Goal: Information Seeking & Learning: Learn about a topic

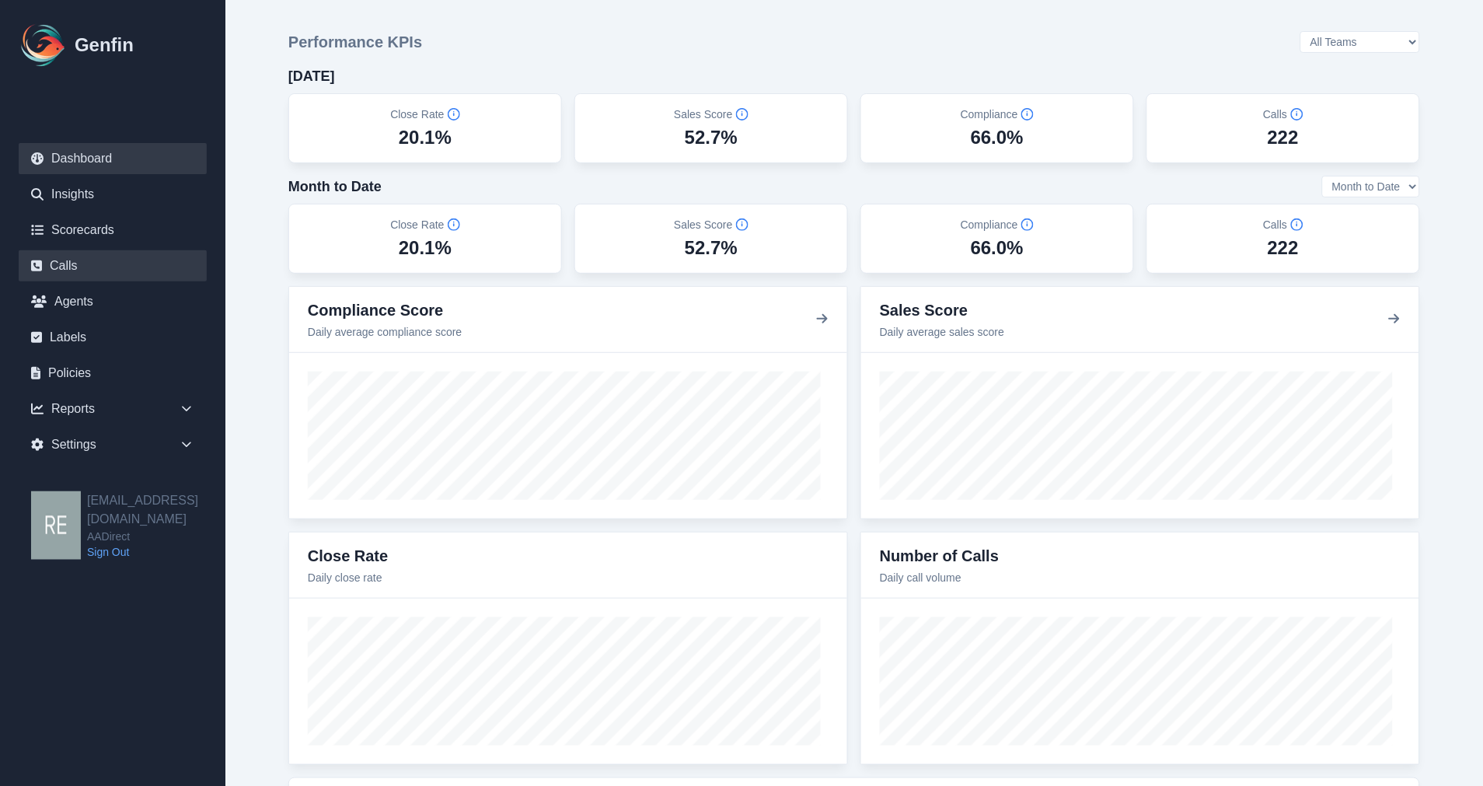
click at [73, 261] on link "Calls" at bounding box center [113, 265] width 188 height 31
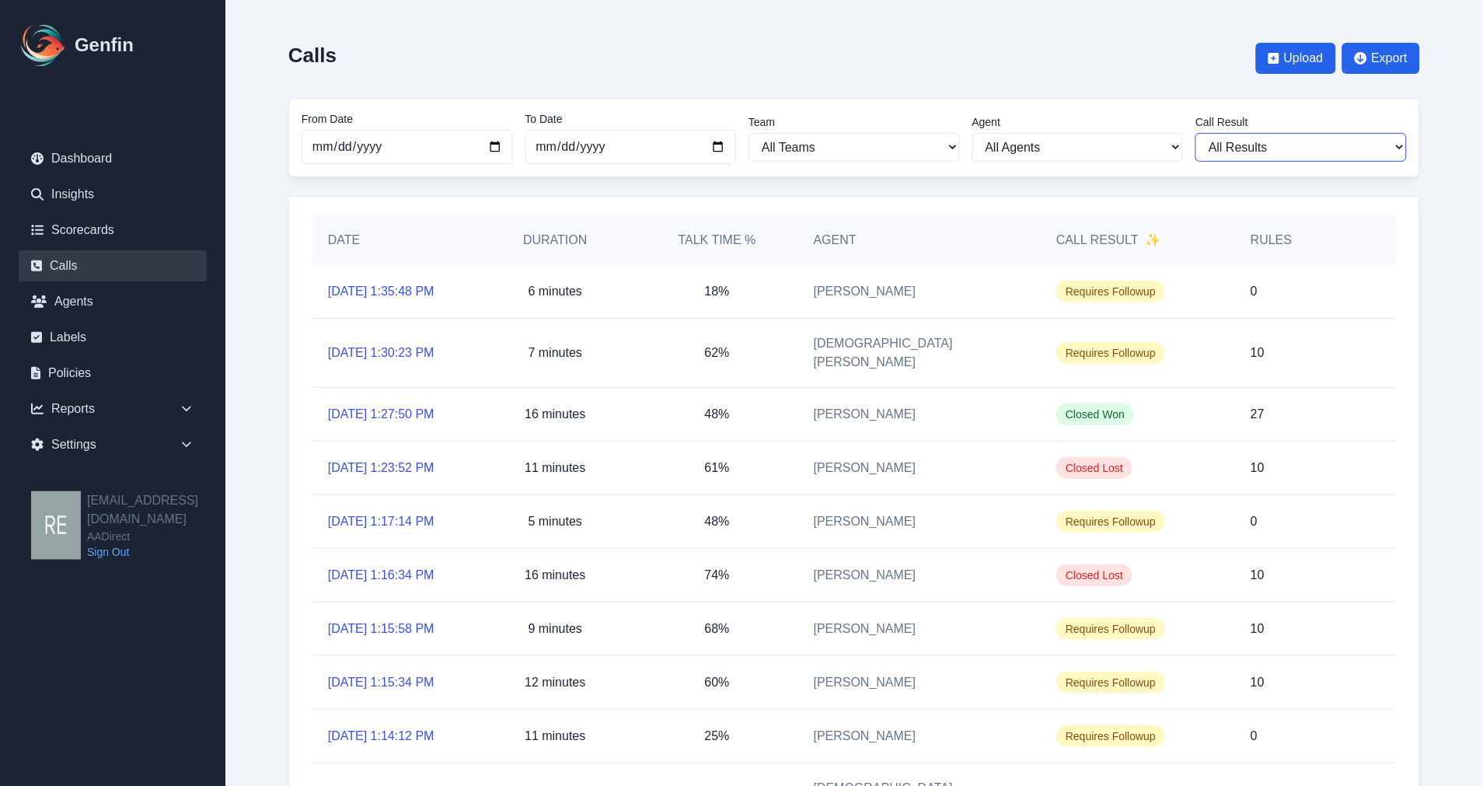
click at [1361, 151] on select "All Results Closed Won Closed Lost Requires Followup" at bounding box center [1300, 147] width 211 height 29
select select "Yes"
click at [1195, 133] on select "All Results Closed Won Closed Lost Requires Followup" at bounding box center [1300, 147] width 211 height 29
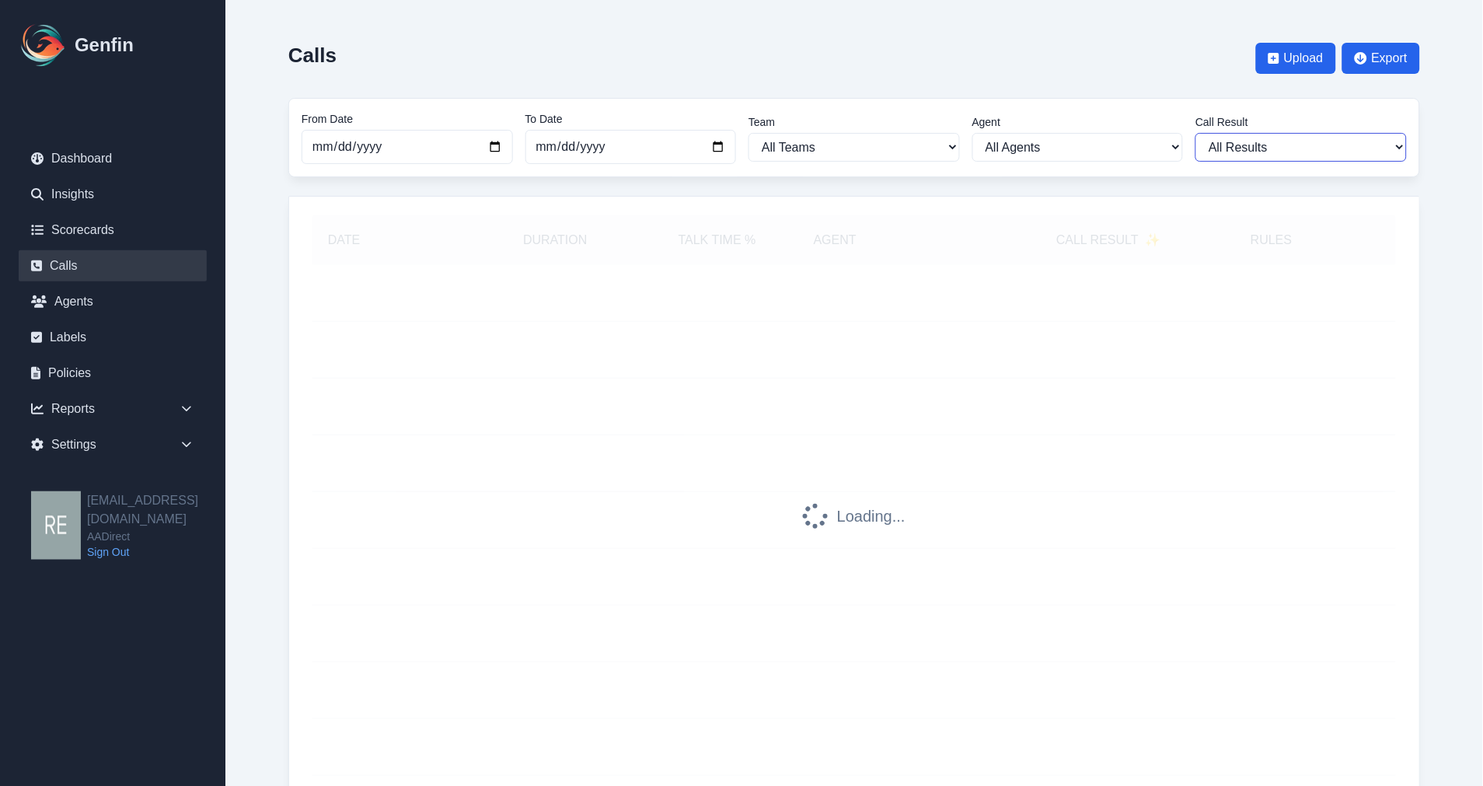
select select "Yes"
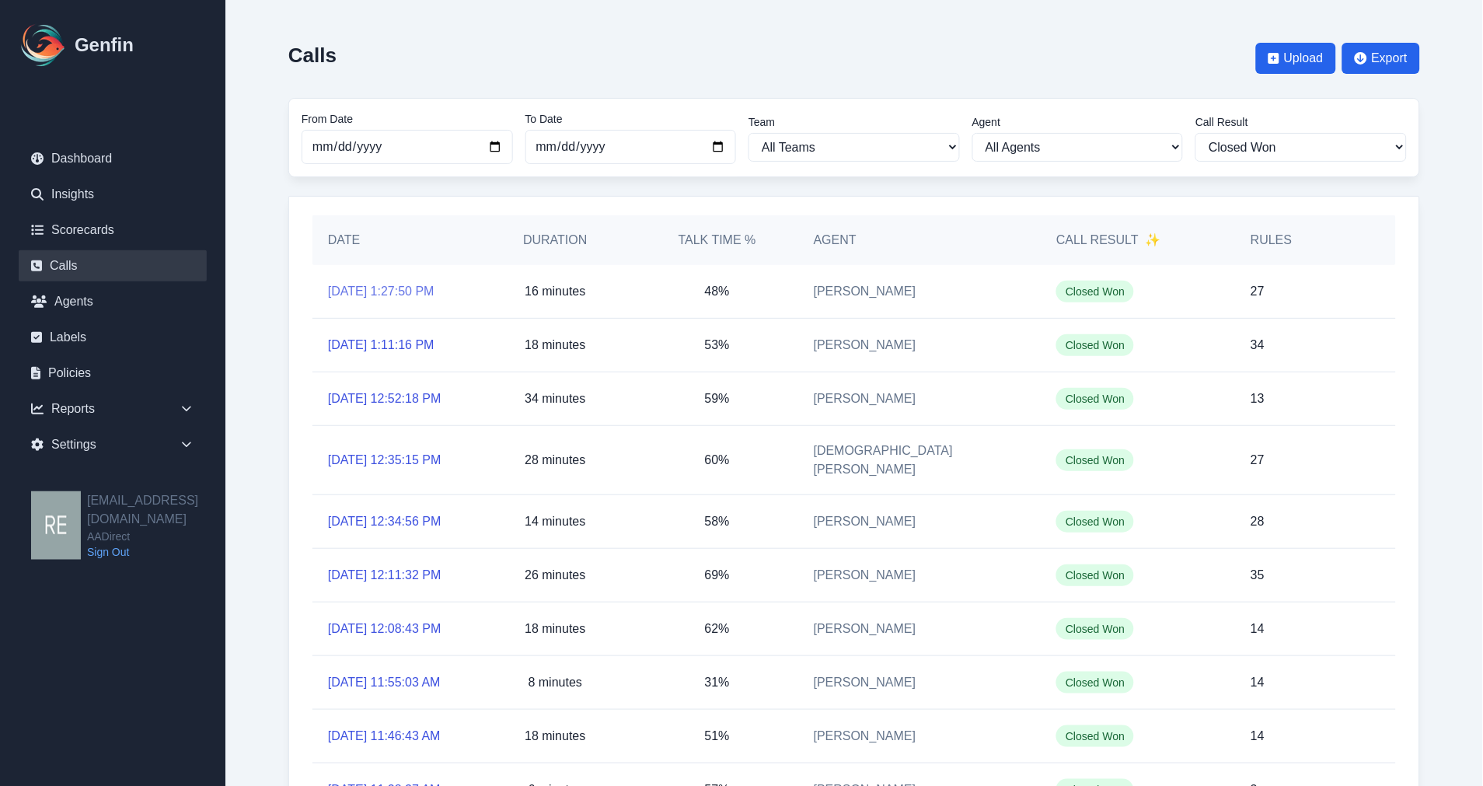
click at [430, 288] on link "10/2/2025, 1:27:50 PM" at bounding box center [381, 291] width 106 height 19
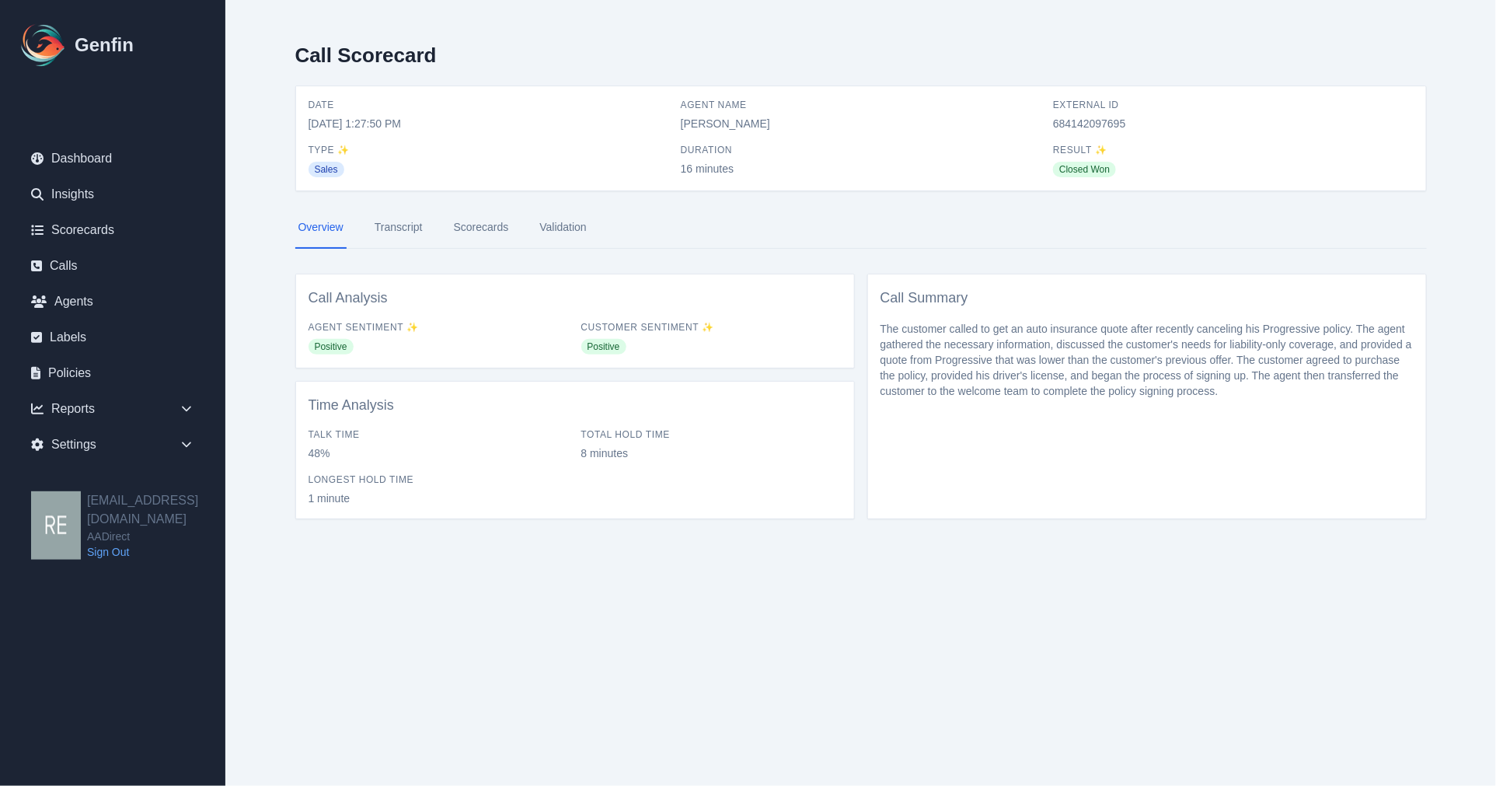
click at [501, 228] on link "Scorecards" at bounding box center [481, 228] width 61 height 42
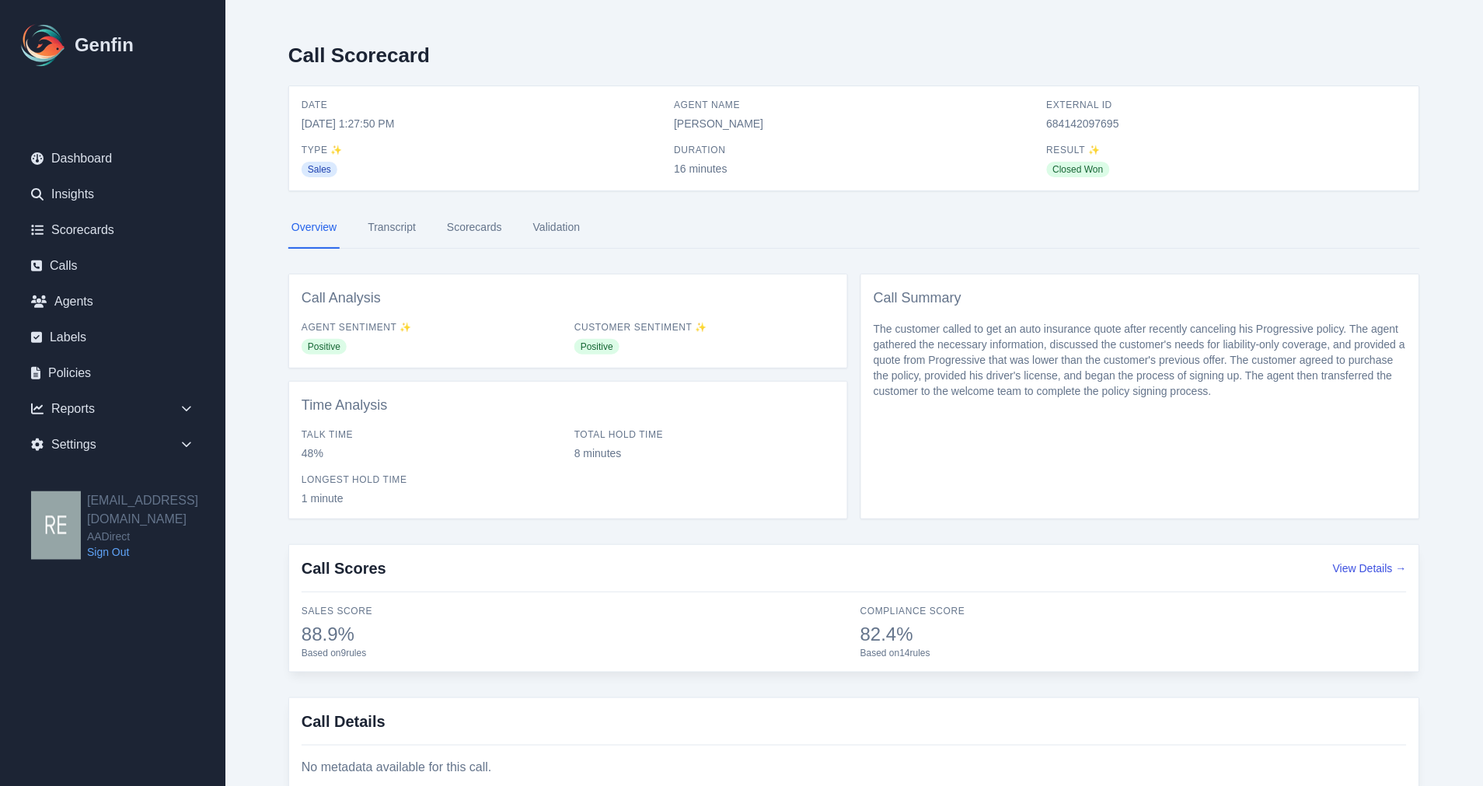
click at [393, 222] on link "Transcript" at bounding box center [391, 228] width 54 height 42
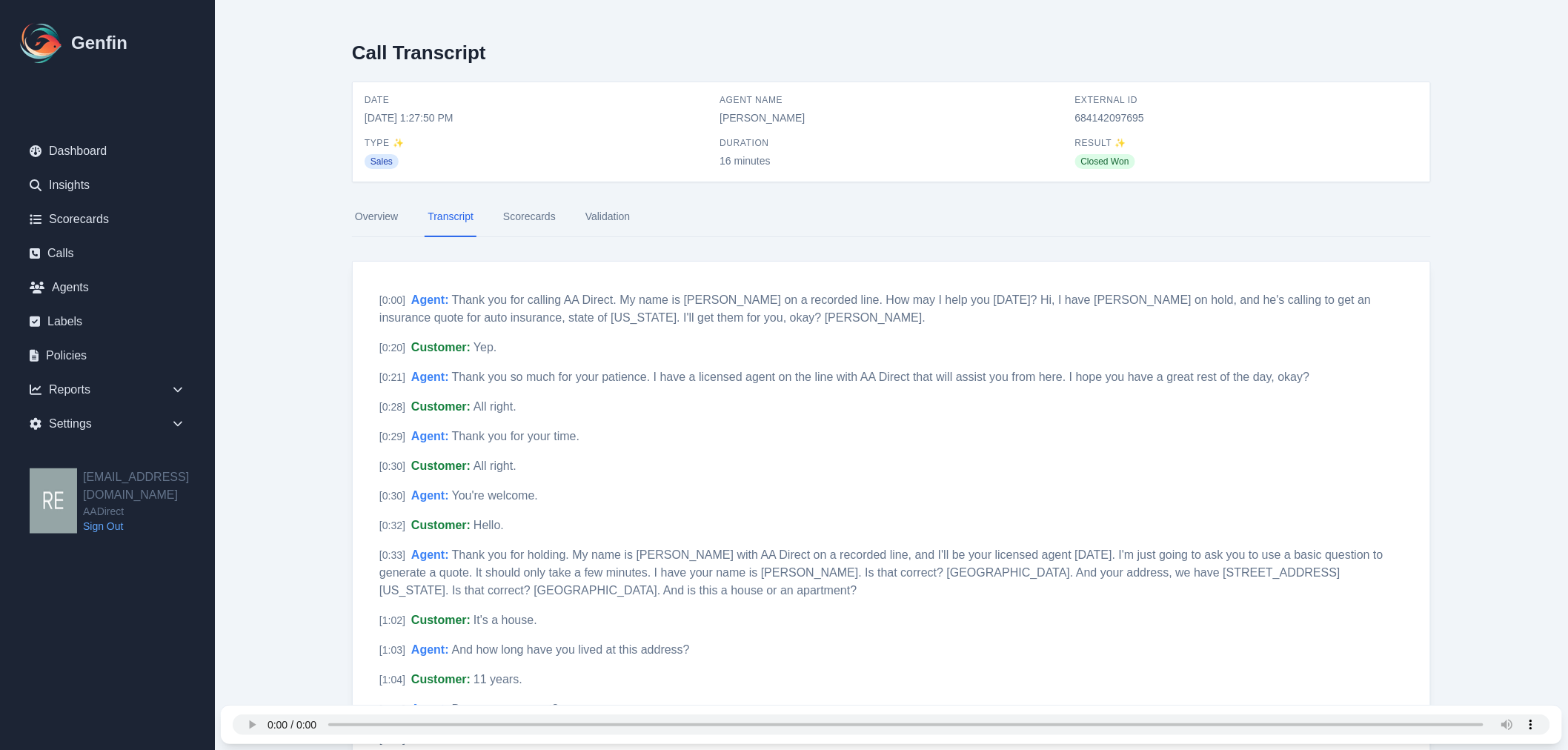
click at [547, 216] on link "Scorecards" at bounding box center [529, 218] width 58 height 40
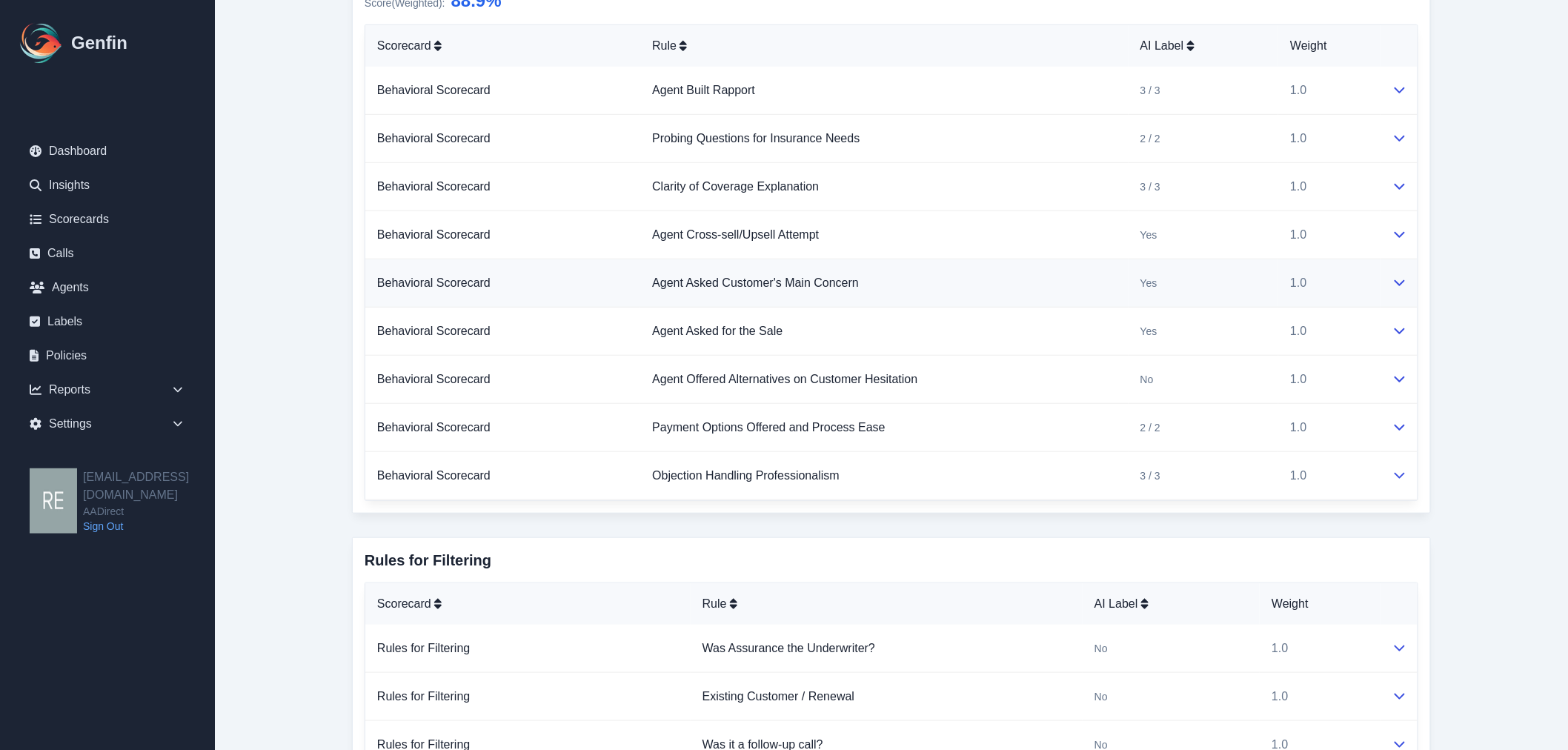
scroll to position [82, 0]
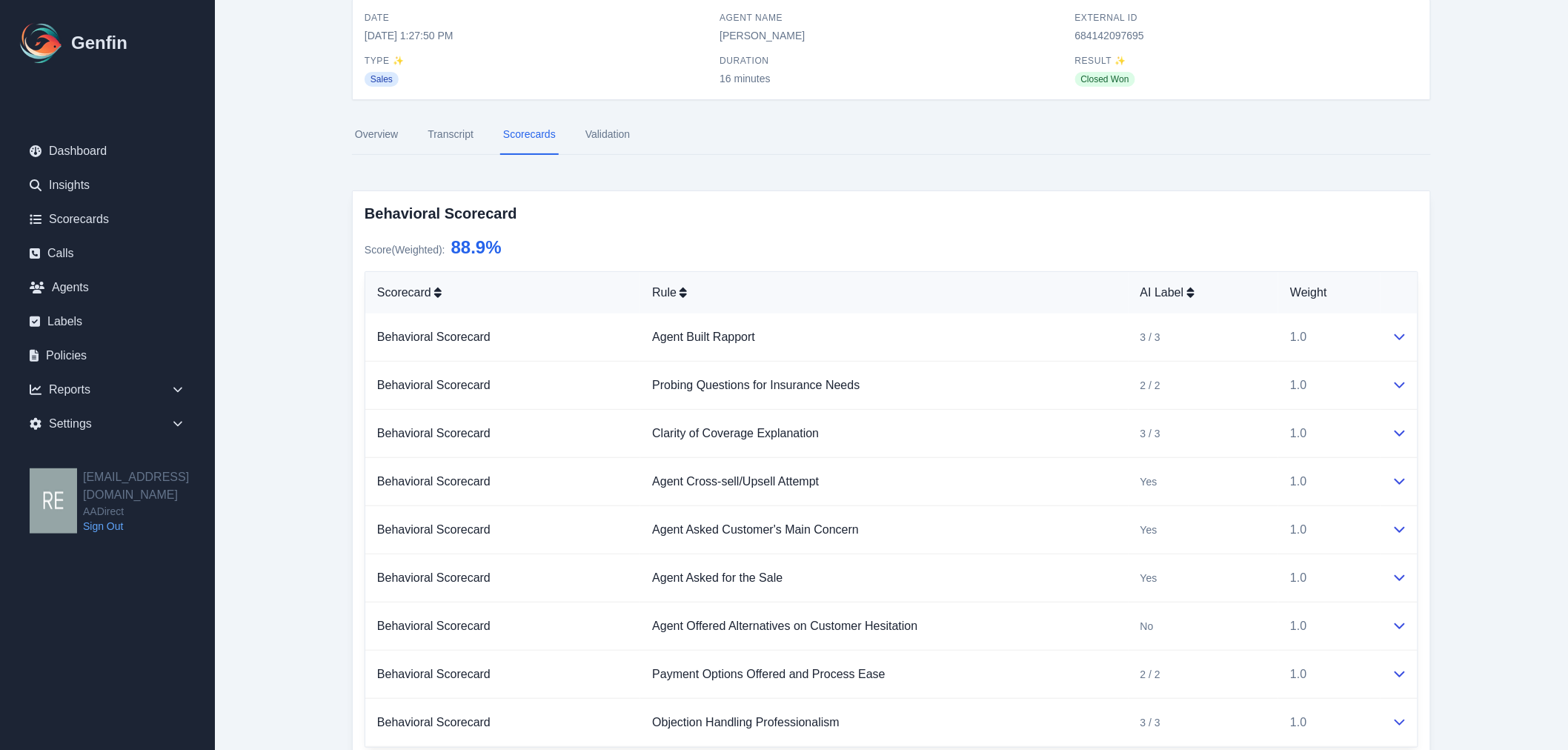
click at [457, 125] on link "Transcript" at bounding box center [450, 135] width 52 height 40
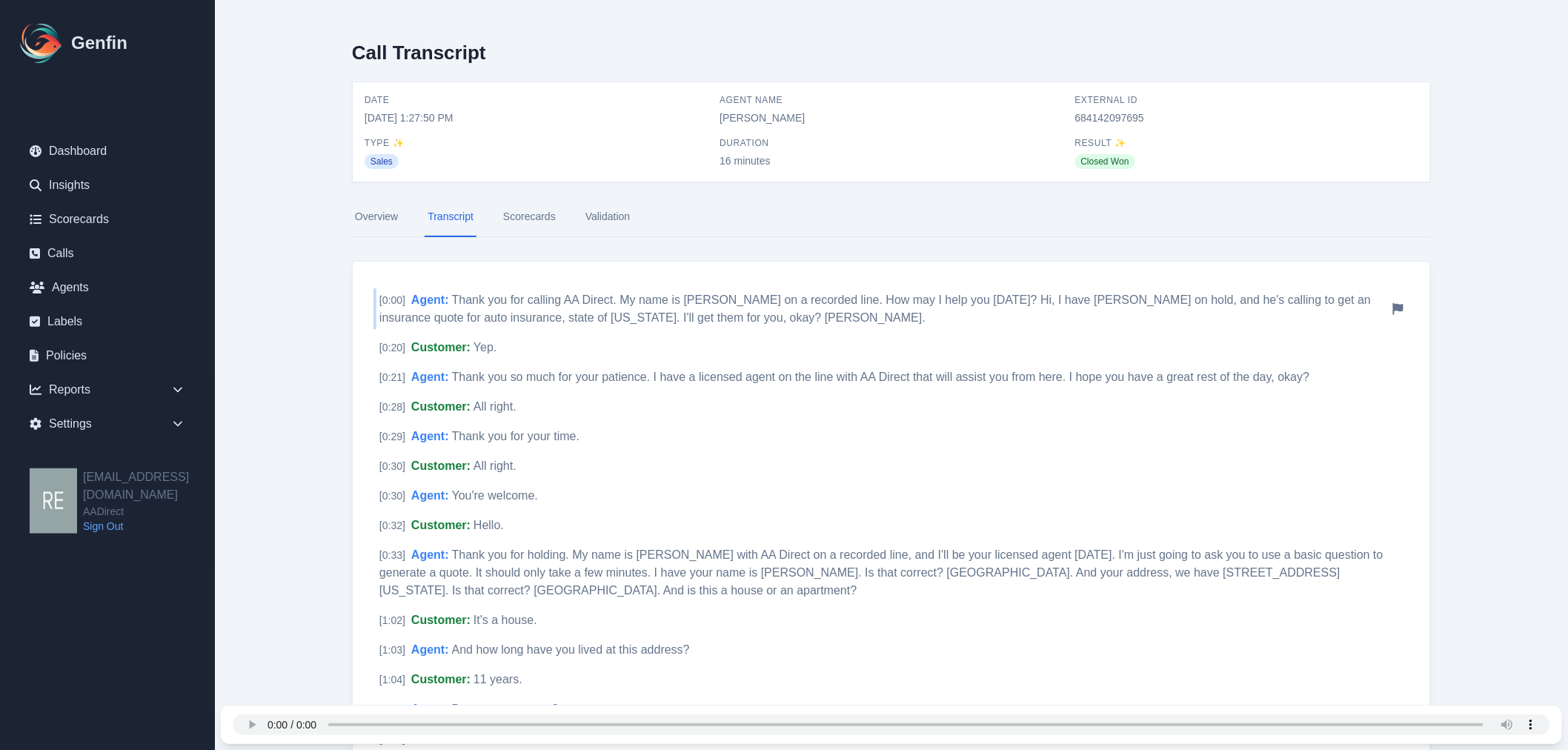
click at [542, 307] on div "[ 0:00 ] Agent : Thank you for calling AA Direct. My name is Velma Marin on a r…" at bounding box center [892, 309] width 1036 height 42
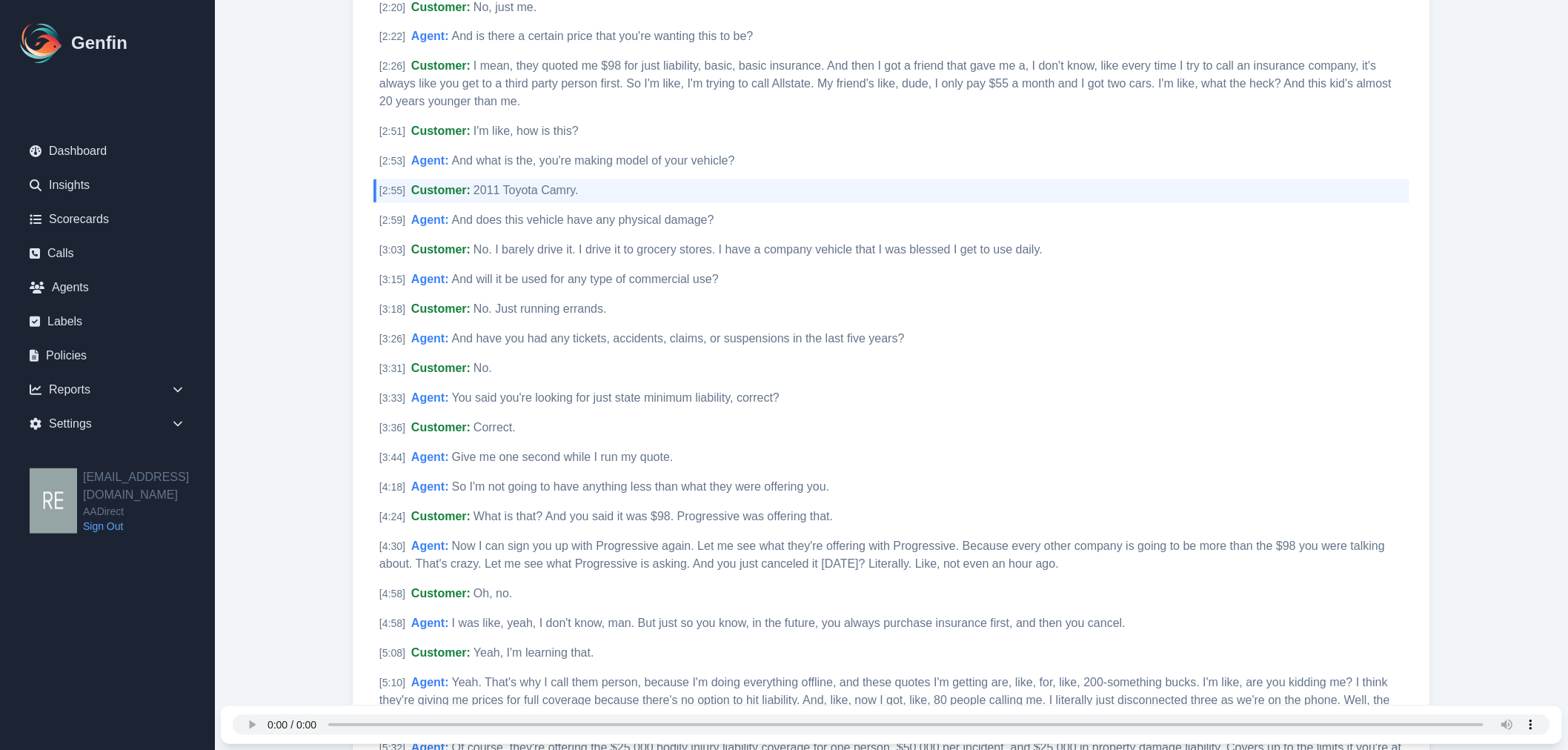
scroll to position [1236, 0]
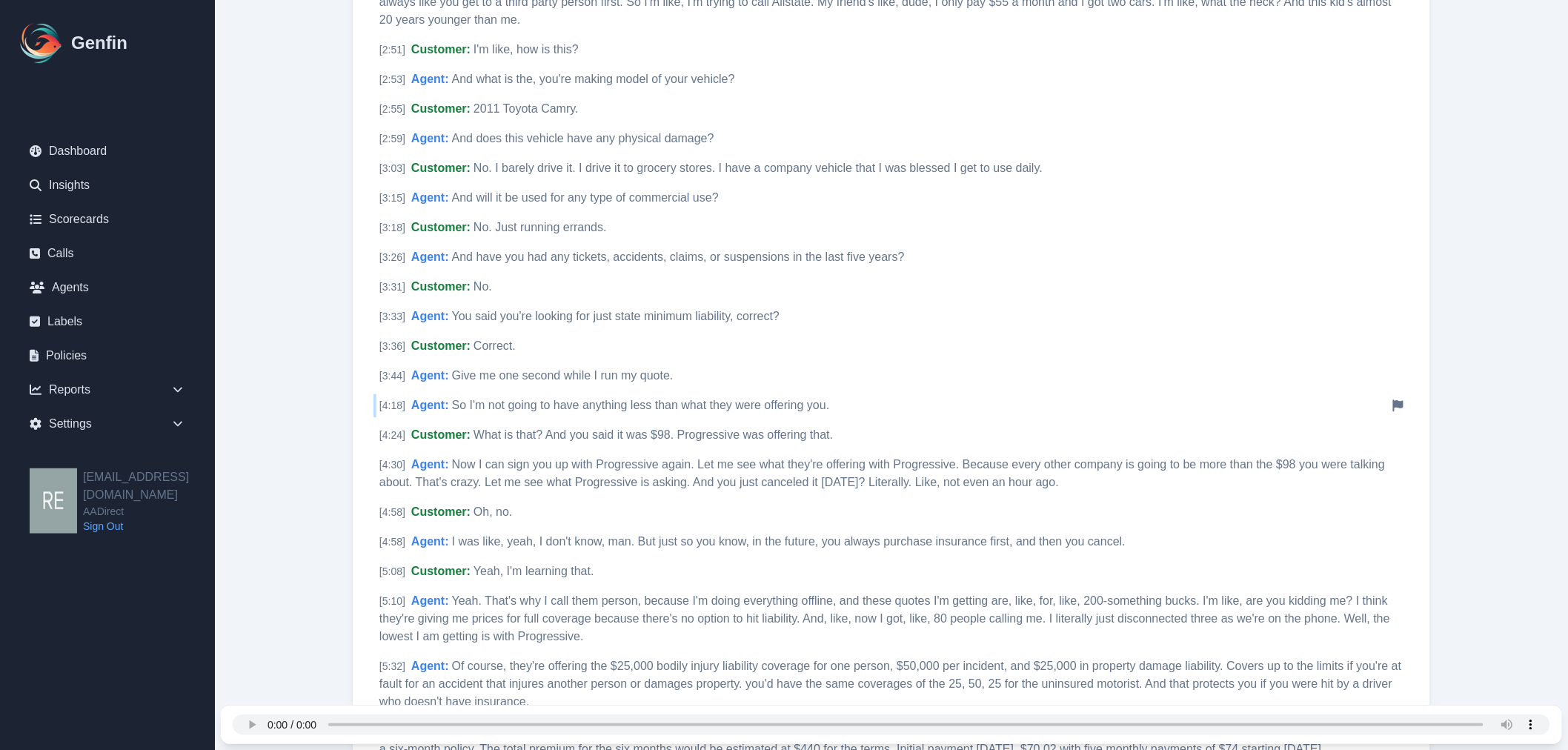
click at [713, 402] on span "So I'm not going to have anything less than what they were offering you." at bounding box center [641, 405] width 378 height 12
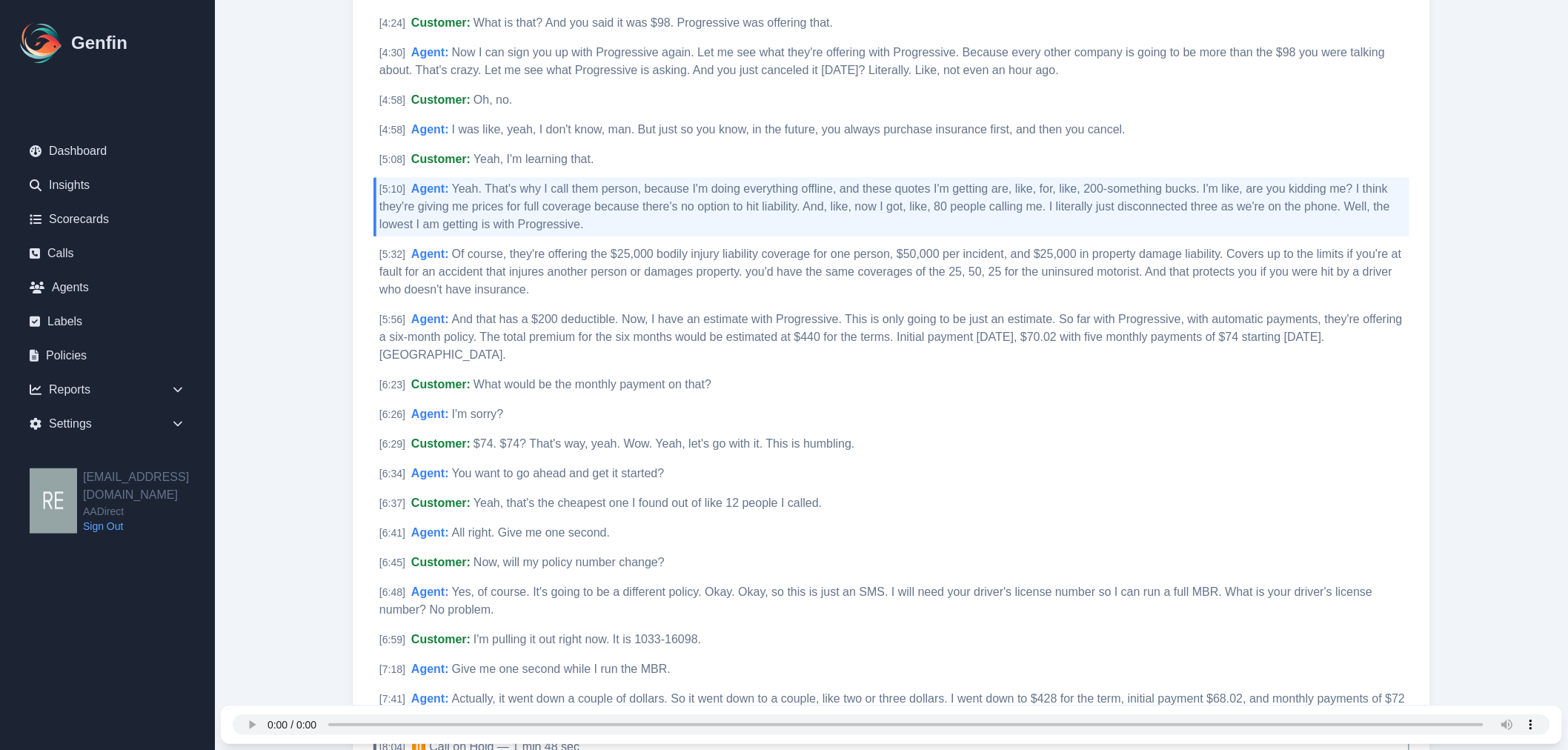
scroll to position [1730, 0]
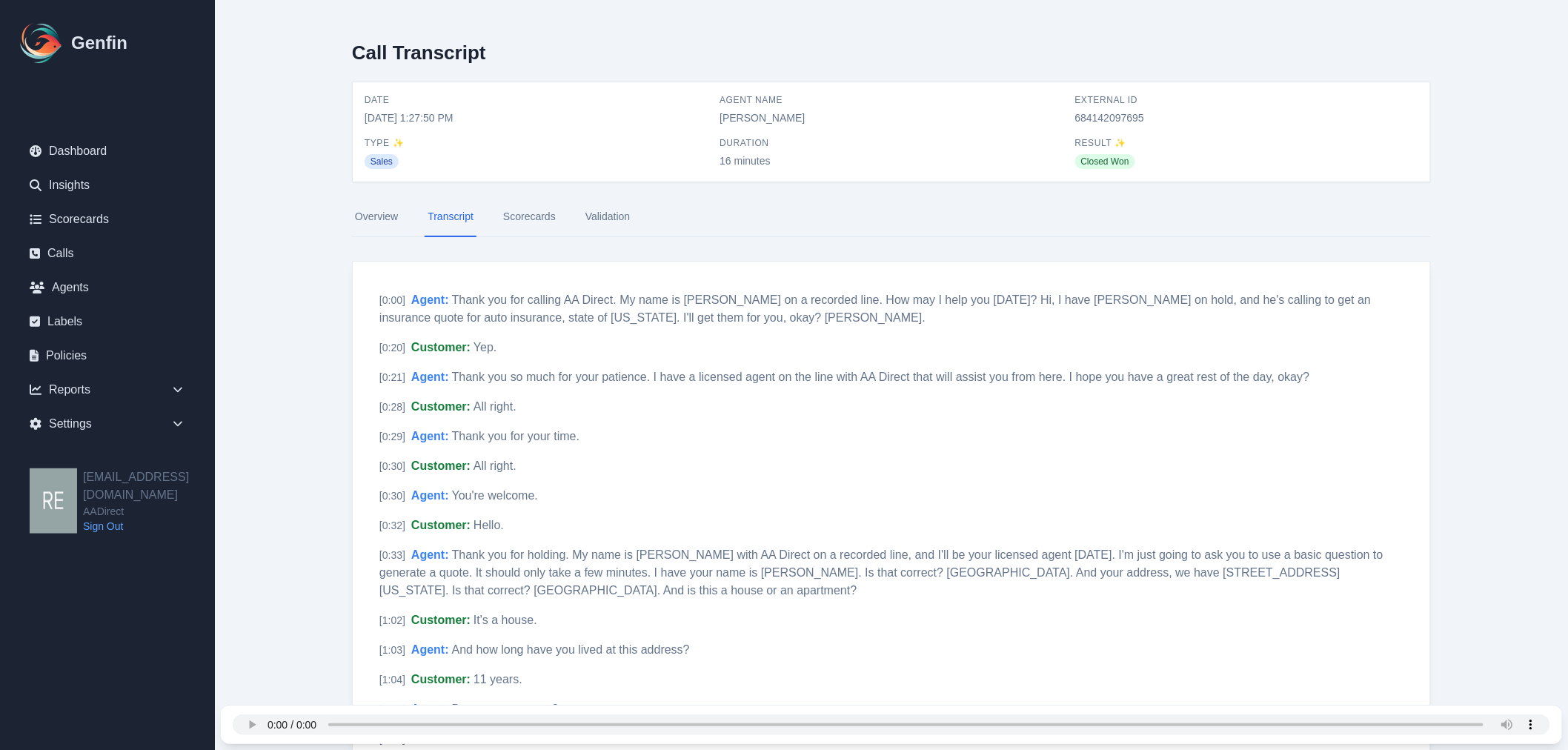
click at [527, 219] on link "Scorecards" at bounding box center [529, 218] width 58 height 40
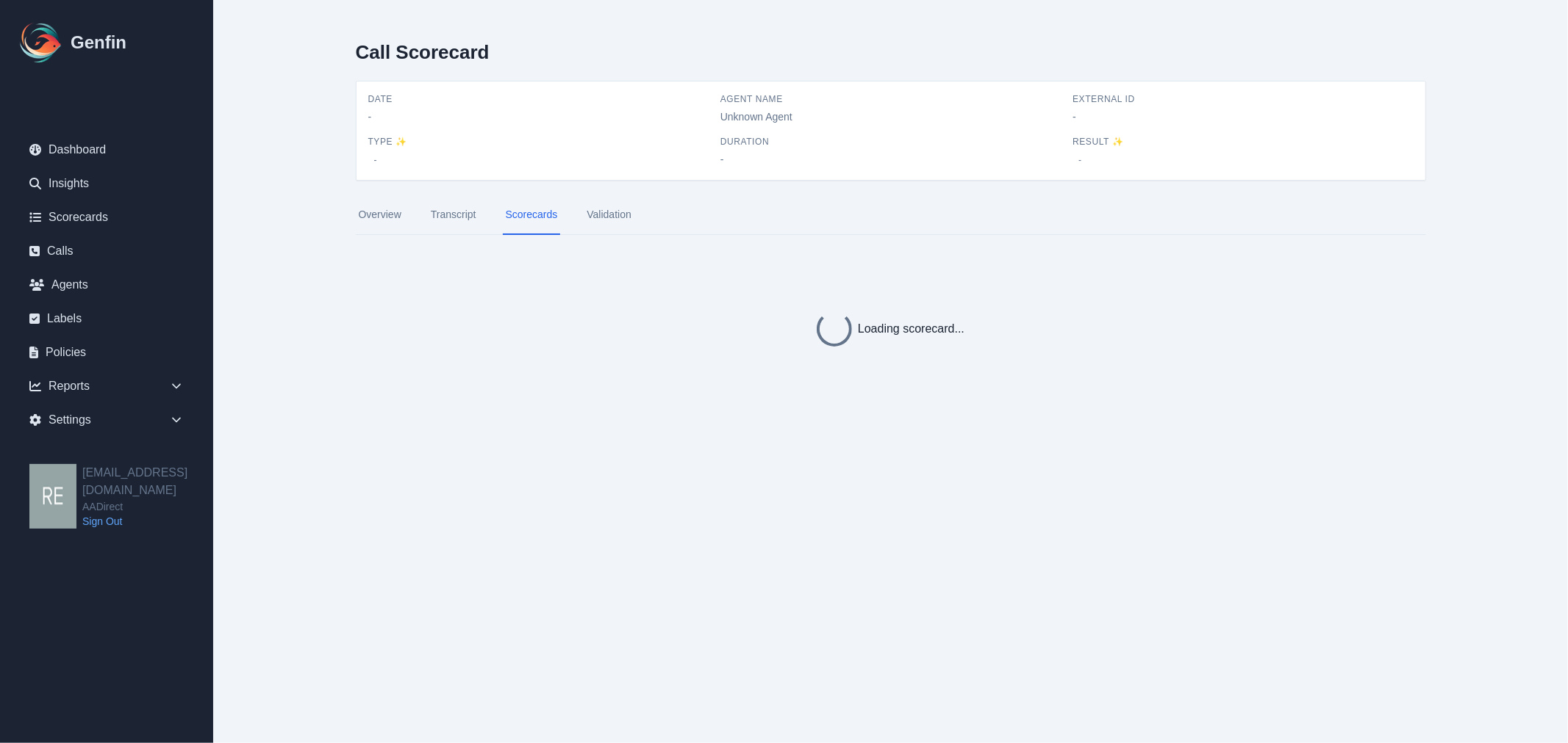
click at [388, 211] on link "Overview" at bounding box center [379, 216] width 48 height 40
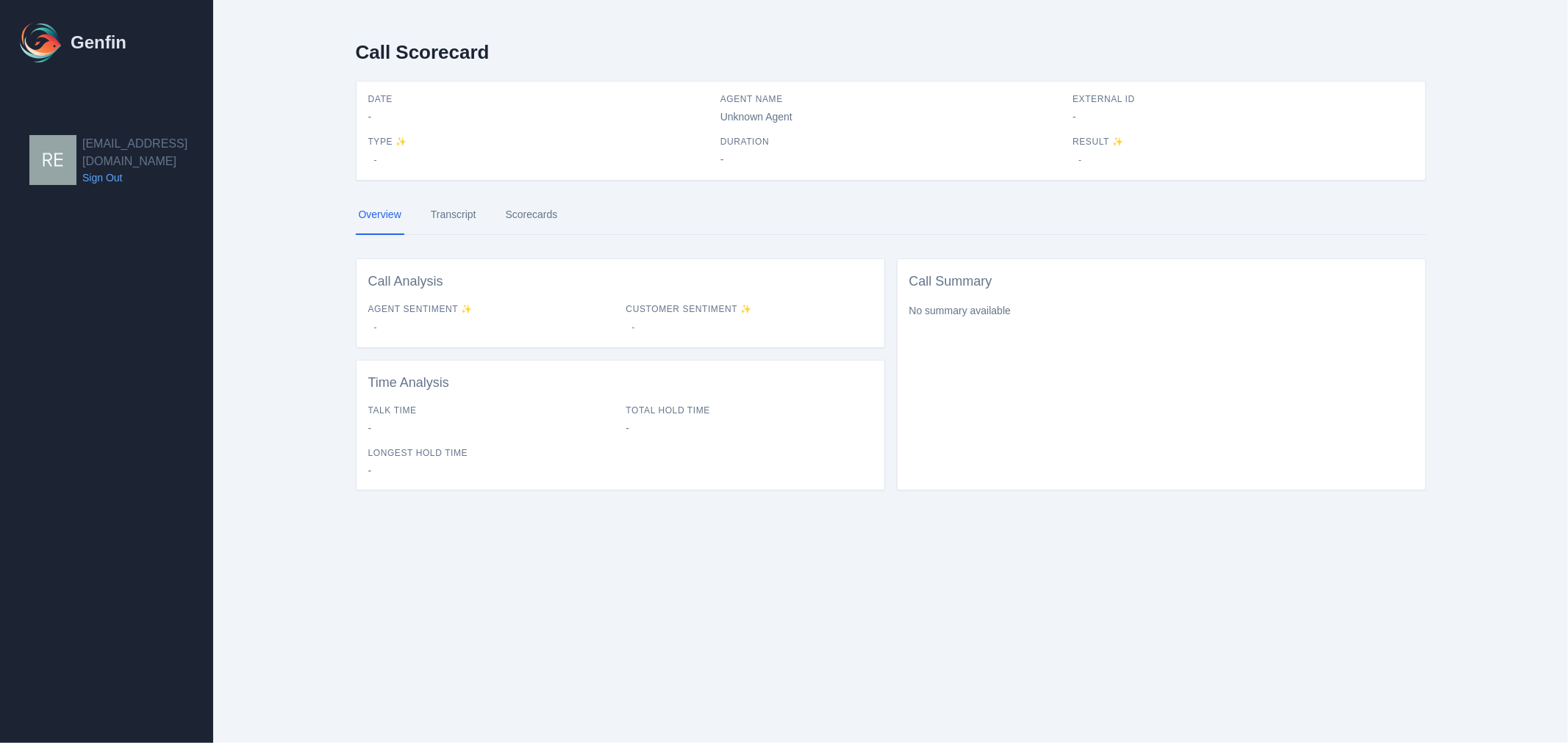
click at [453, 222] on link "Transcript" at bounding box center [453, 216] width 51 height 40
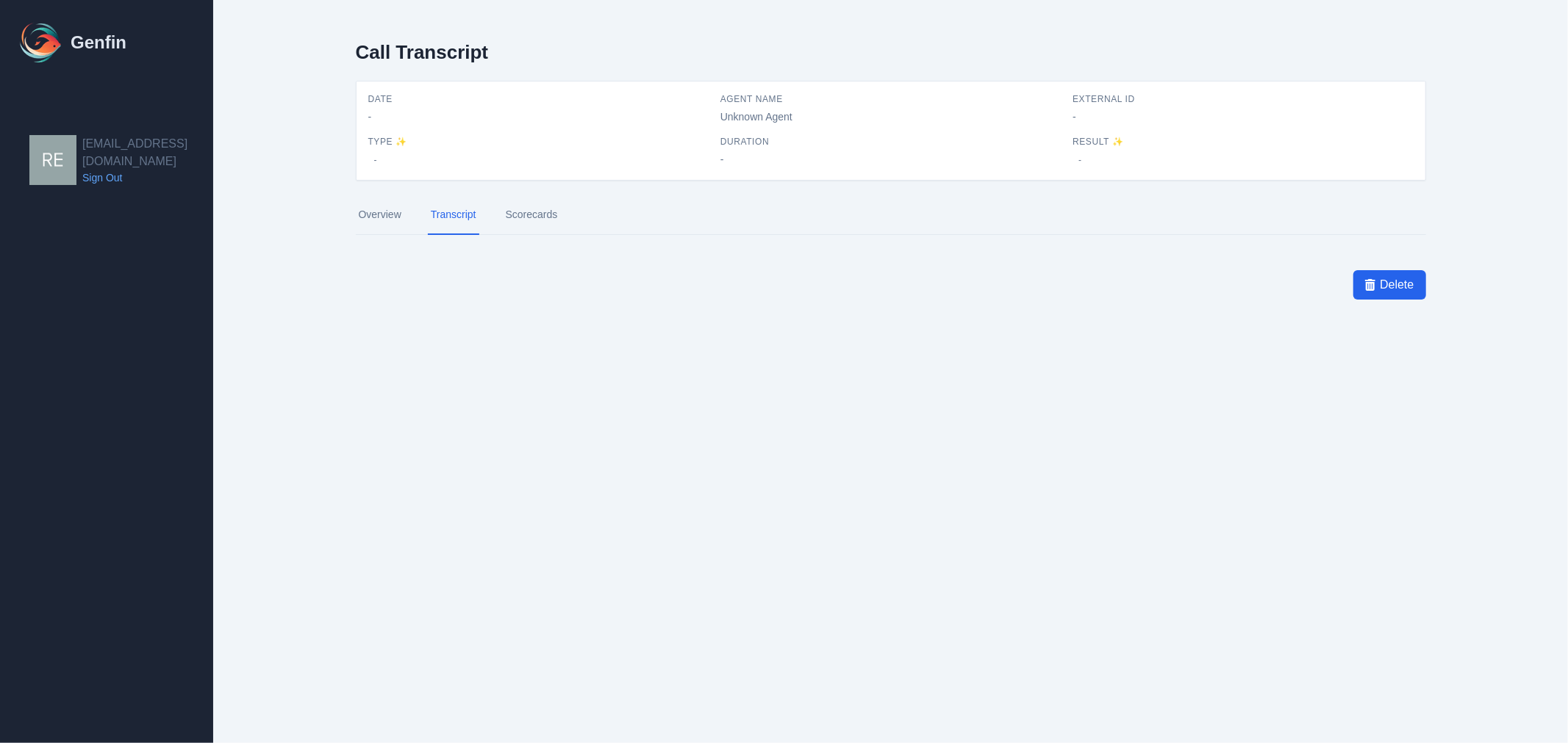
click at [371, 222] on link "Overview" at bounding box center [379, 216] width 48 height 40
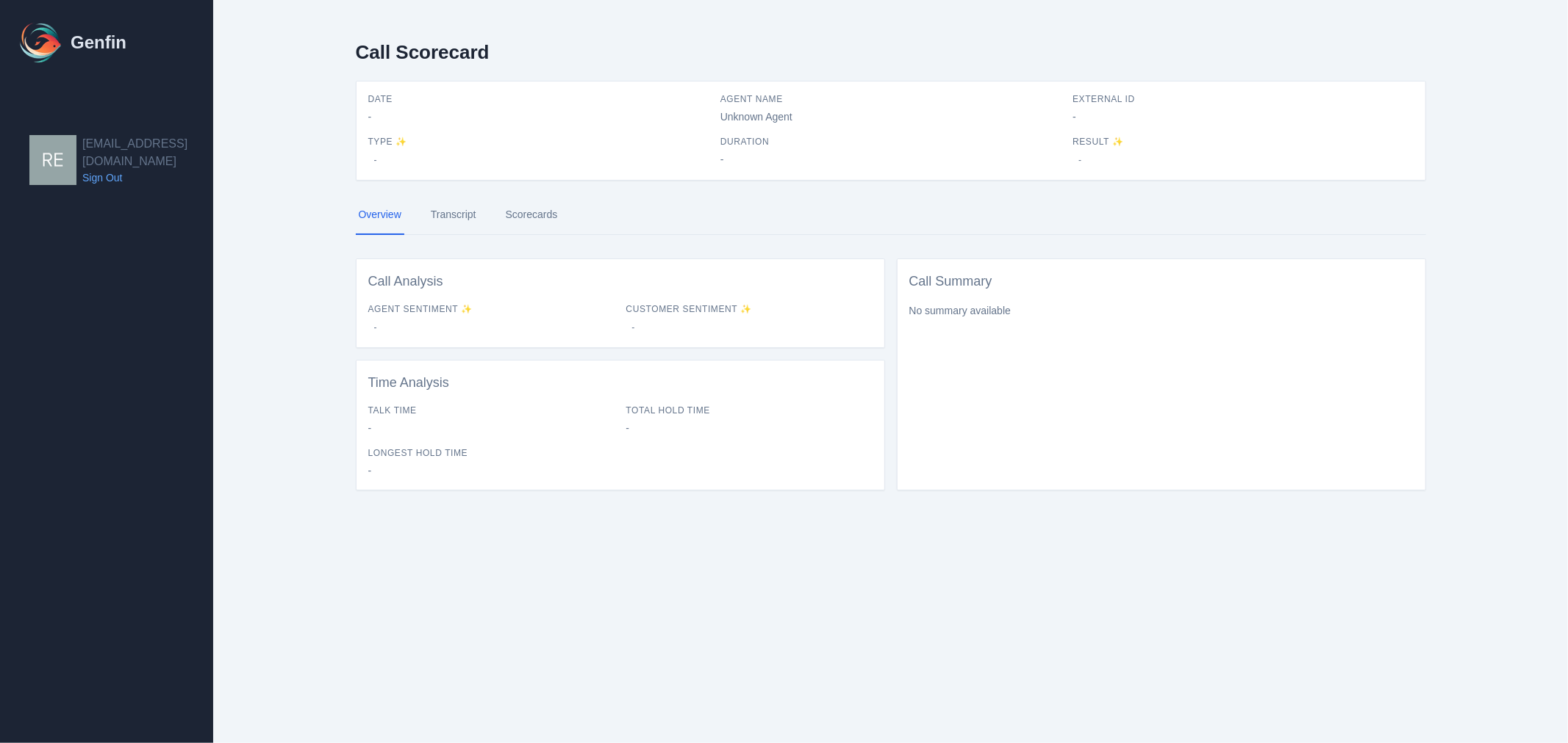
click at [422, 144] on span "Type ✨" at bounding box center [538, 142] width 340 height 11
click at [449, 213] on link "Transcript" at bounding box center [453, 216] width 51 height 40
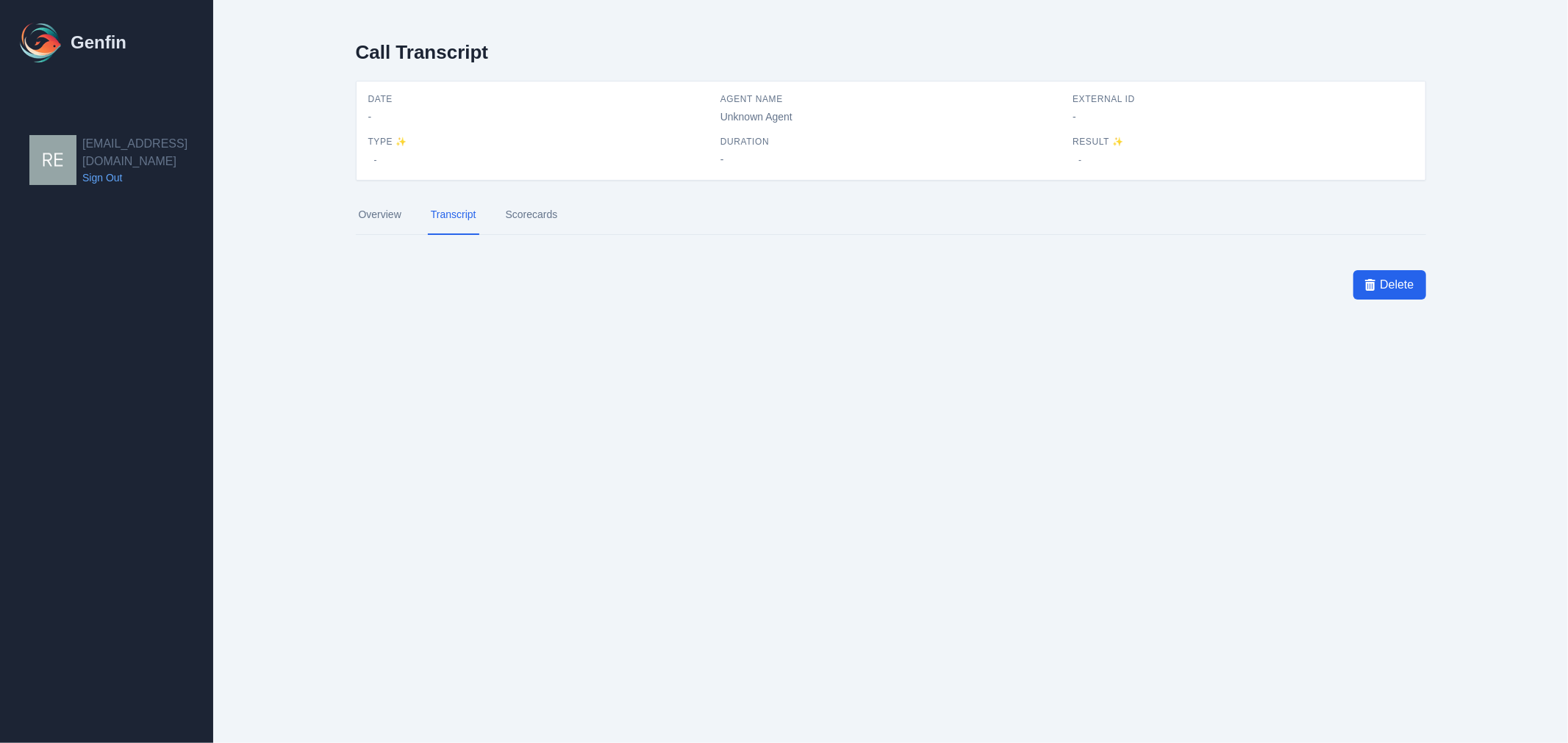
click at [535, 215] on link "Scorecards" at bounding box center [531, 216] width 58 height 40
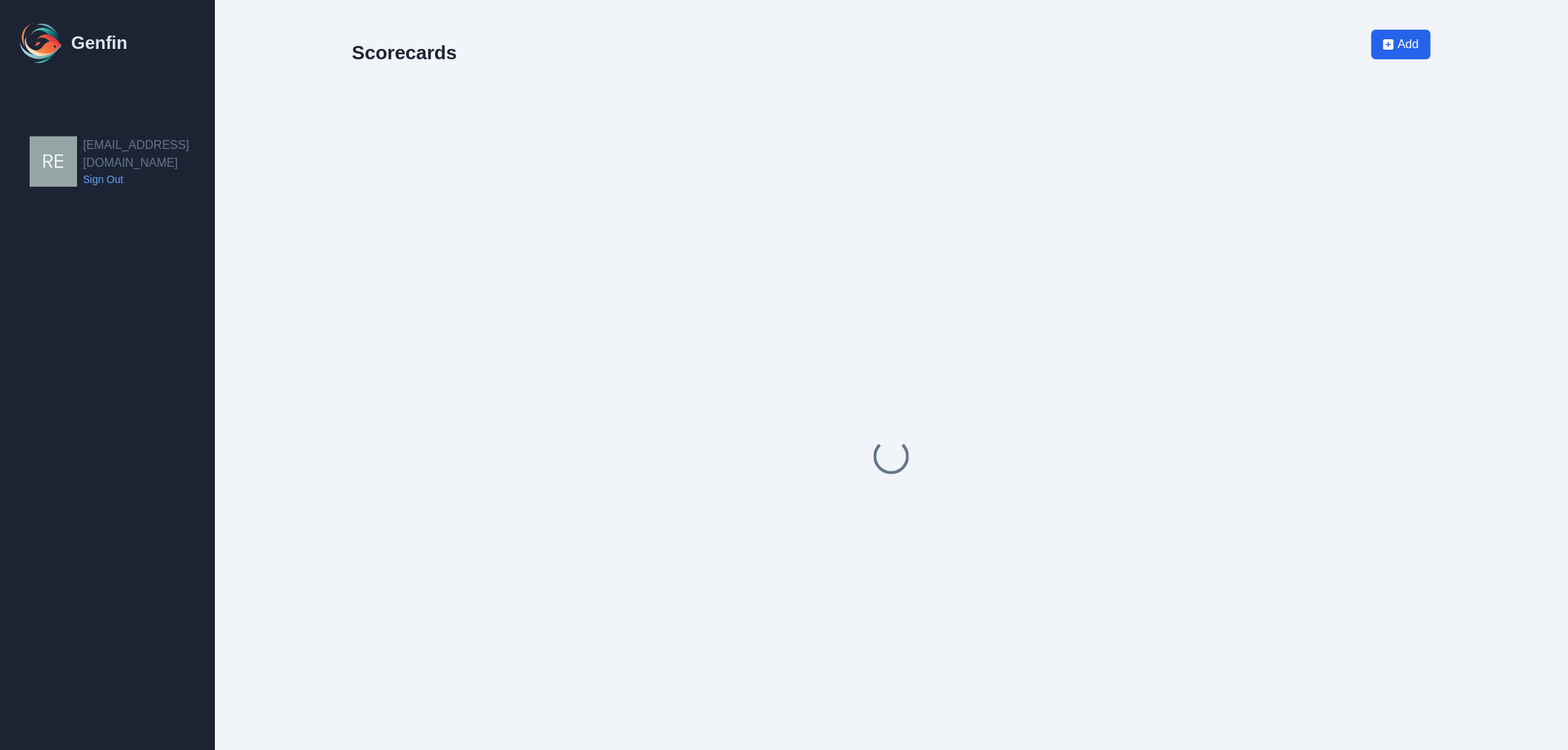
click at [101, 172] on link "Sign Out" at bounding box center [149, 179] width 132 height 15
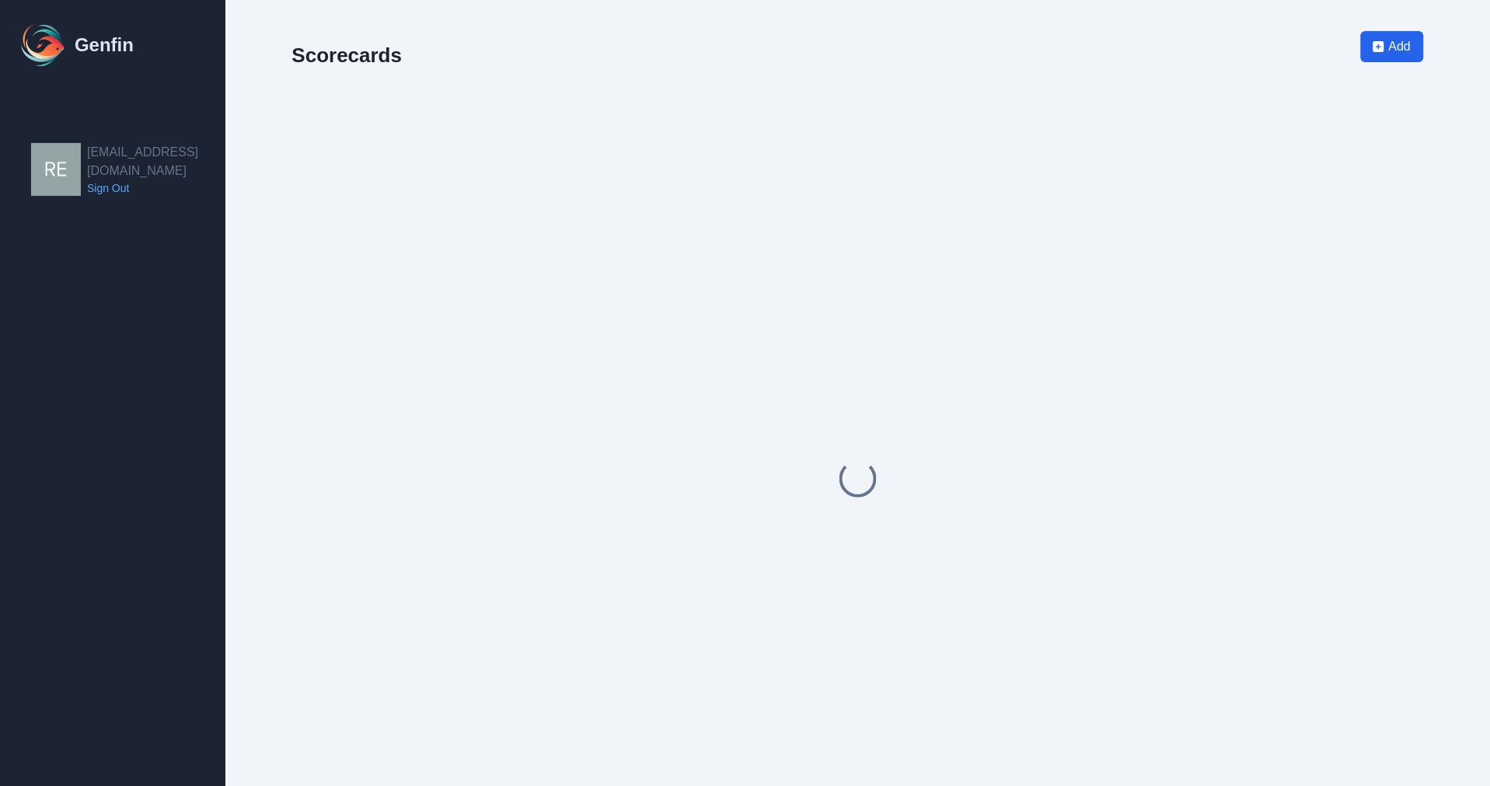
click at [350, 50] on h2 "Scorecards" at bounding box center [347, 55] width 110 height 23
click at [1160, 298] on div at bounding box center [857, 478] width 1131 height 786
click at [982, 476] on div at bounding box center [857, 478] width 1131 height 786
click at [117, 180] on link "Sign Out" at bounding box center [156, 188] width 138 height 16
click at [758, 304] on div at bounding box center [857, 478] width 1131 height 786
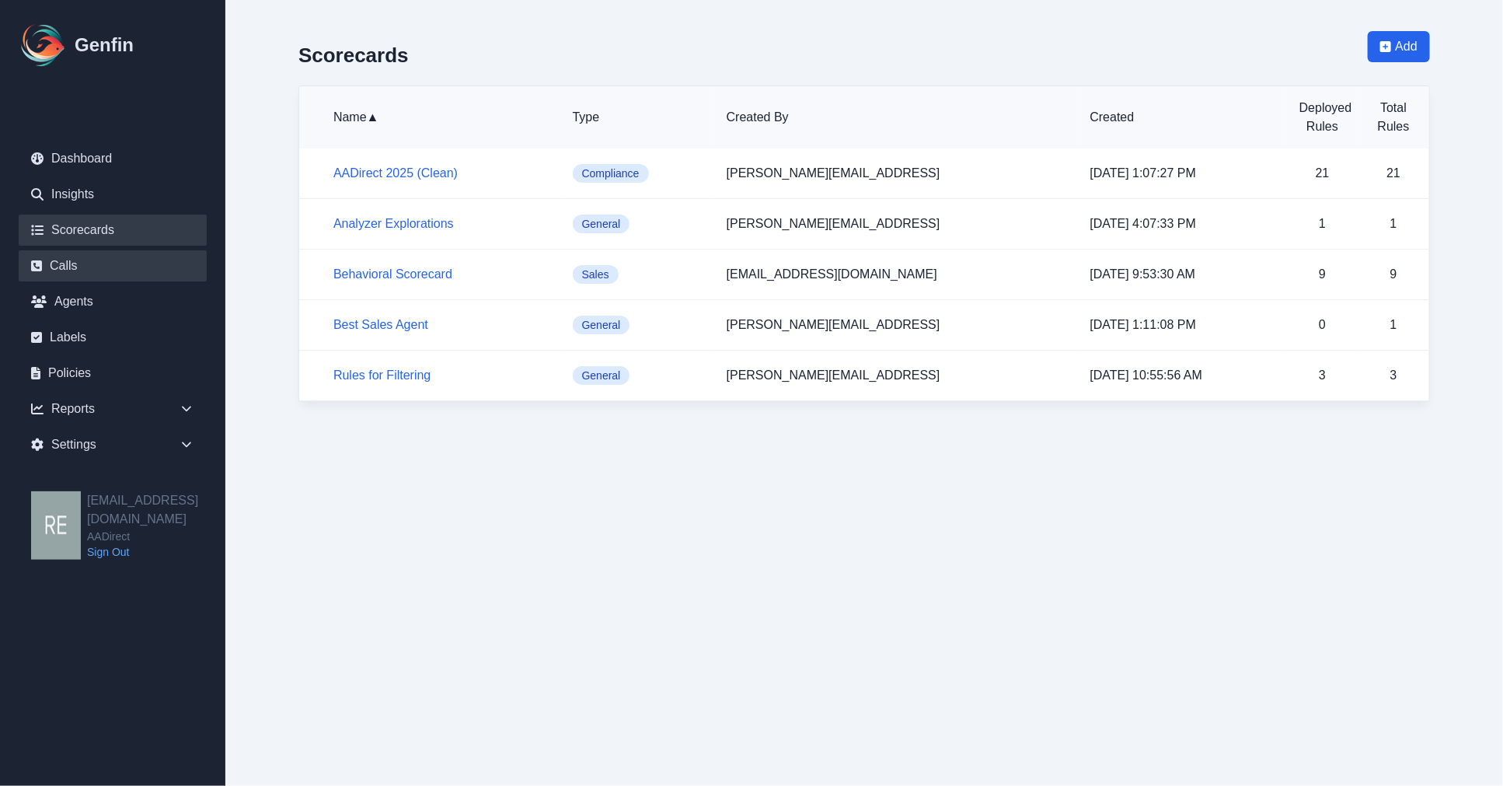
click at [61, 275] on link "Calls" at bounding box center [113, 265] width 188 height 31
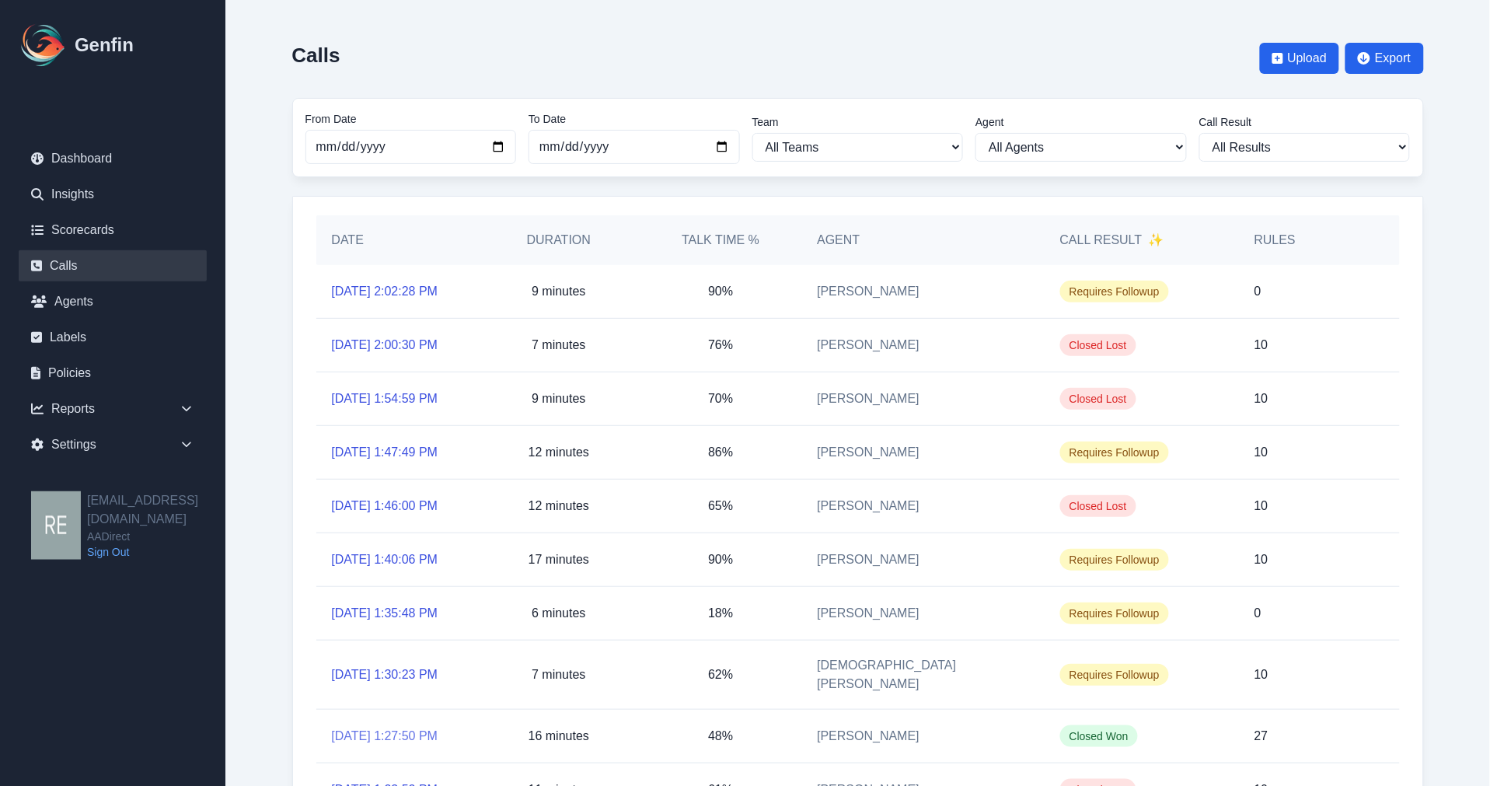
click at [403, 727] on link "10/2/2025, 1:27:50 PM" at bounding box center [385, 736] width 106 height 19
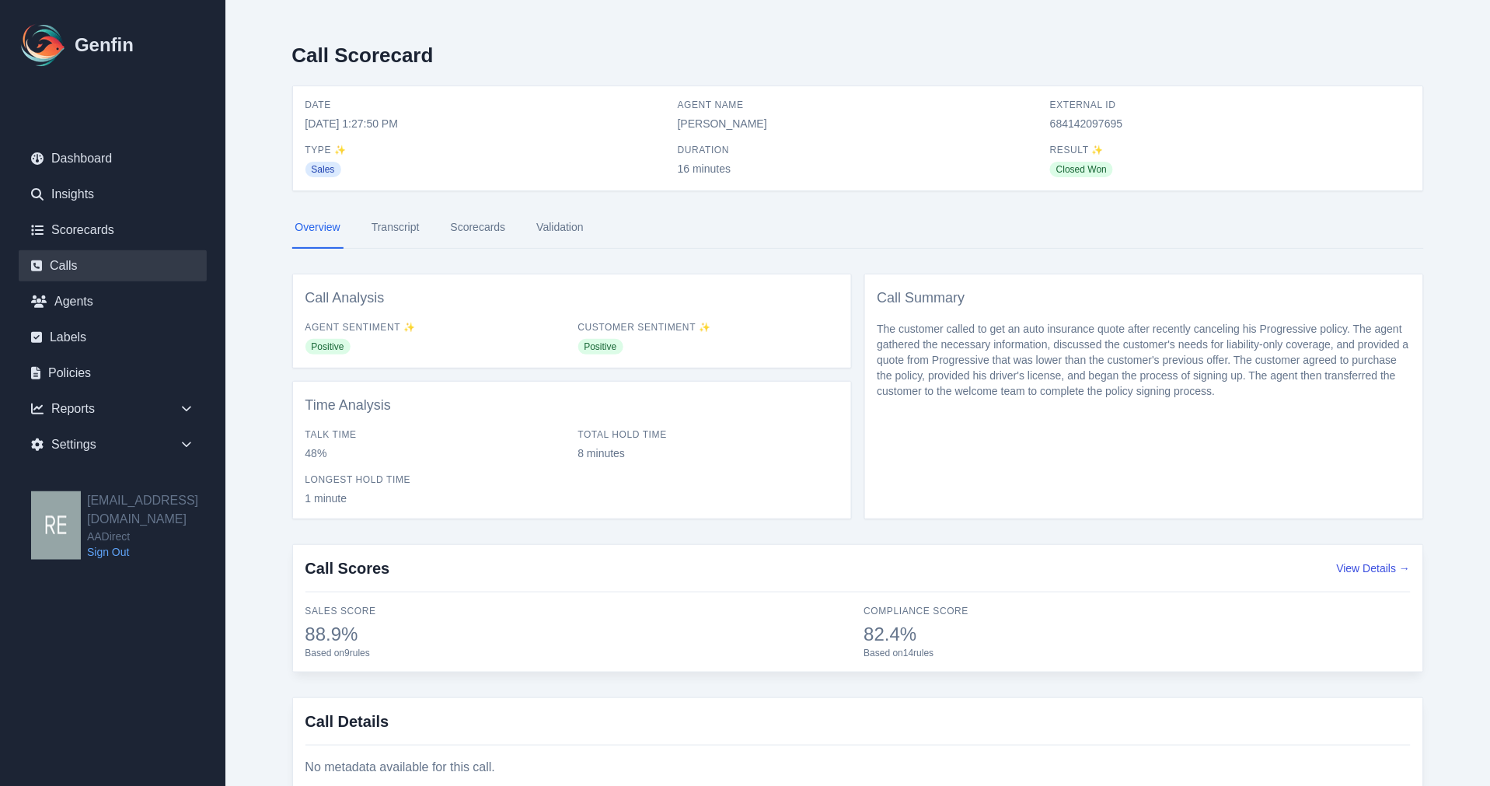
click at [75, 267] on link "Calls" at bounding box center [113, 265] width 188 height 31
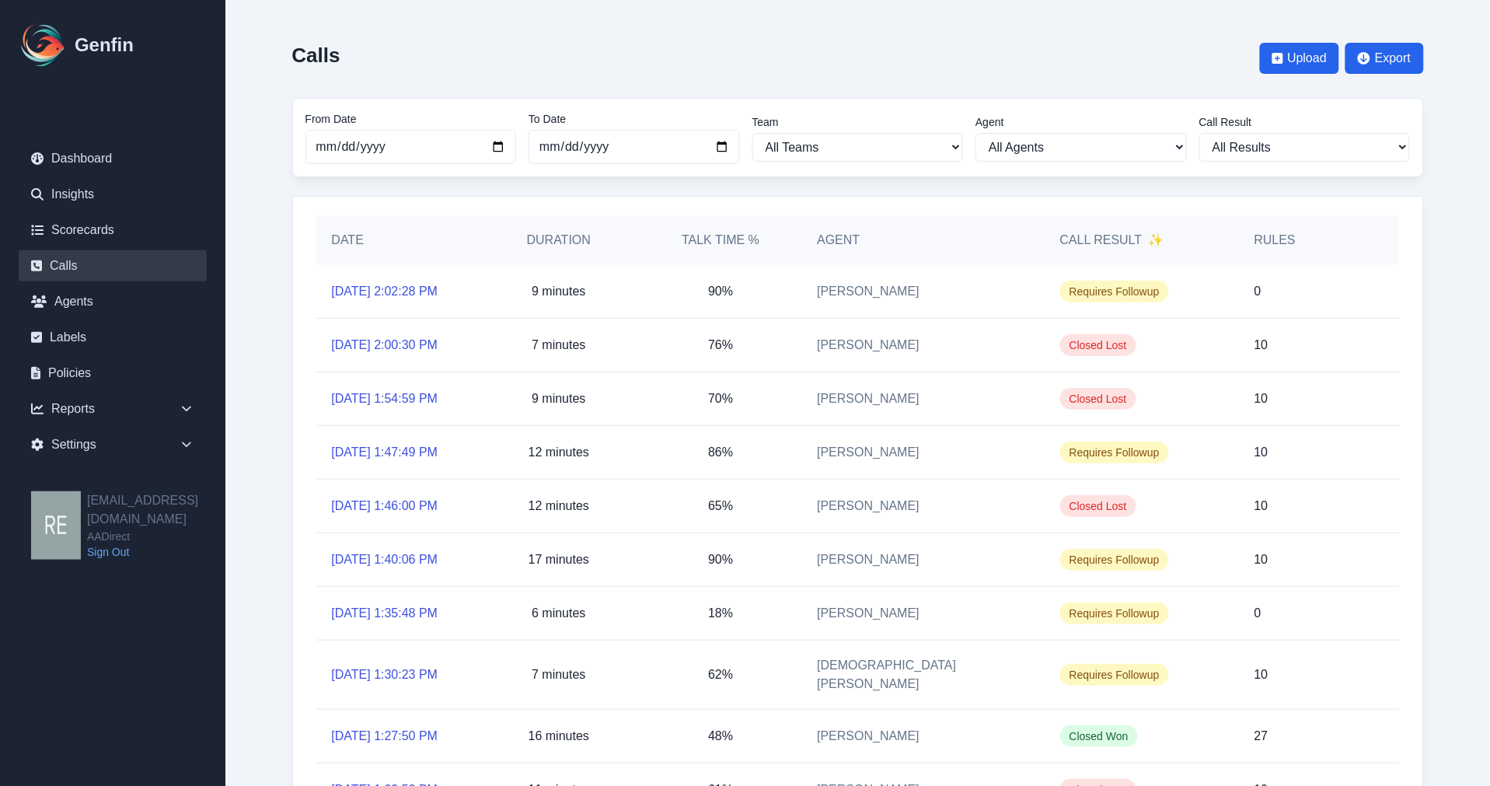
scroll to position [86, 0]
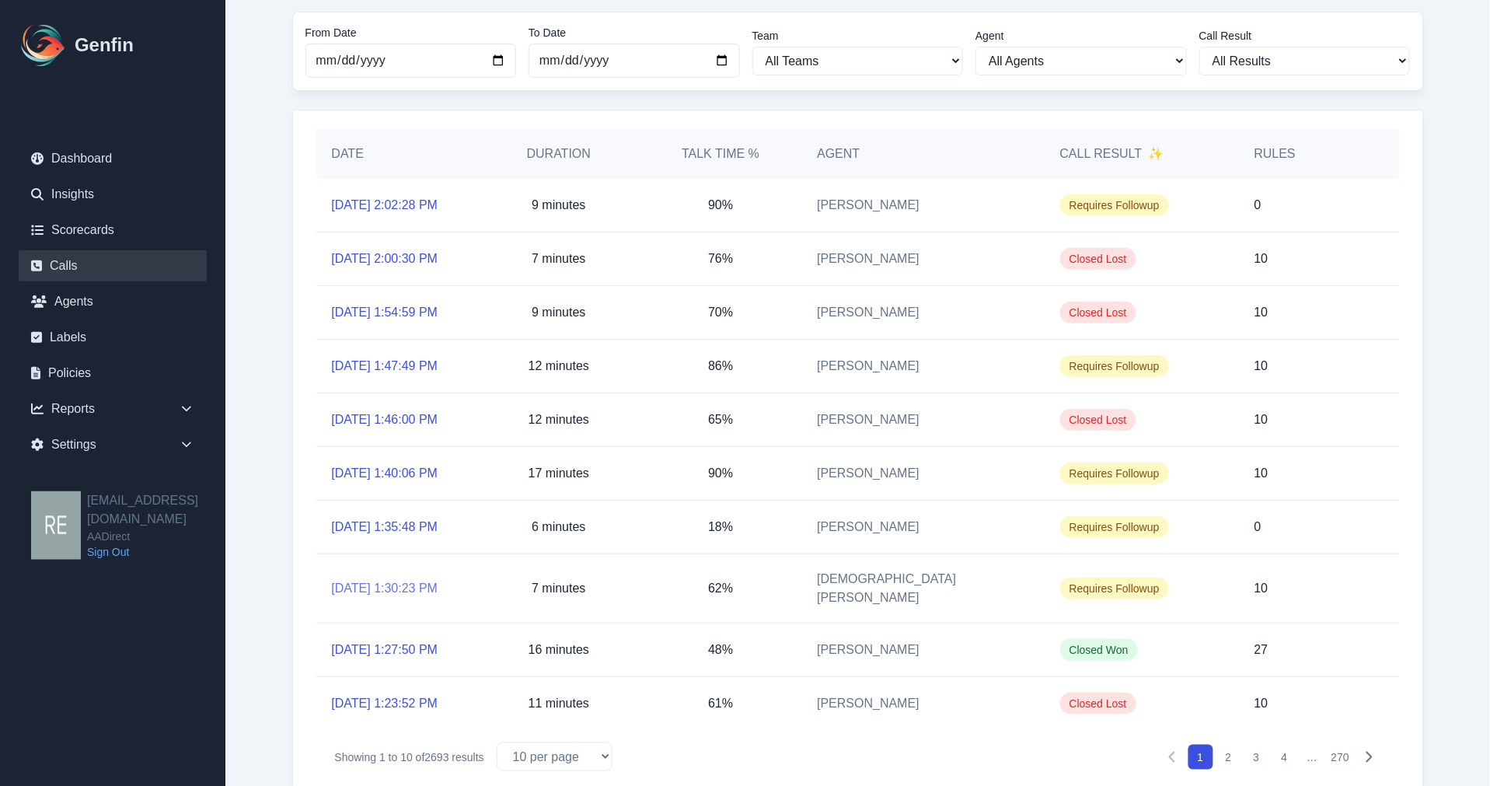
click at [410, 580] on link "10/2/2025, 1:30:23 PM" at bounding box center [385, 588] width 106 height 19
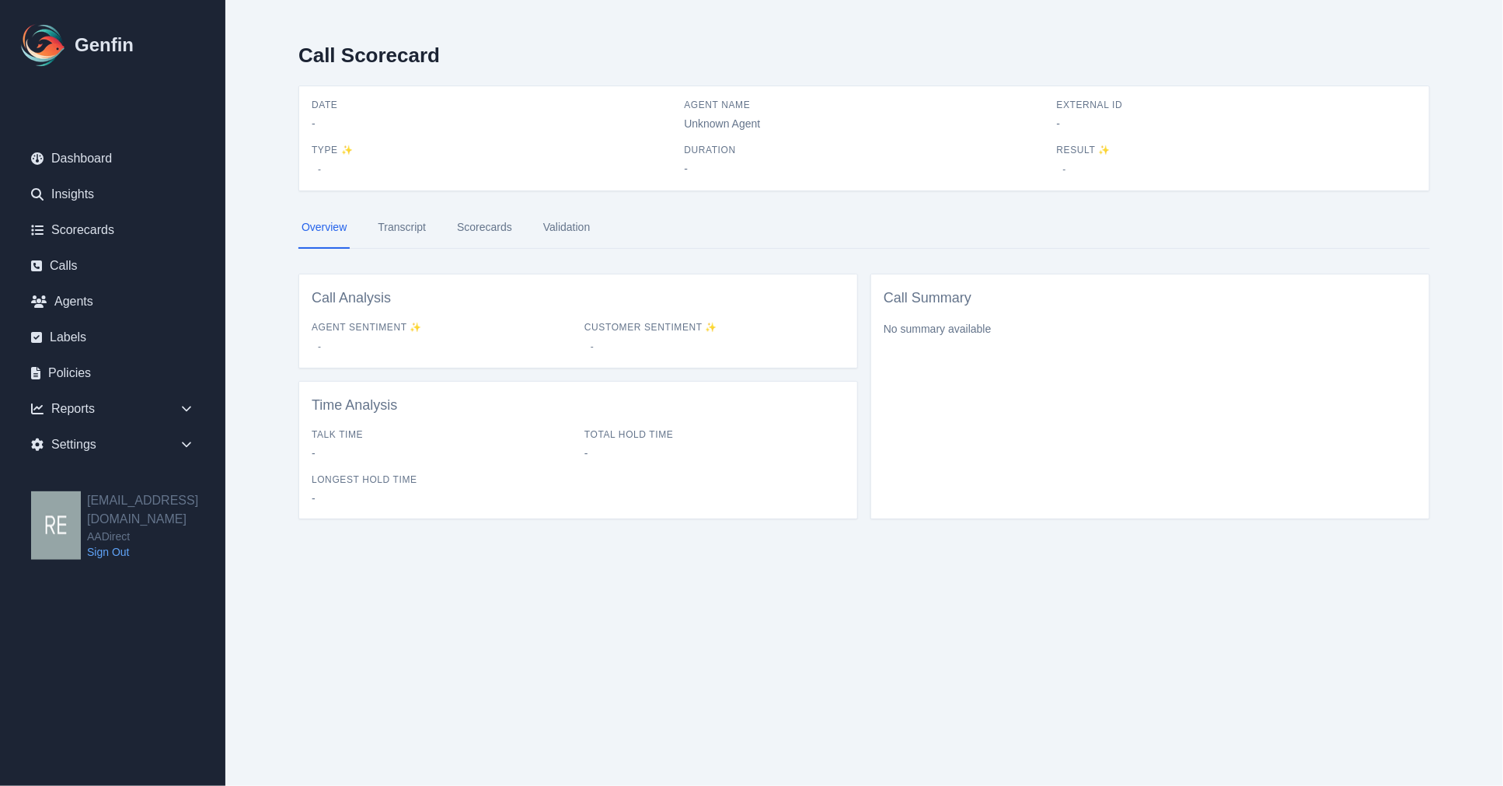
click at [402, 226] on link "Transcript" at bounding box center [402, 228] width 54 height 42
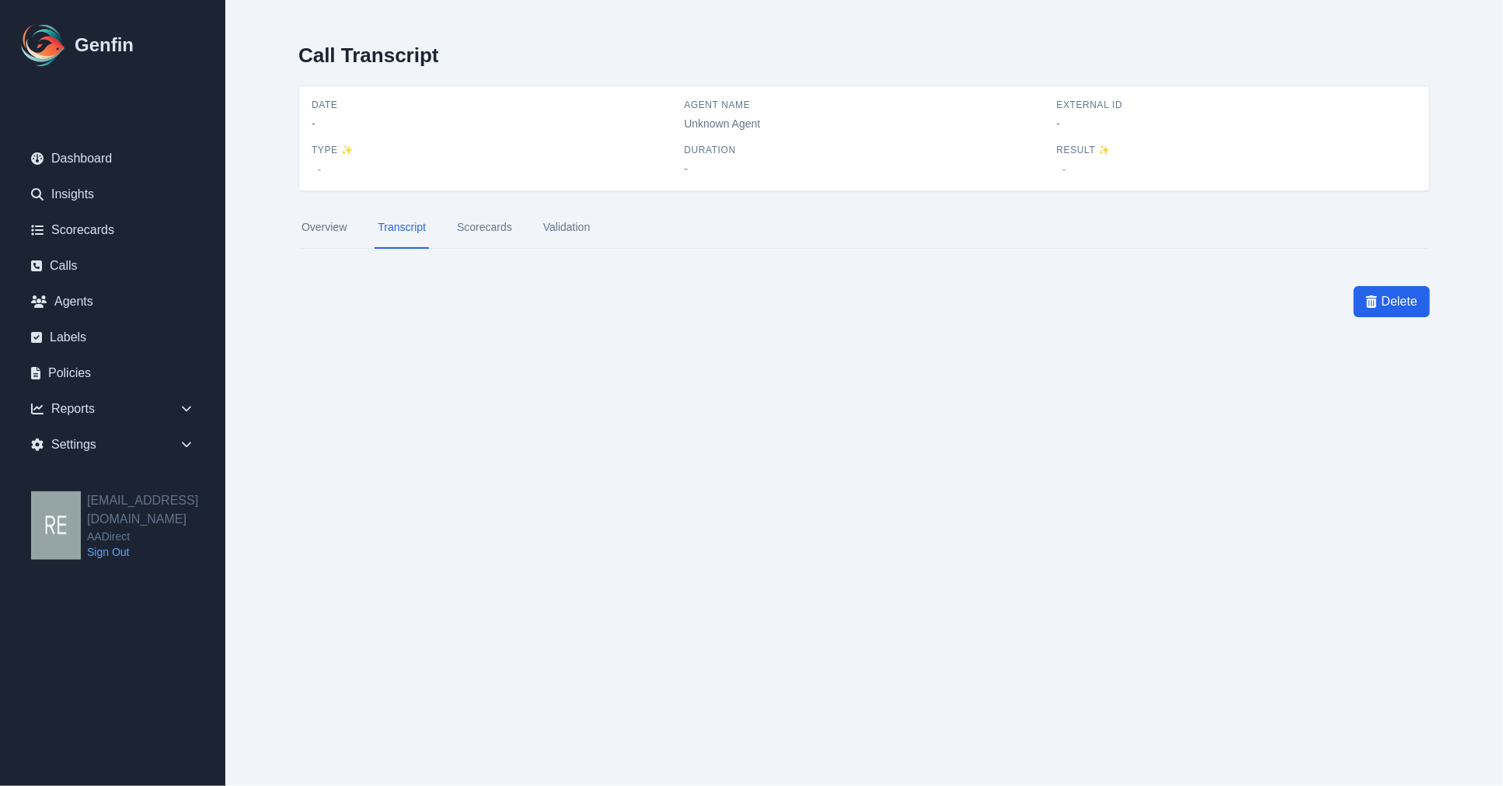
click at [309, 223] on link "Overview" at bounding box center [323, 228] width 51 height 42
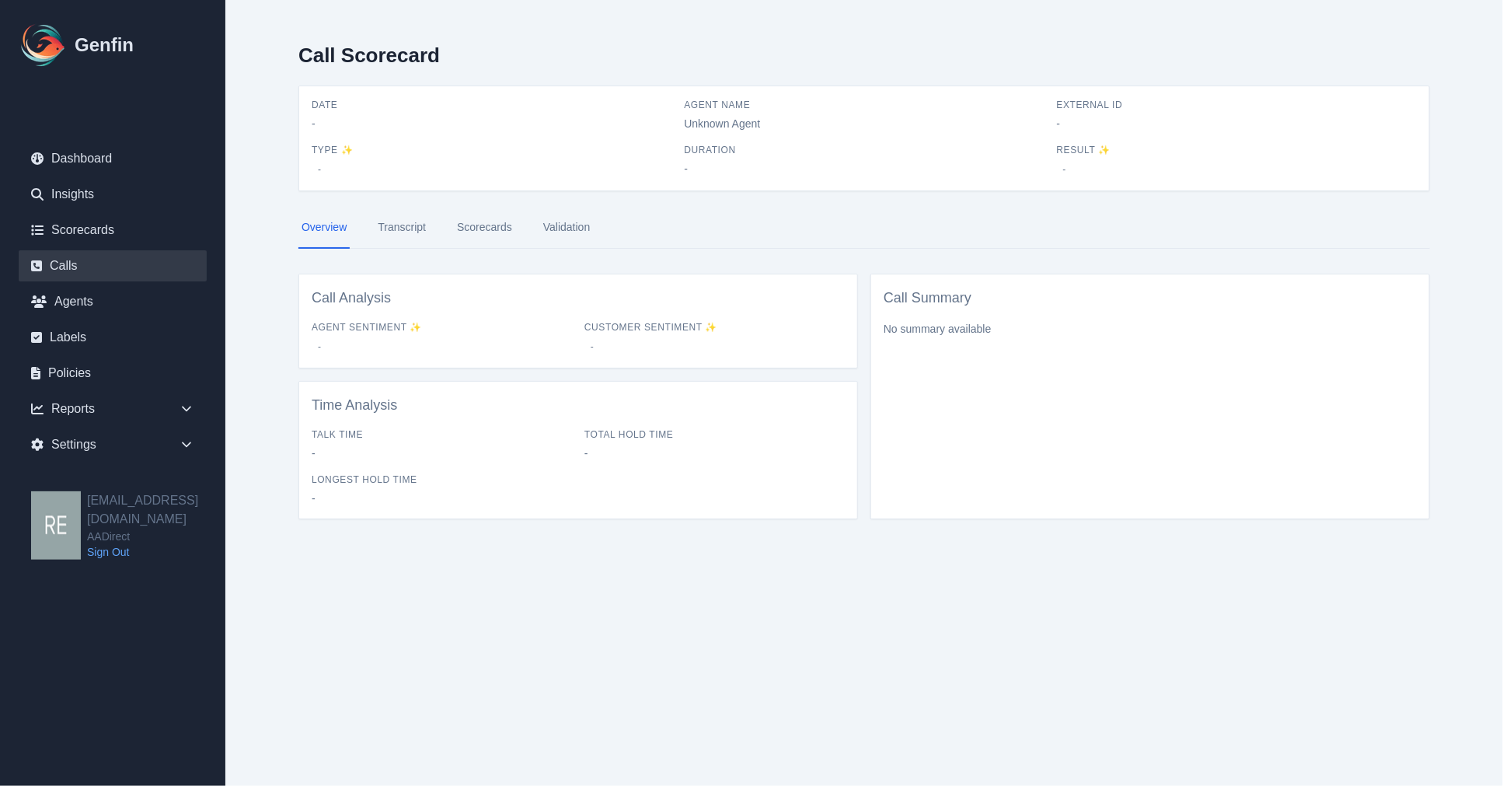
click at [107, 253] on link "Calls" at bounding box center [113, 265] width 188 height 31
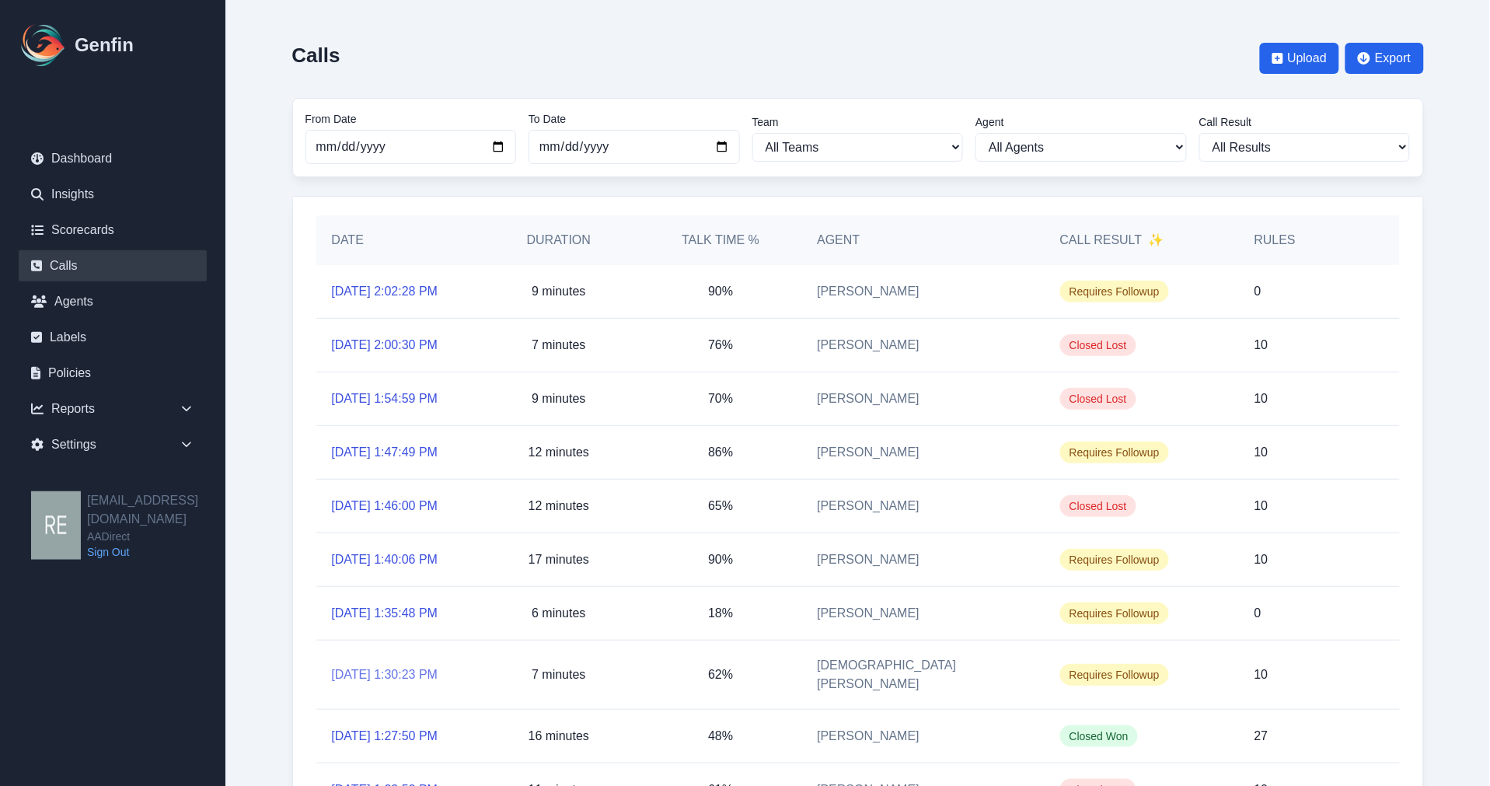
click at [392, 668] on link "[DATE] 1:30:23 PM" at bounding box center [385, 674] width 106 height 19
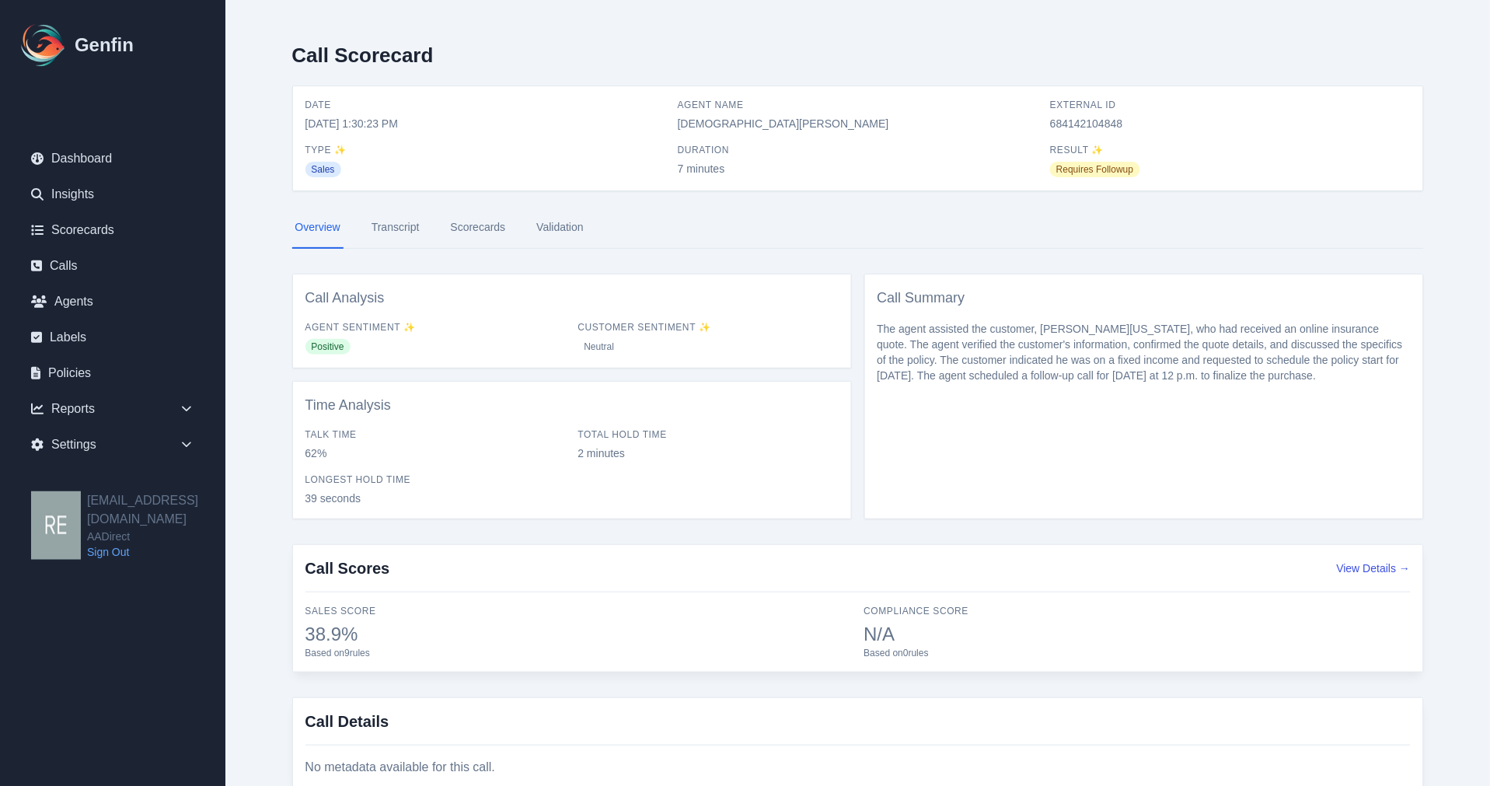
click at [403, 224] on link "Transcript" at bounding box center [395, 228] width 54 height 42
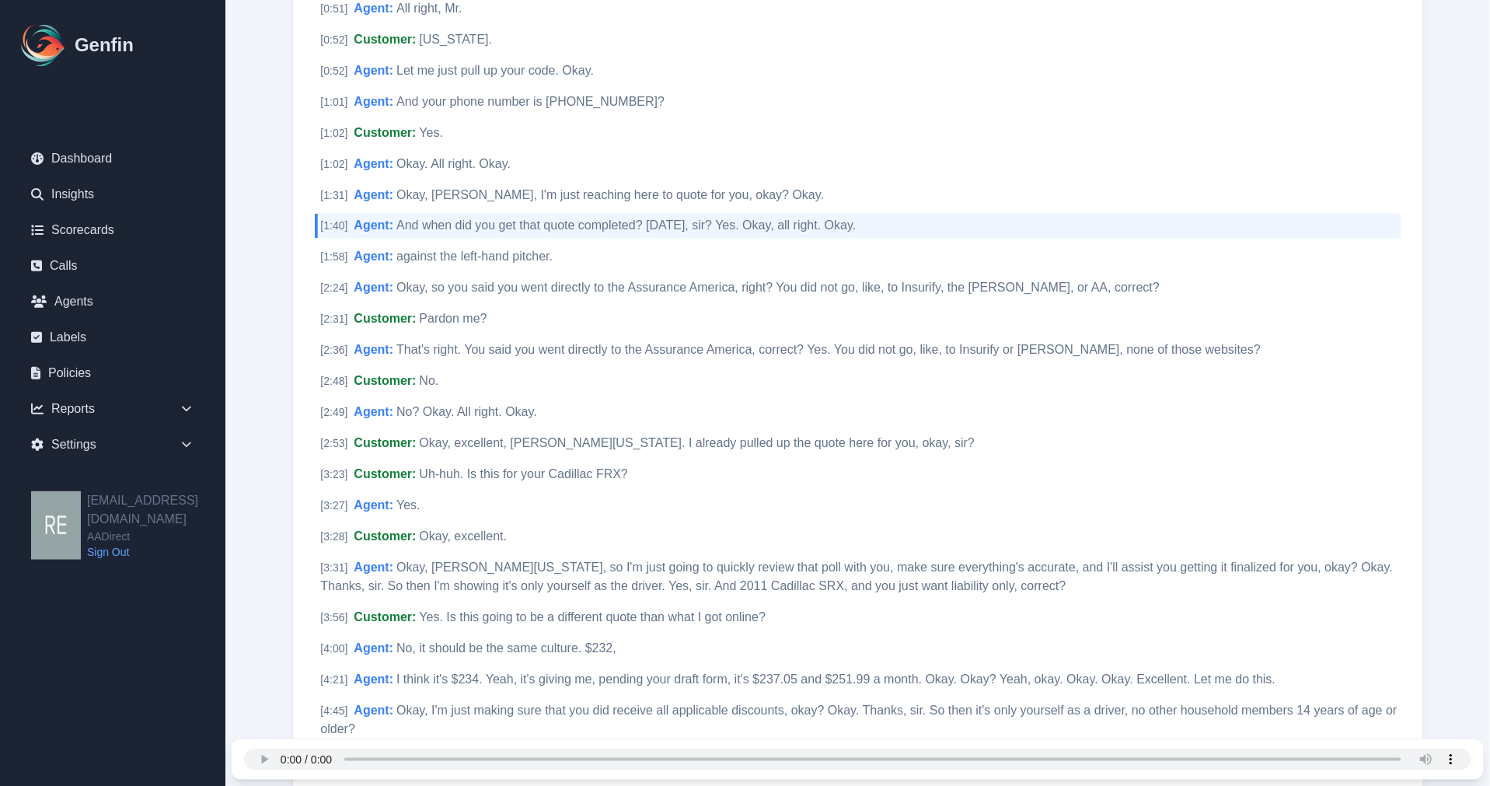
scroll to position [828, 0]
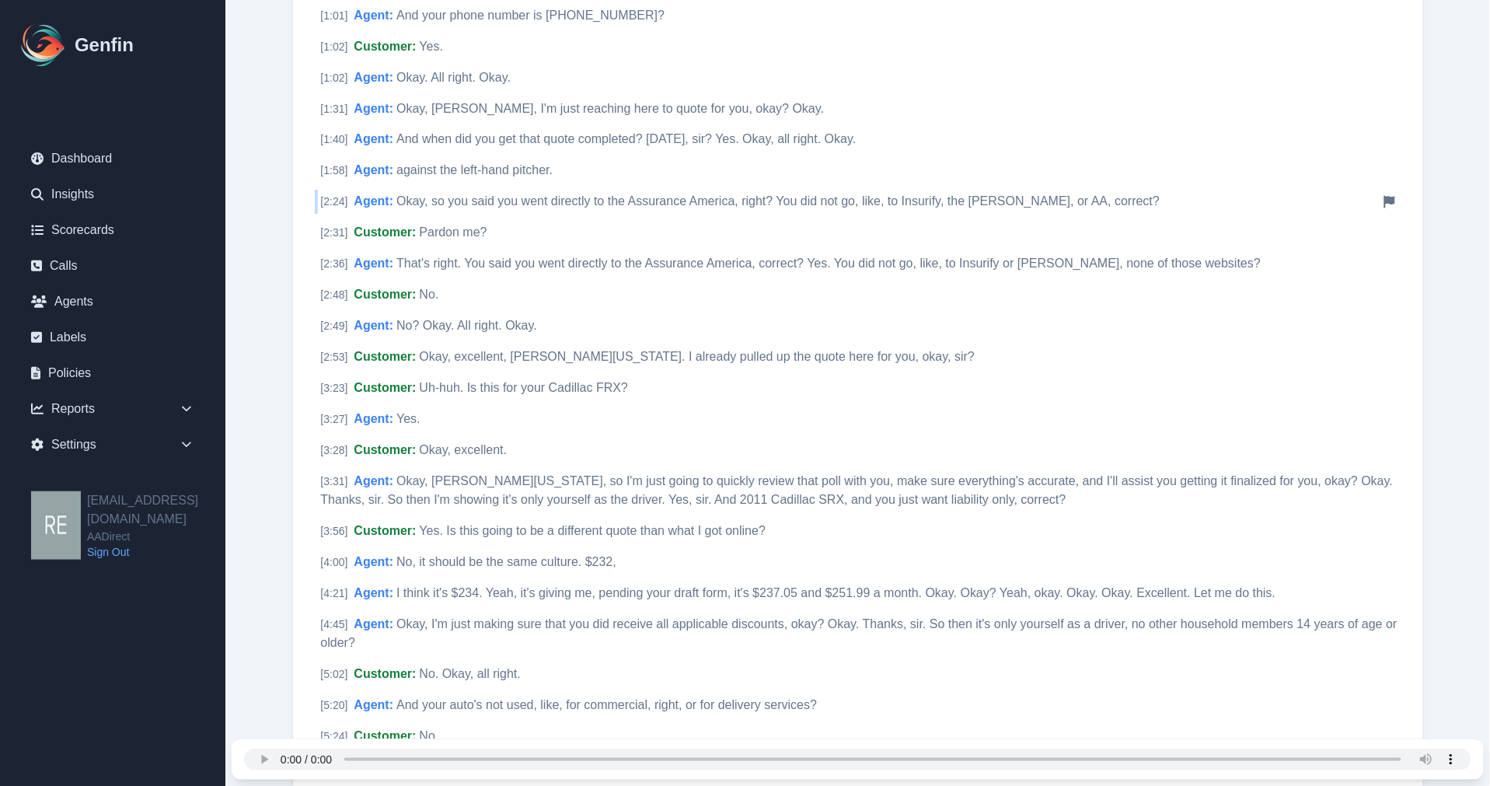
click at [514, 197] on span "Okay, so you said you went directly to the Assurance America, right? You did no…" at bounding box center [777, 201] width 763 height 13
click at [521, 494] on span "Okay, Mr. Washington, so I'm just going to quickly review that poll with you, m…" at bounding box center [857, 491] width 1072 height 32
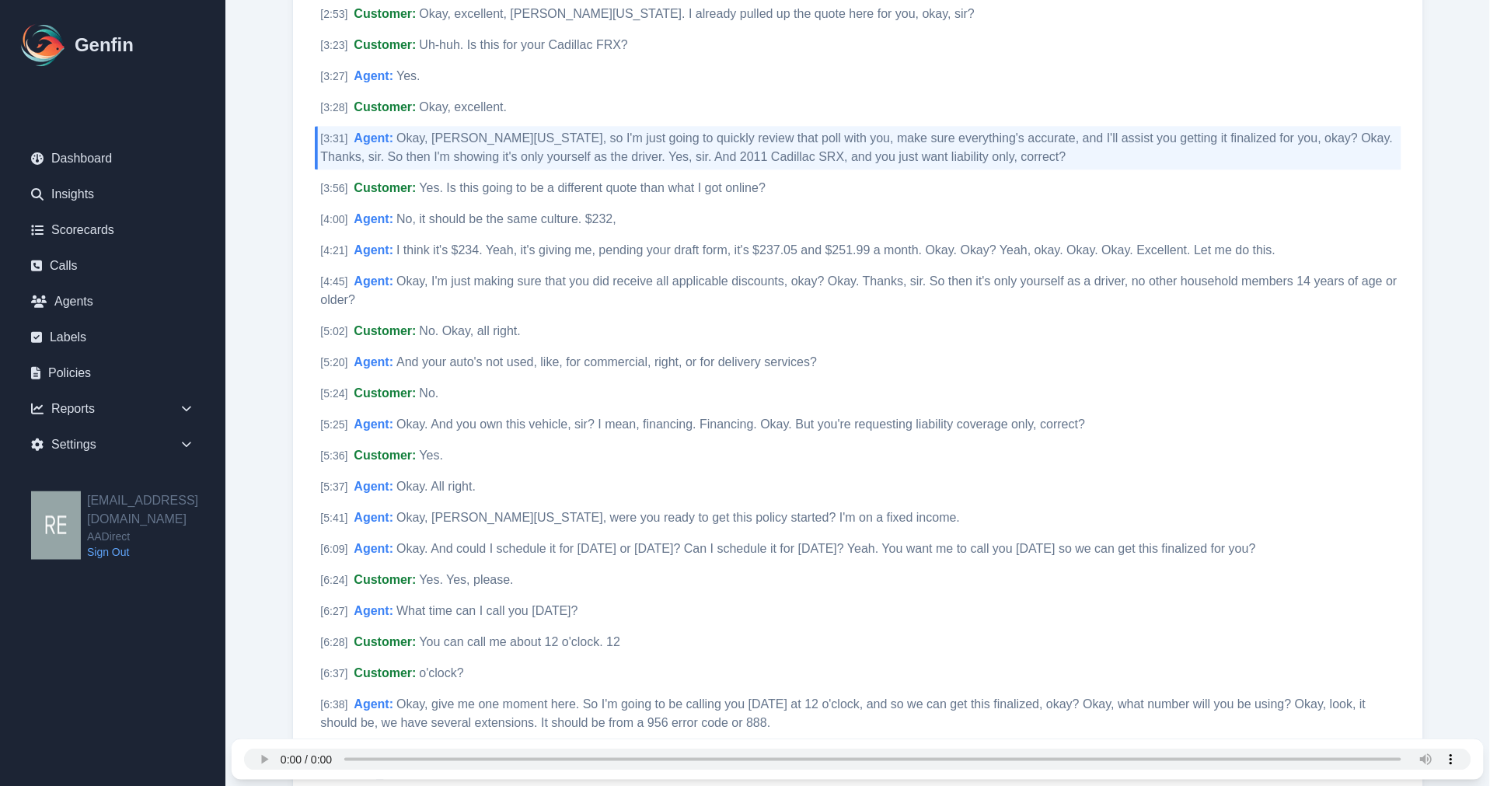
scroll to position [1194, 0]
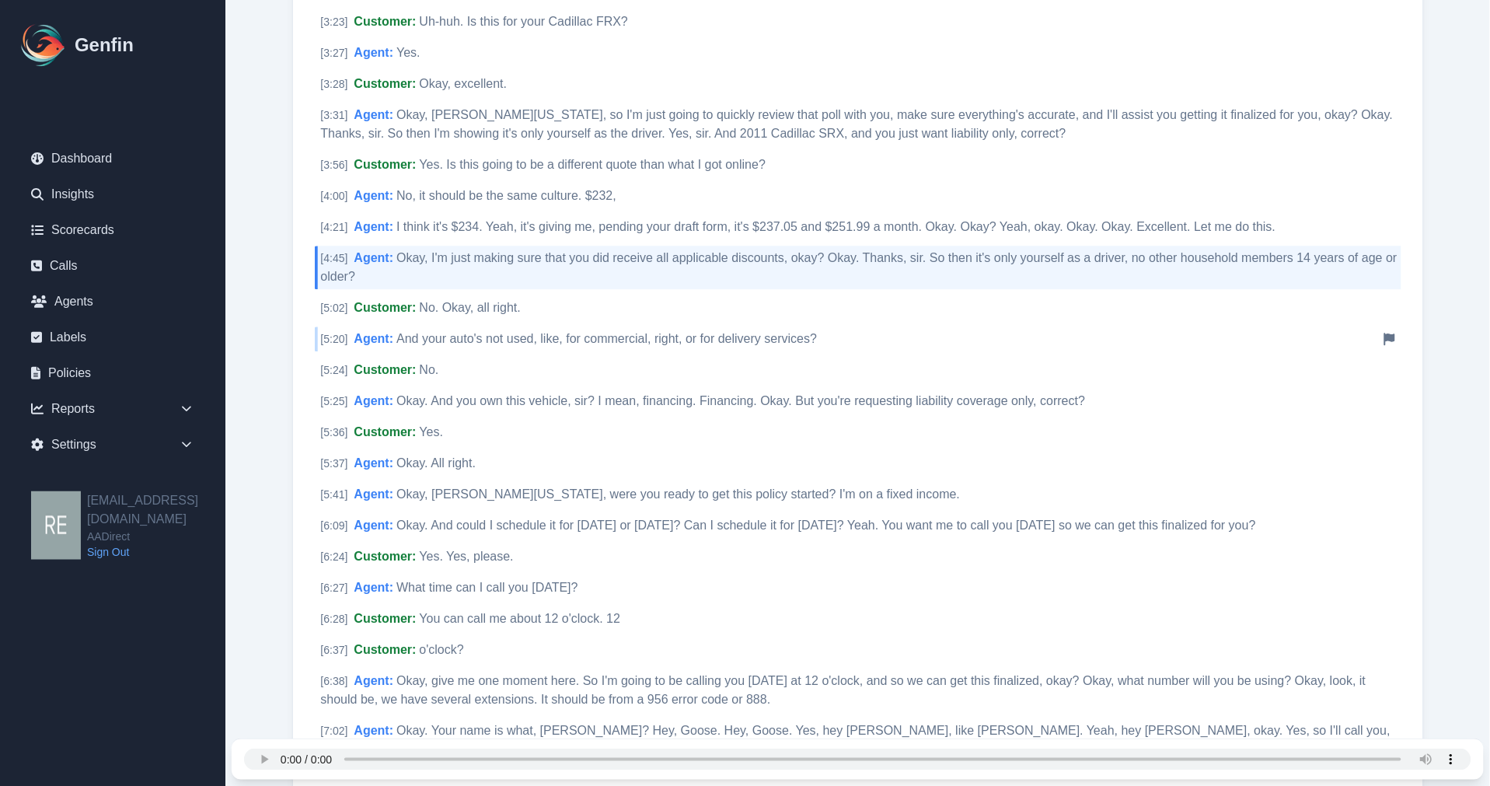
click at [406, 336] on span "And your auto's not used, like, for commercial, right, or for delivery services?" at bounding box center [606, 338] width 420 height 13
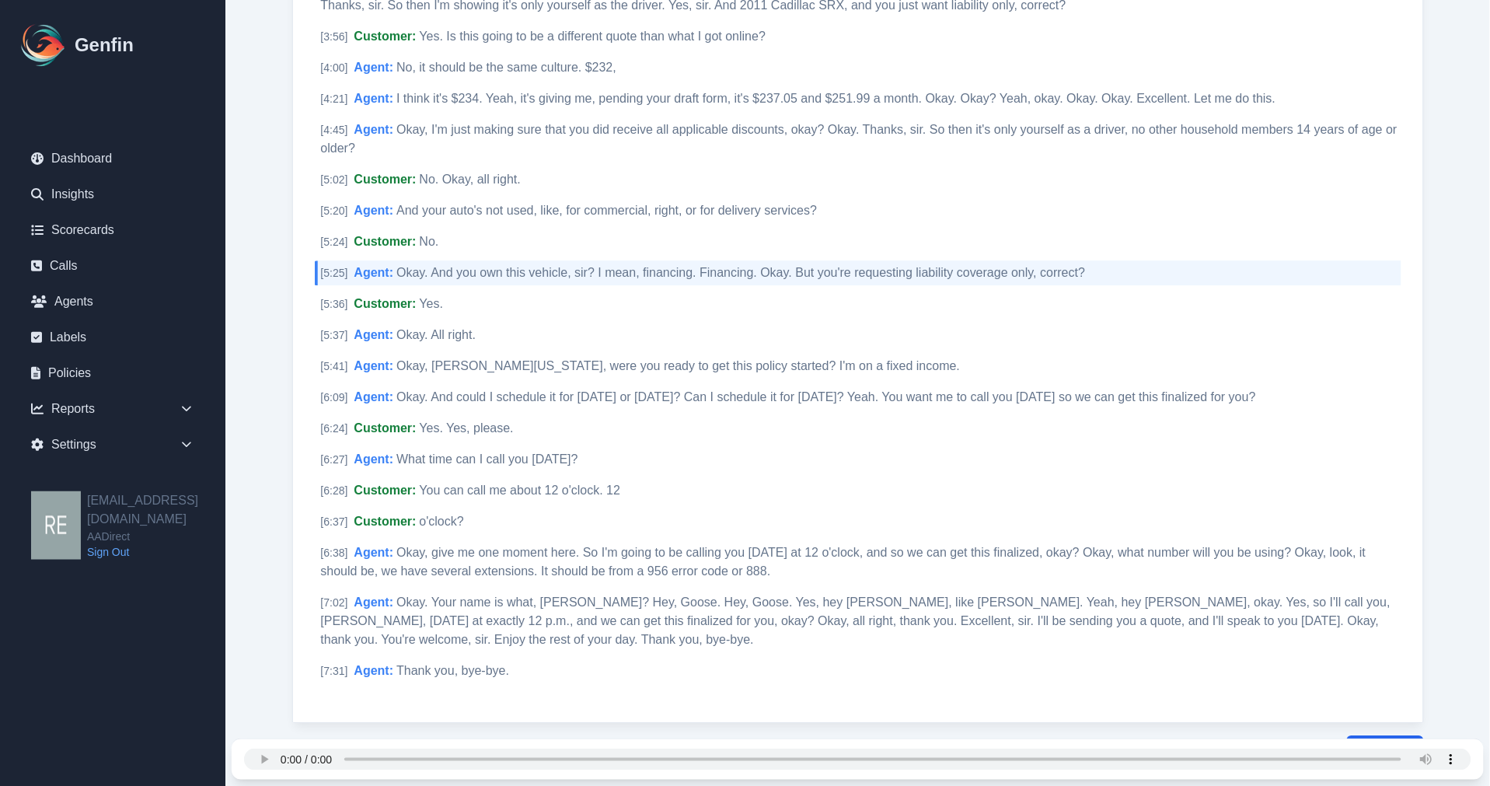
scroll to position [1334, 0]
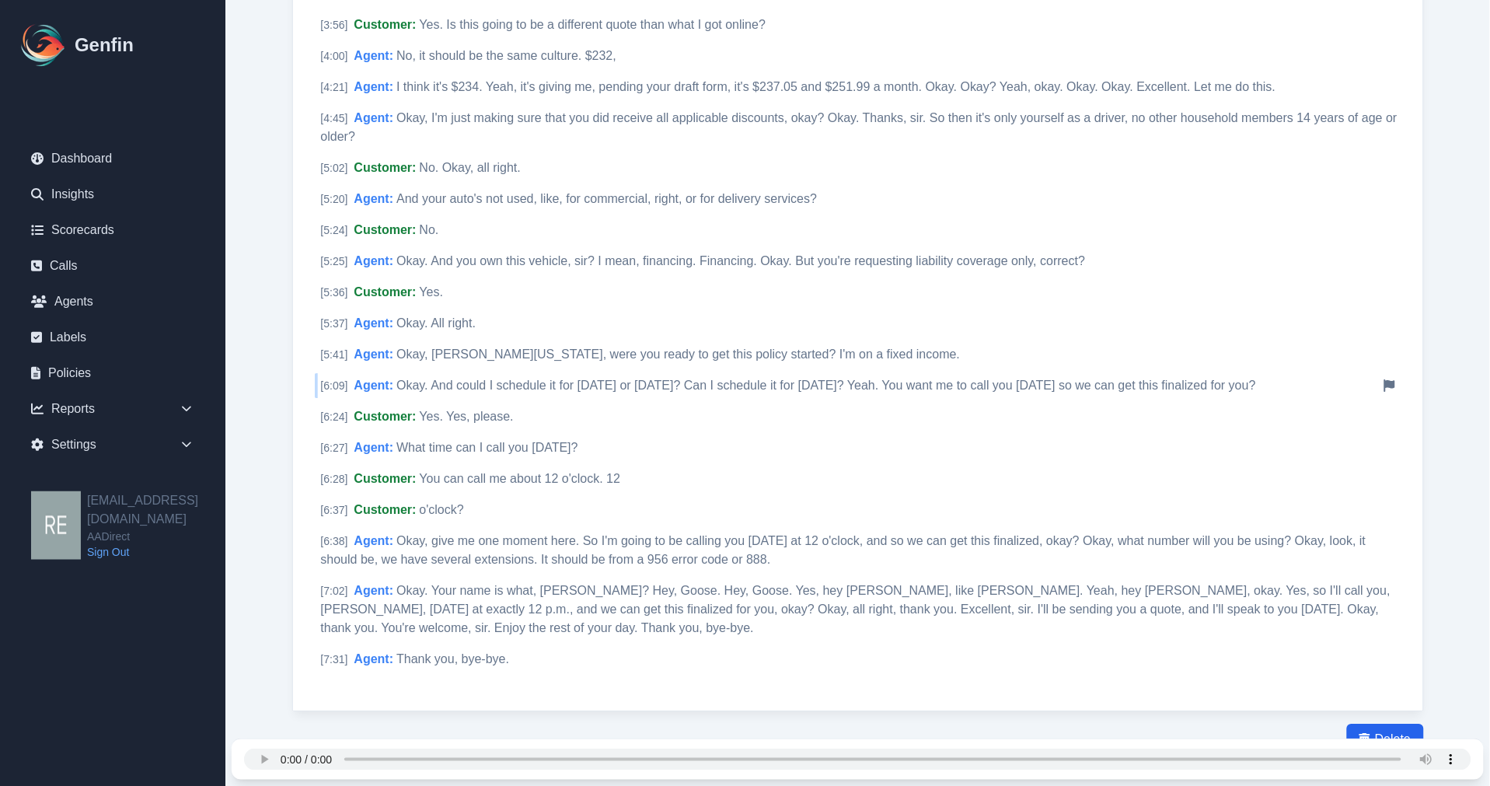
click at [446, 382] on span "Okay. And could I schedule it for tomorrow or Friday? Can I schedule it for Fri…" at bounding box center [825, 384] width 859 height 13
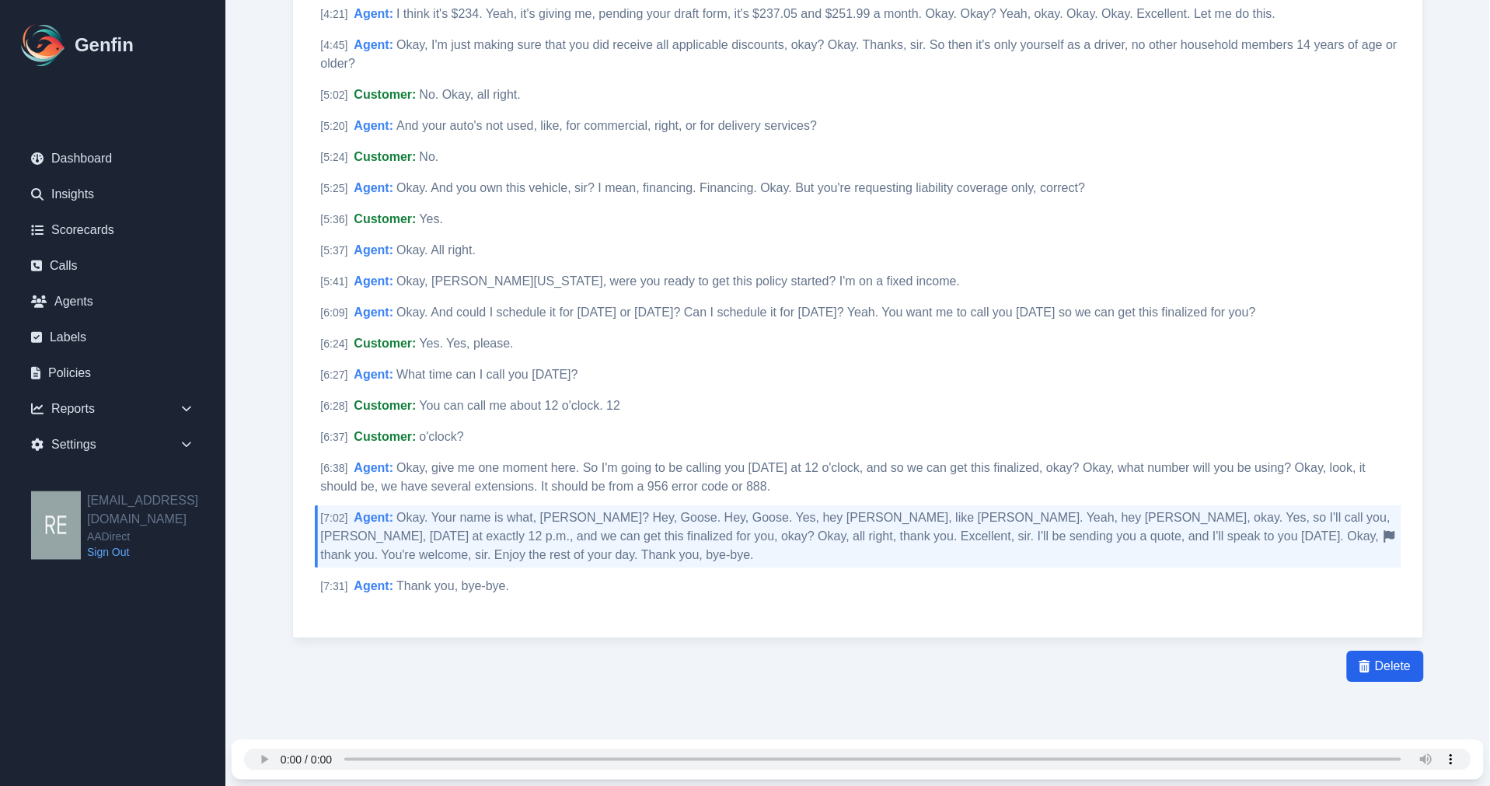
scroll to position [1234, 0]
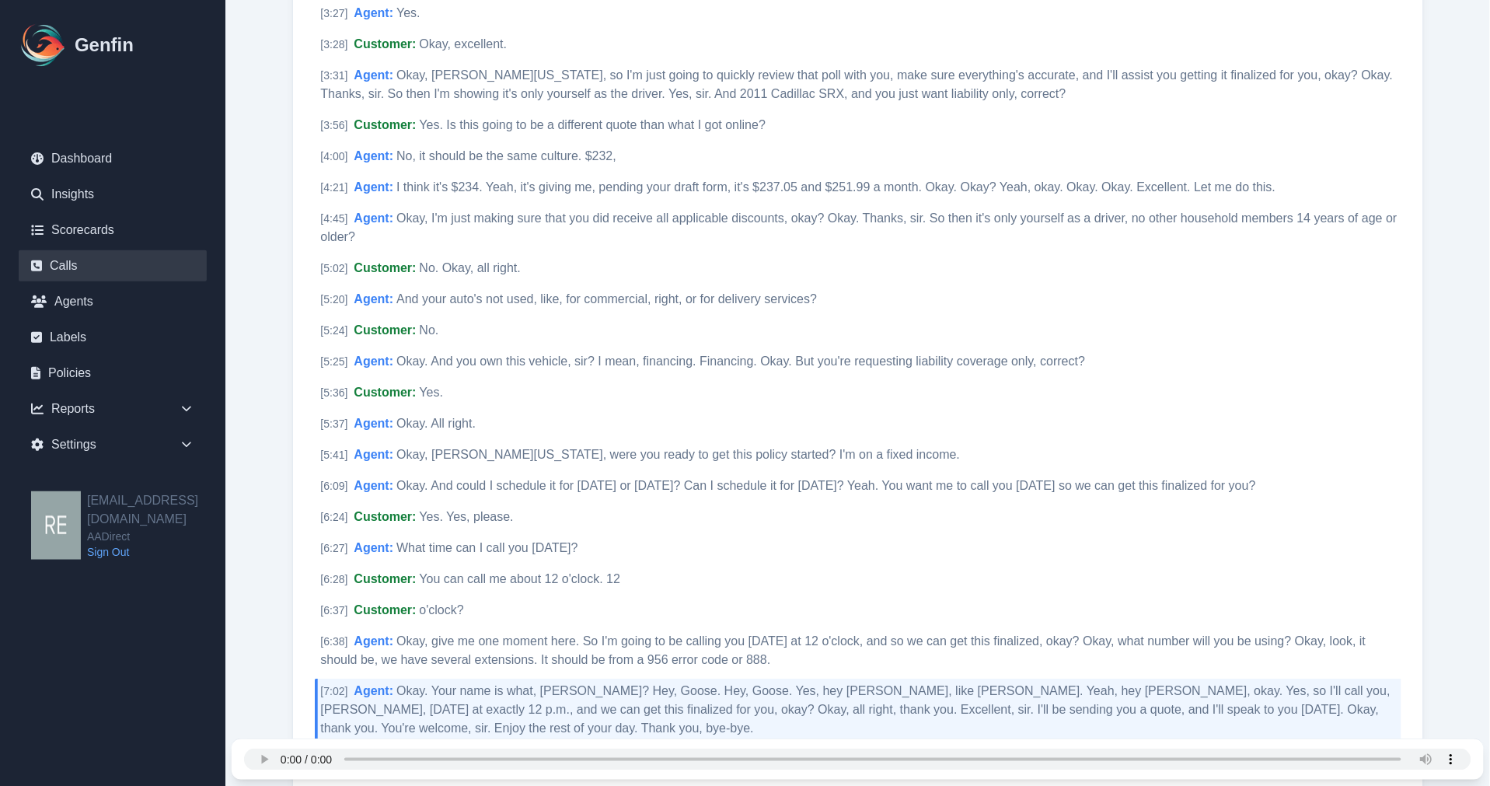
click at [82, 274] on link "Calls" at bounding box center [113, 265] width 188 height 31
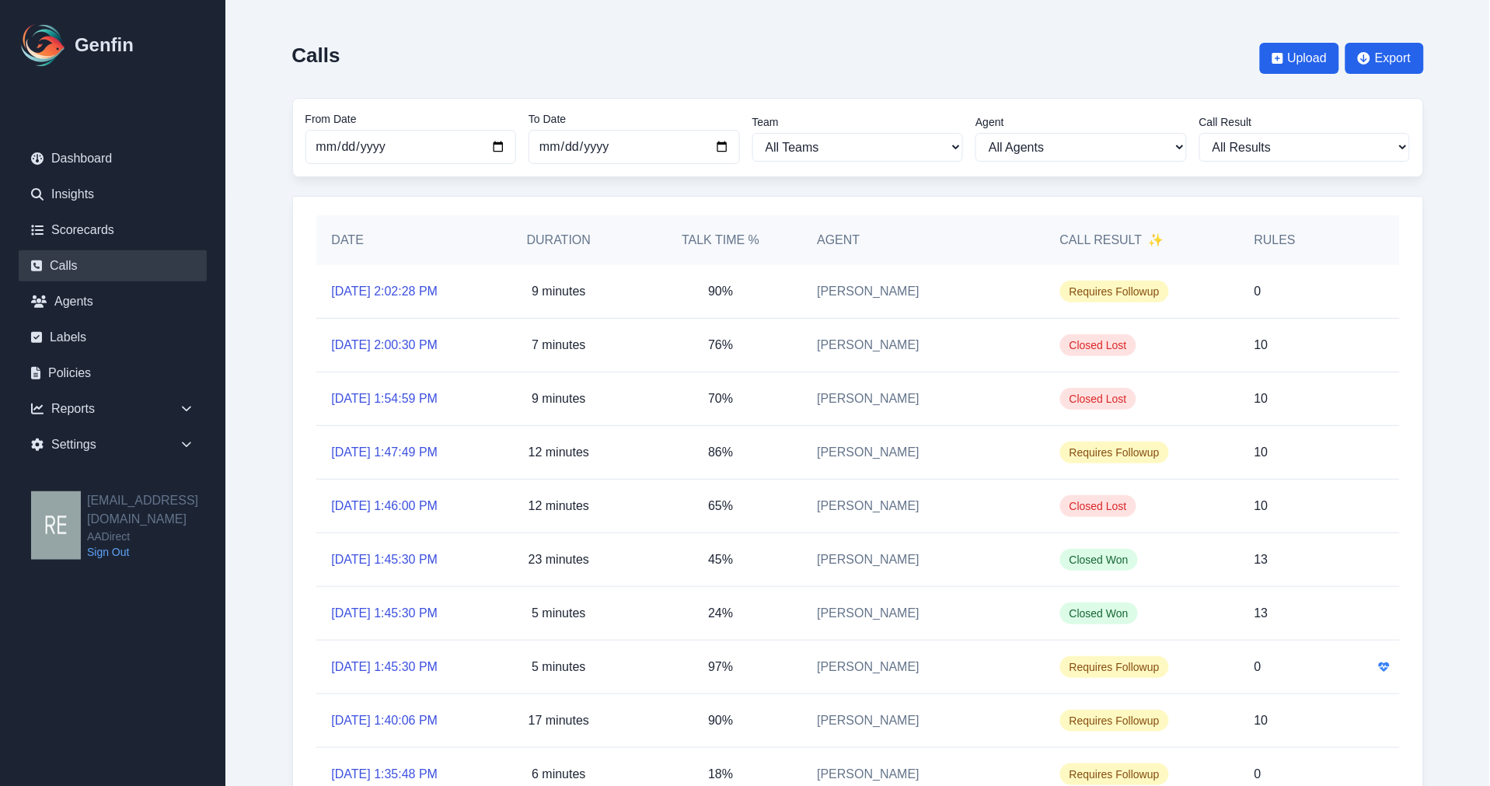
scroll to position [86, 0]
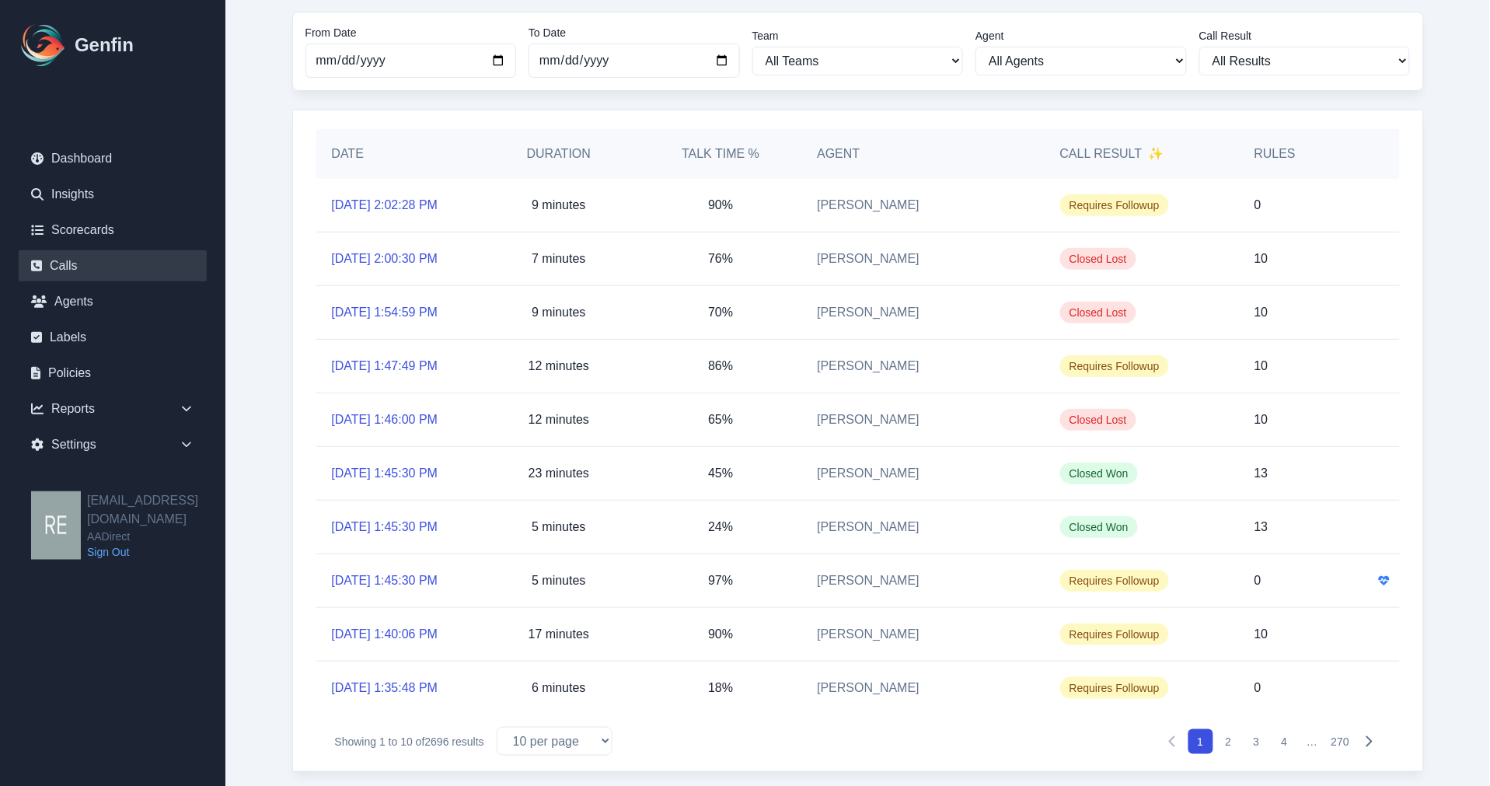
click at [1220, 730] on button "2" at bounding box center [1228, 741] width 25 height 25
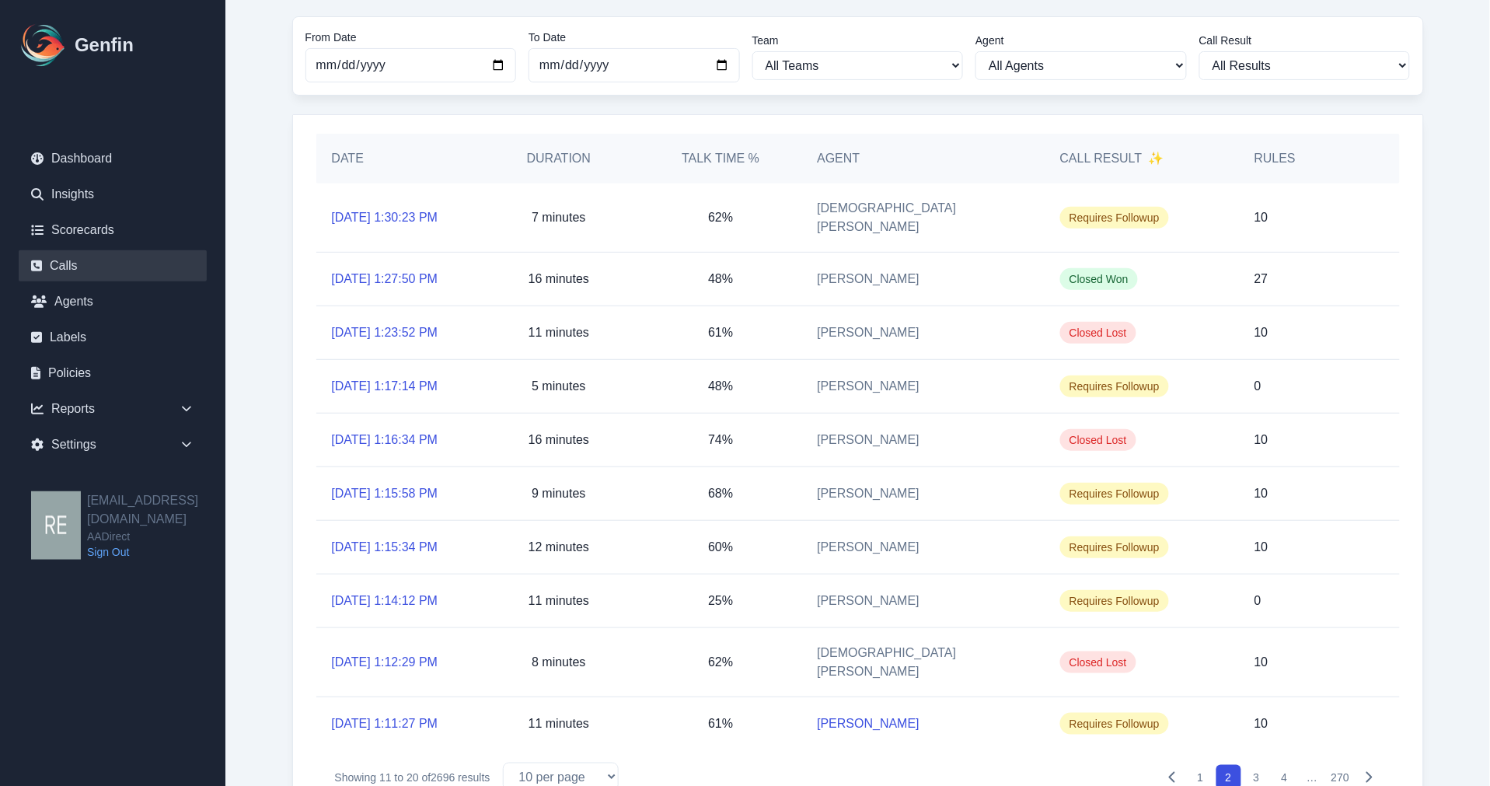
scroll to position [86, 0]
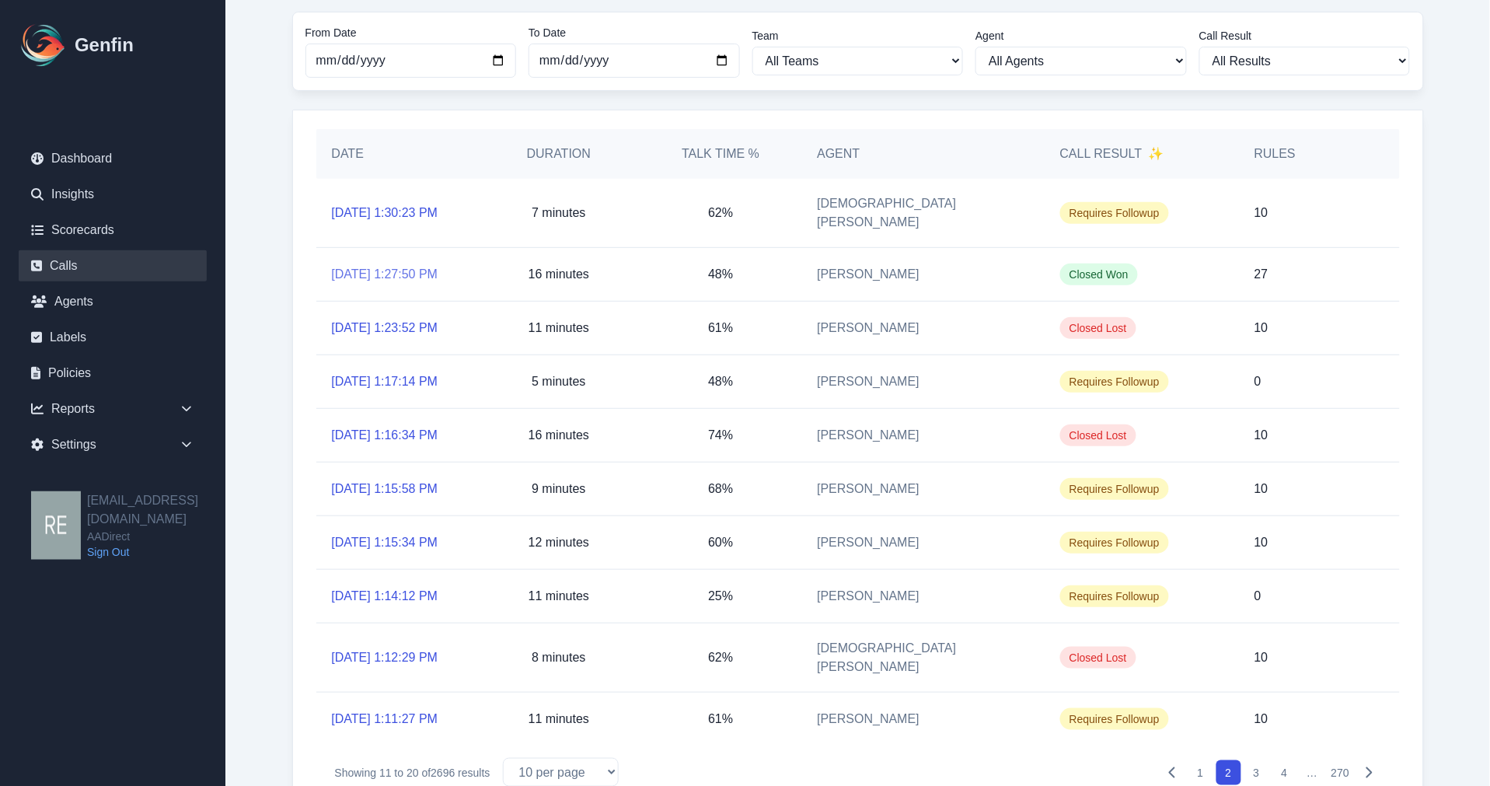
click at [412, 265] on link "10/2/2025, 1:27:50 PM" at bounding box center [385, 274] width 106 height 19
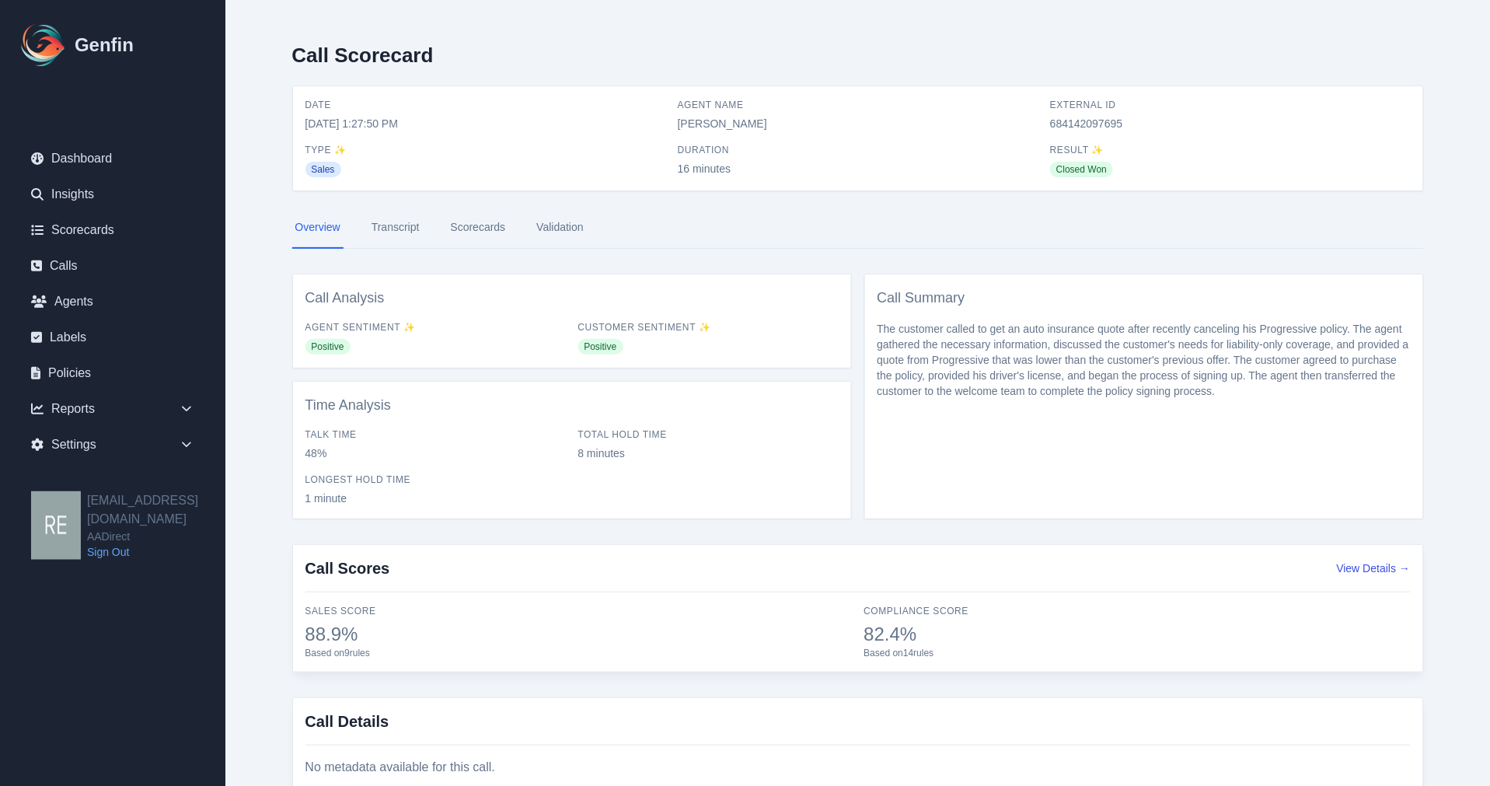
scroll to position [59, 0]
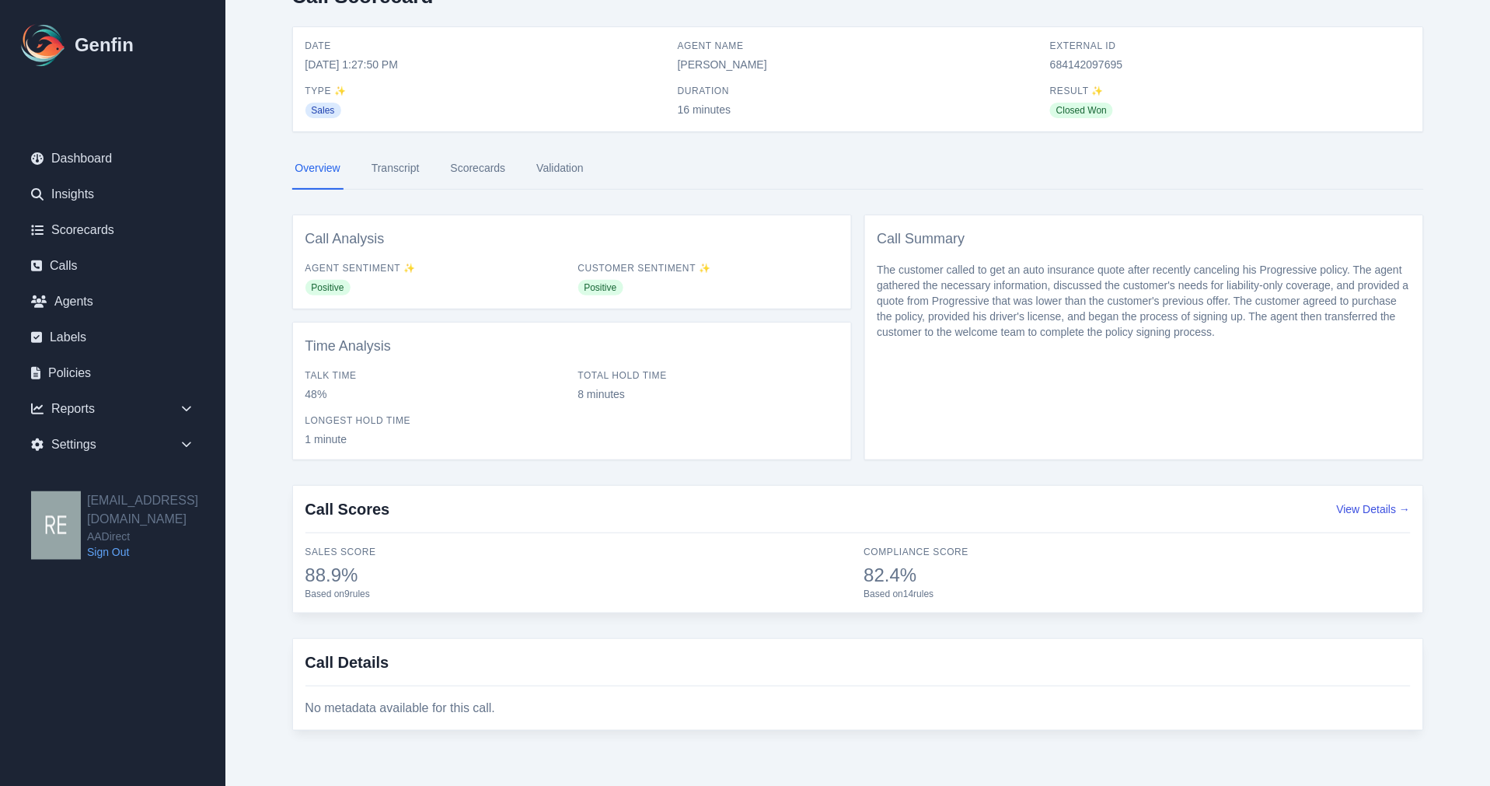
click at [484, 165] on link "Scorecards" at bounding box center [478, 169] width 61 height 42
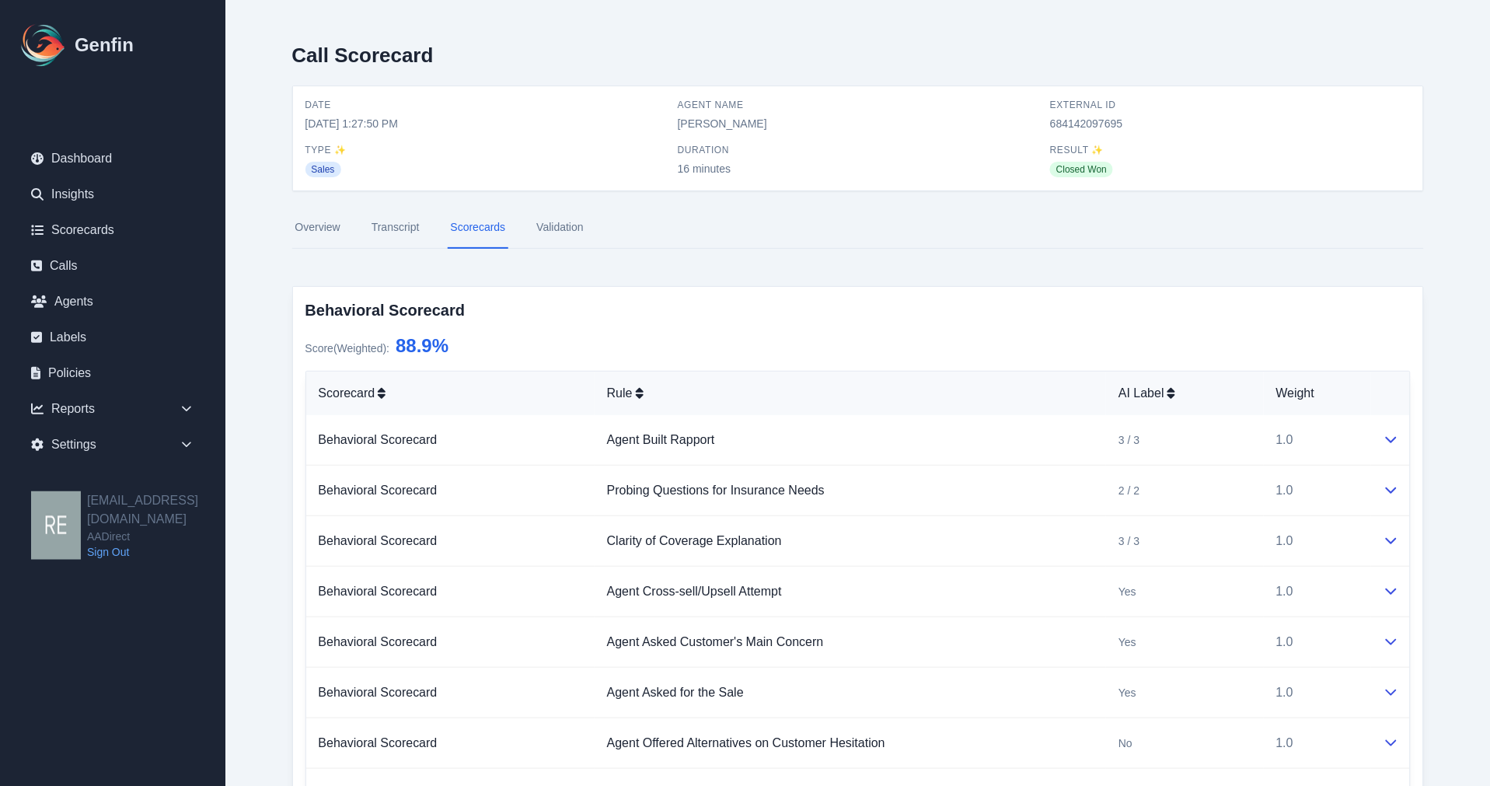
click at [573, 222] on link "Validation" at bounding box center [559, 228] width 53 height 42
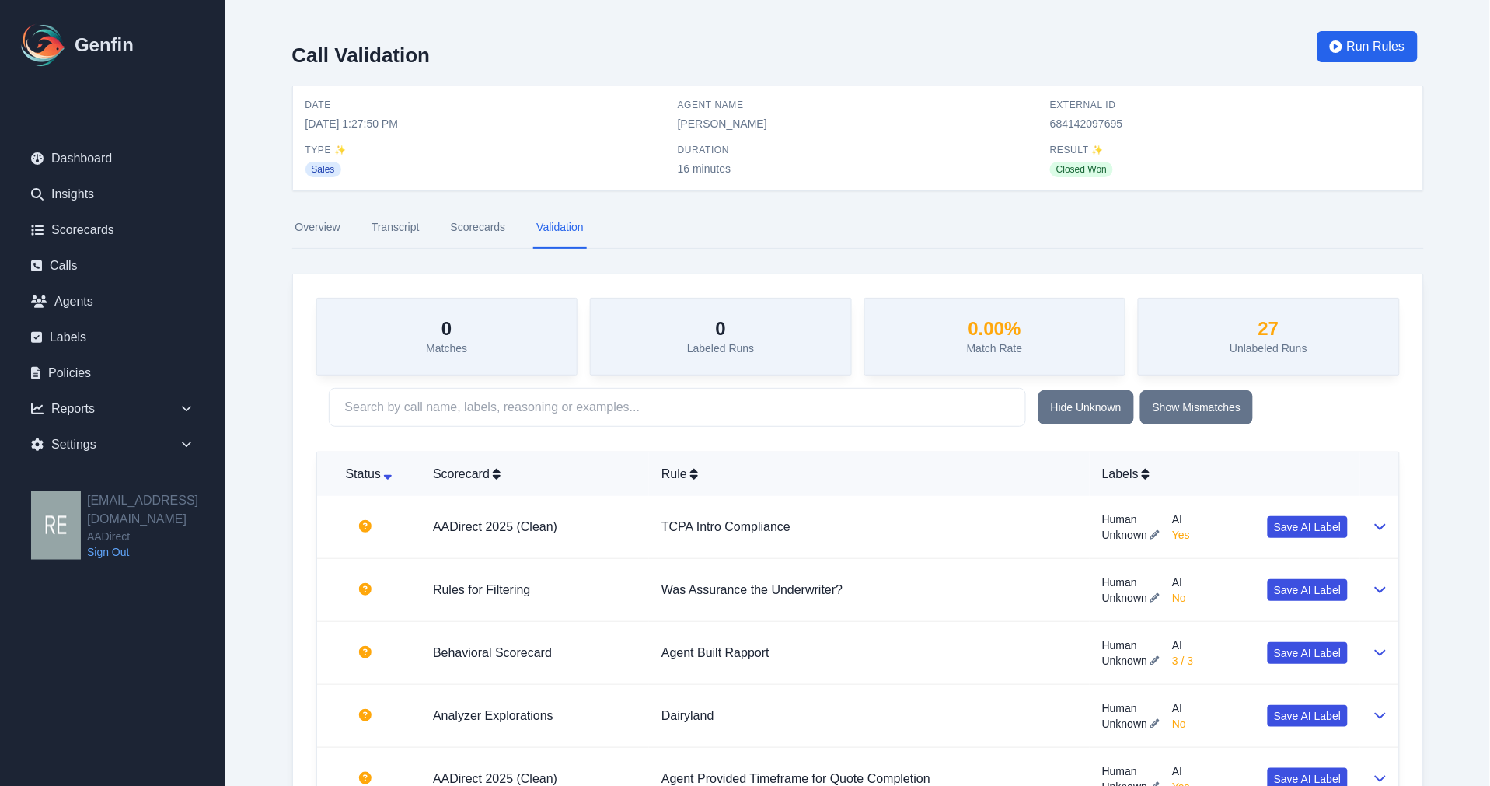
click at [323, 221] on link "Overview" at bounding box center [317, 228] width 51 height 42
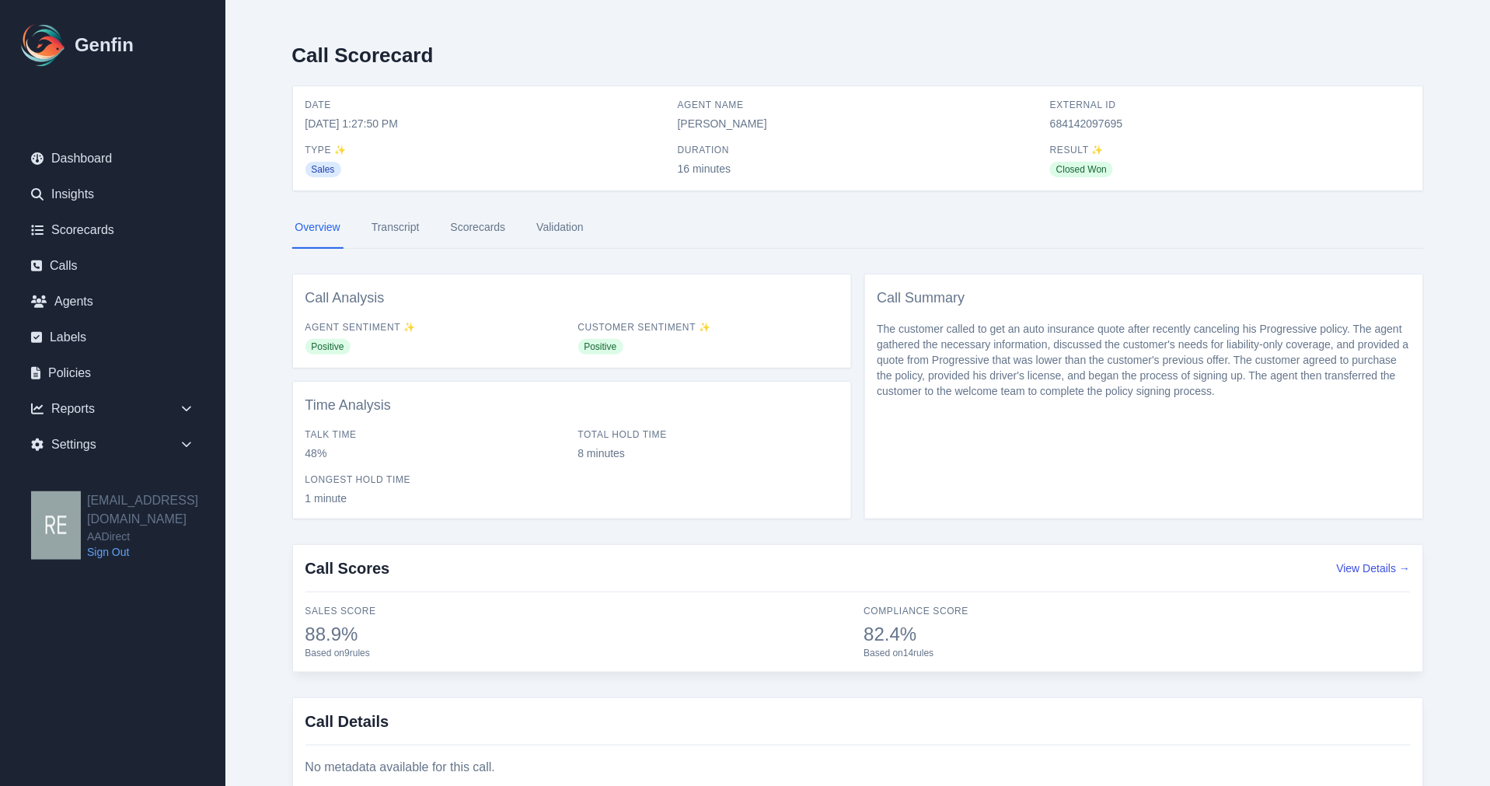
click at [476, 224] on link "Scorecards" at bounding box center [478, 228] width 61 height 42
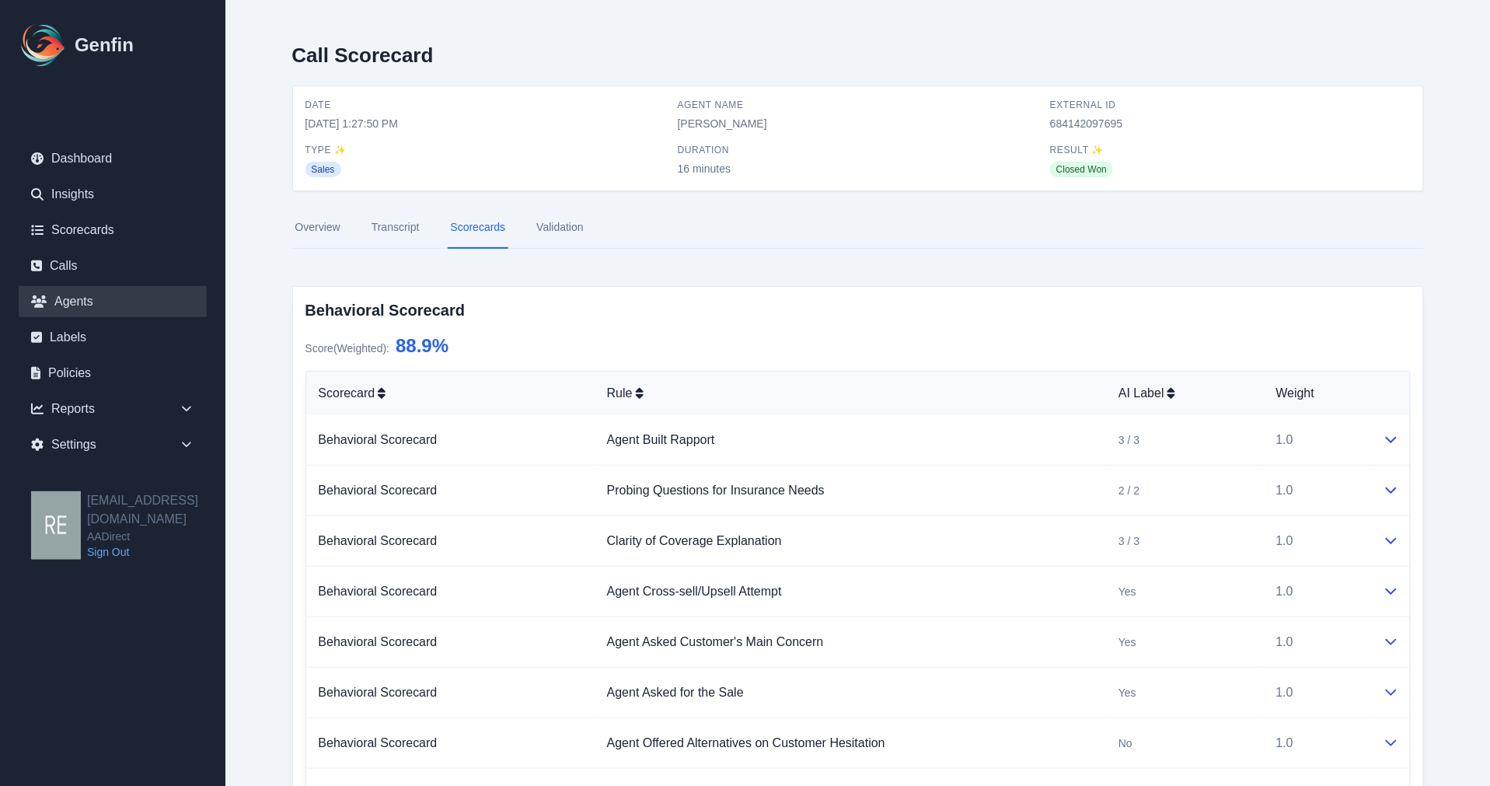
click at [75, 308] on link "Agents" at bounding box center [113, 301] width 188 height 31
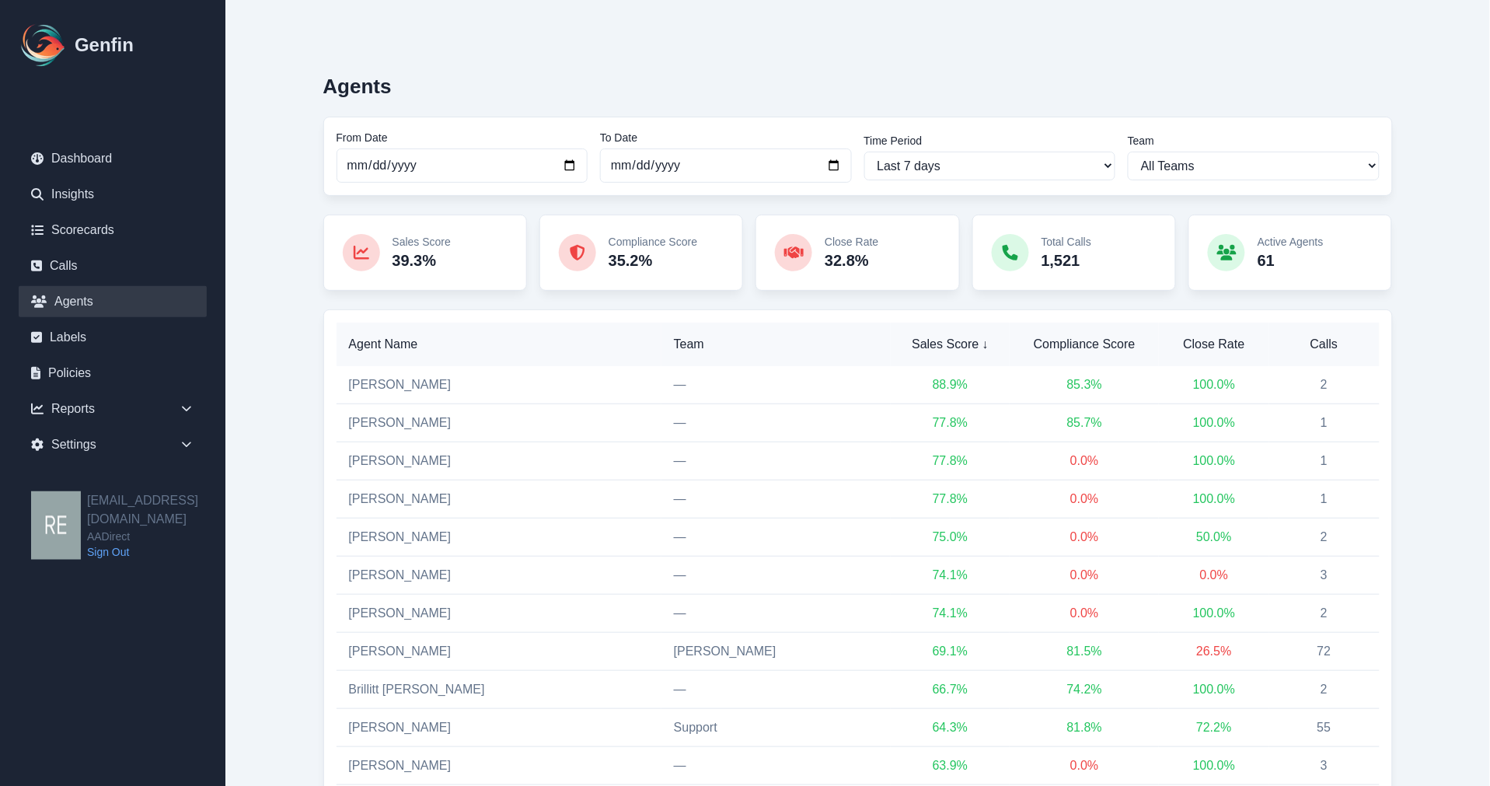
click at [1247, 144] on label "Team" at bounding box center [1254, 141] width 252 height 16
click at [1260, 161] on select "All Teams Hugo Jesse Support" at bounding box center [1254, 166] width 252 height 29
select select "2"
click at [1128, 152] on select "All Teams Hugo Jesse Support" at bounding box center [1254, 166] width 252 height 29
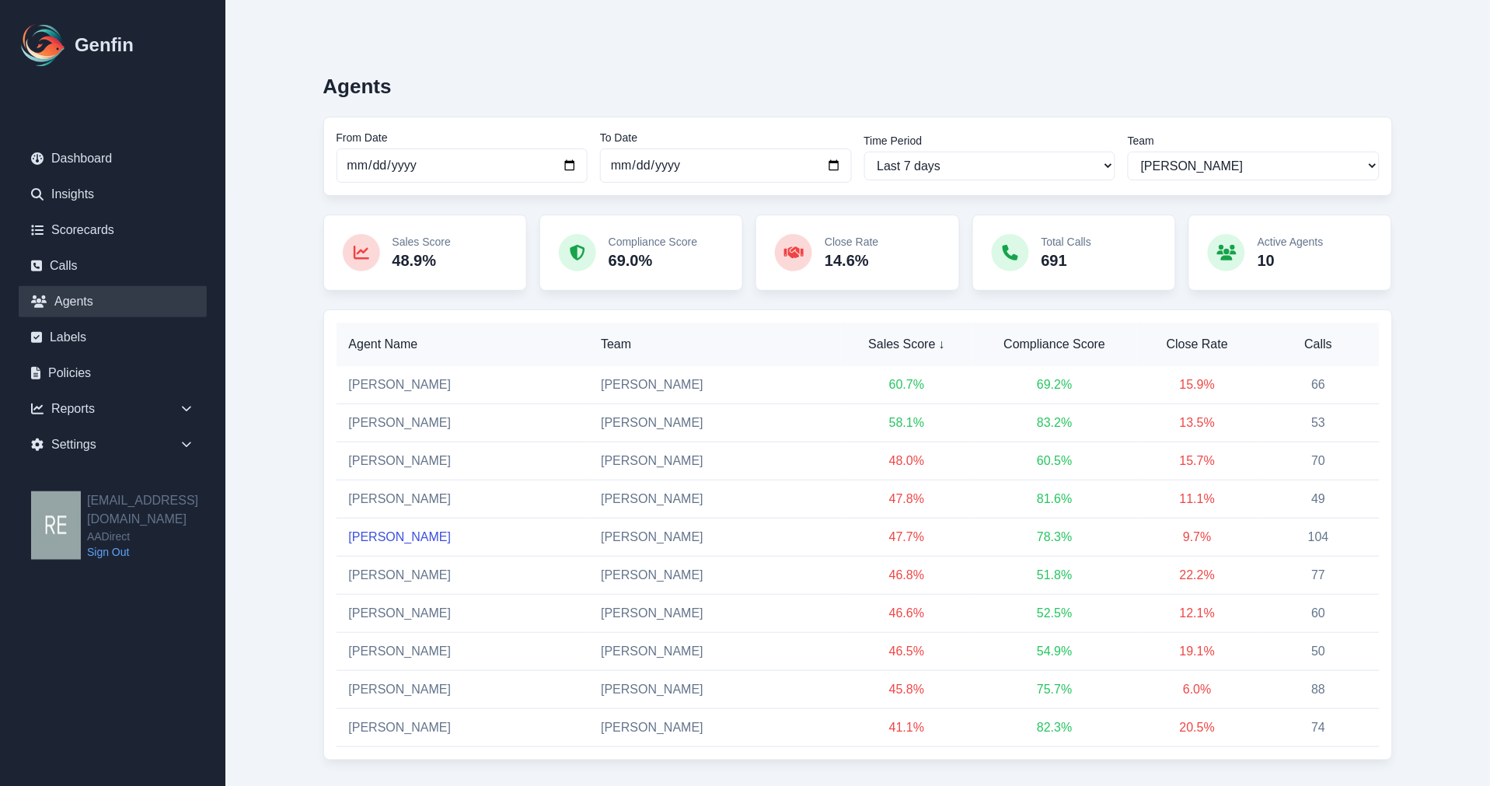
click at [389, 534] on link "Velma Marin" at bounding box center [400, 536] width 103 height 13
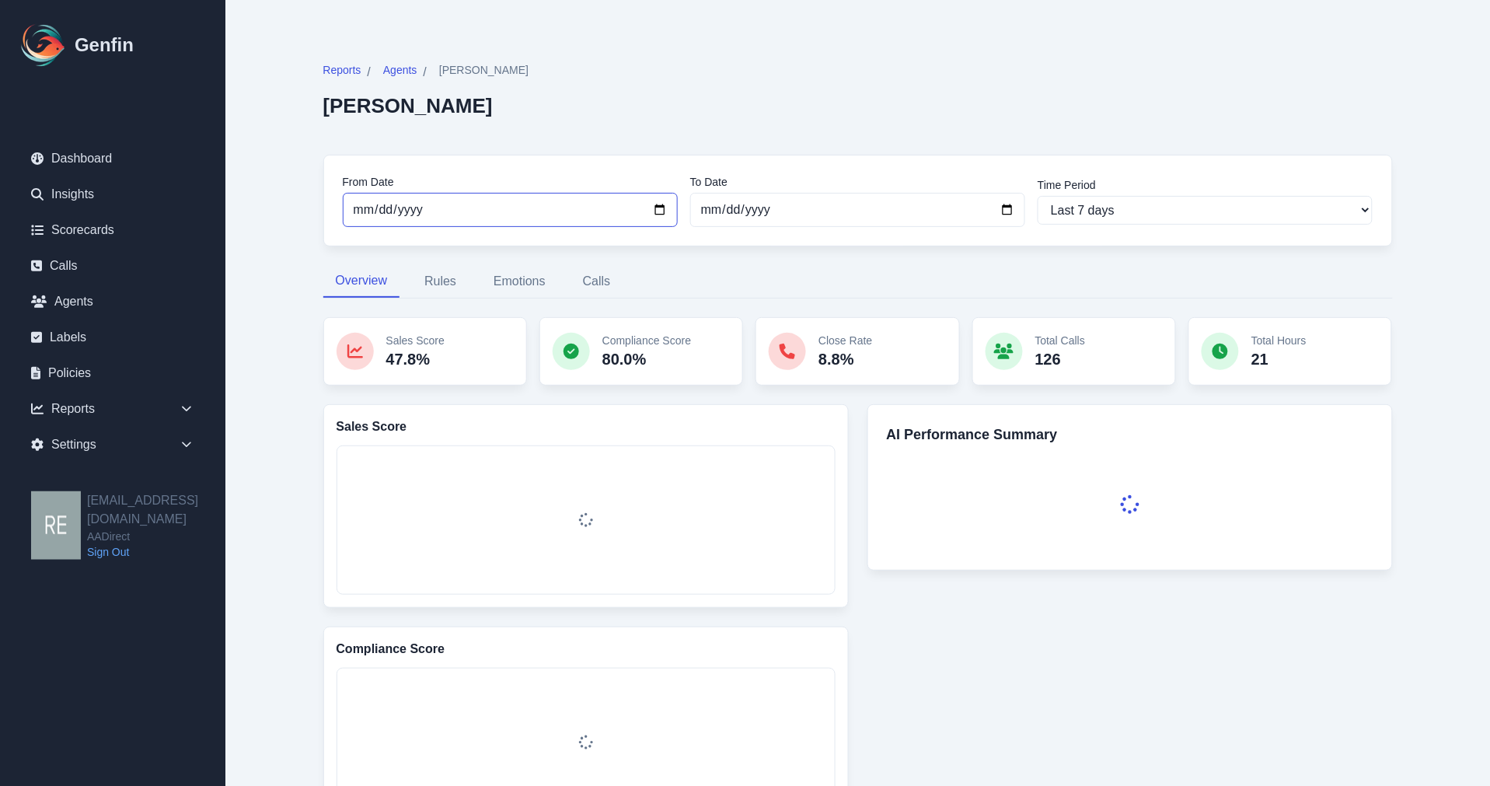
click at [661, 211] on input "[DATE]" at bounding box center [510, 210] width 335 height 34
type input "[DATE]"
select select "custom"
type input "2025-10-02"
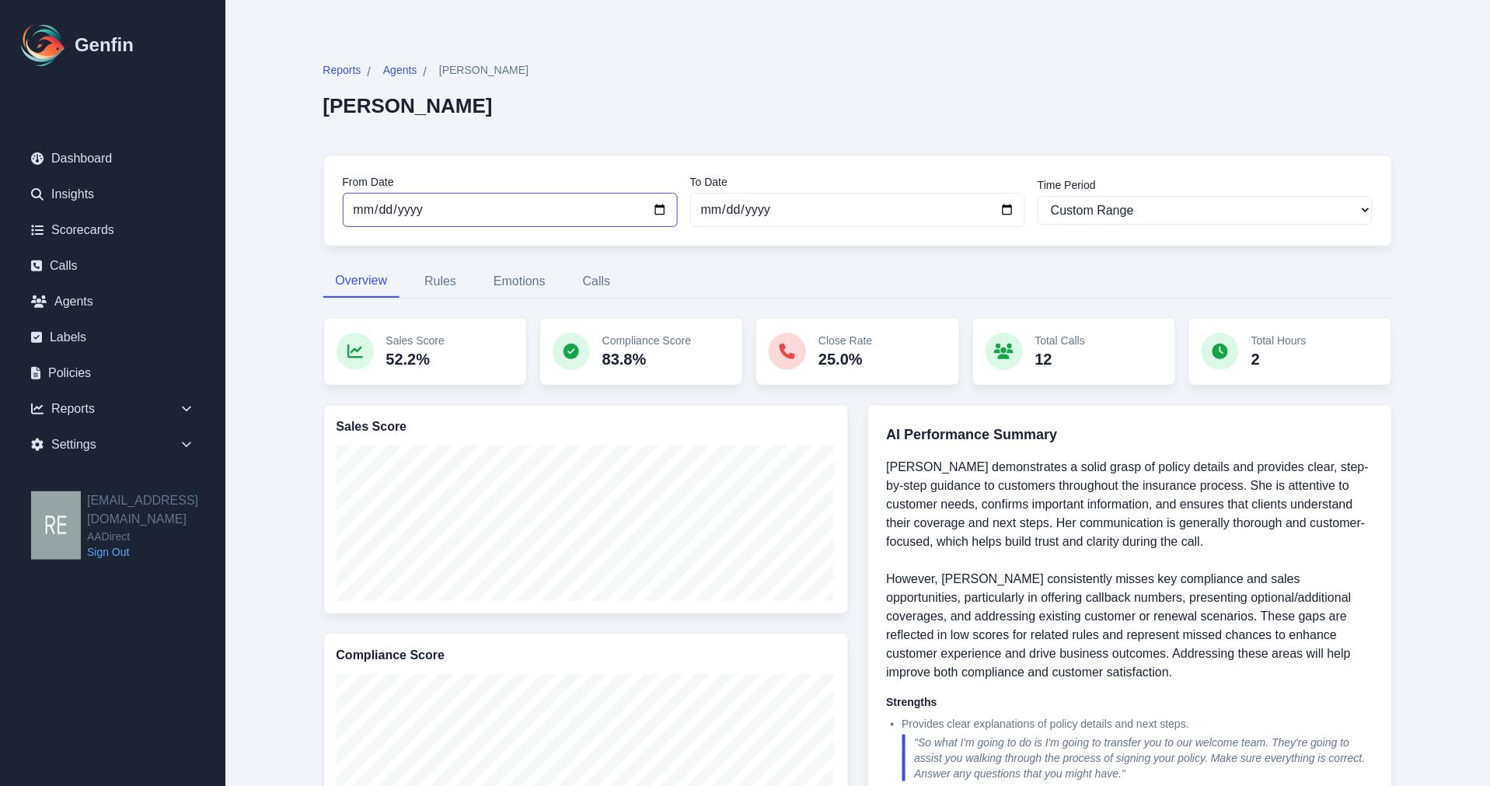
scroll to position [86, 0]
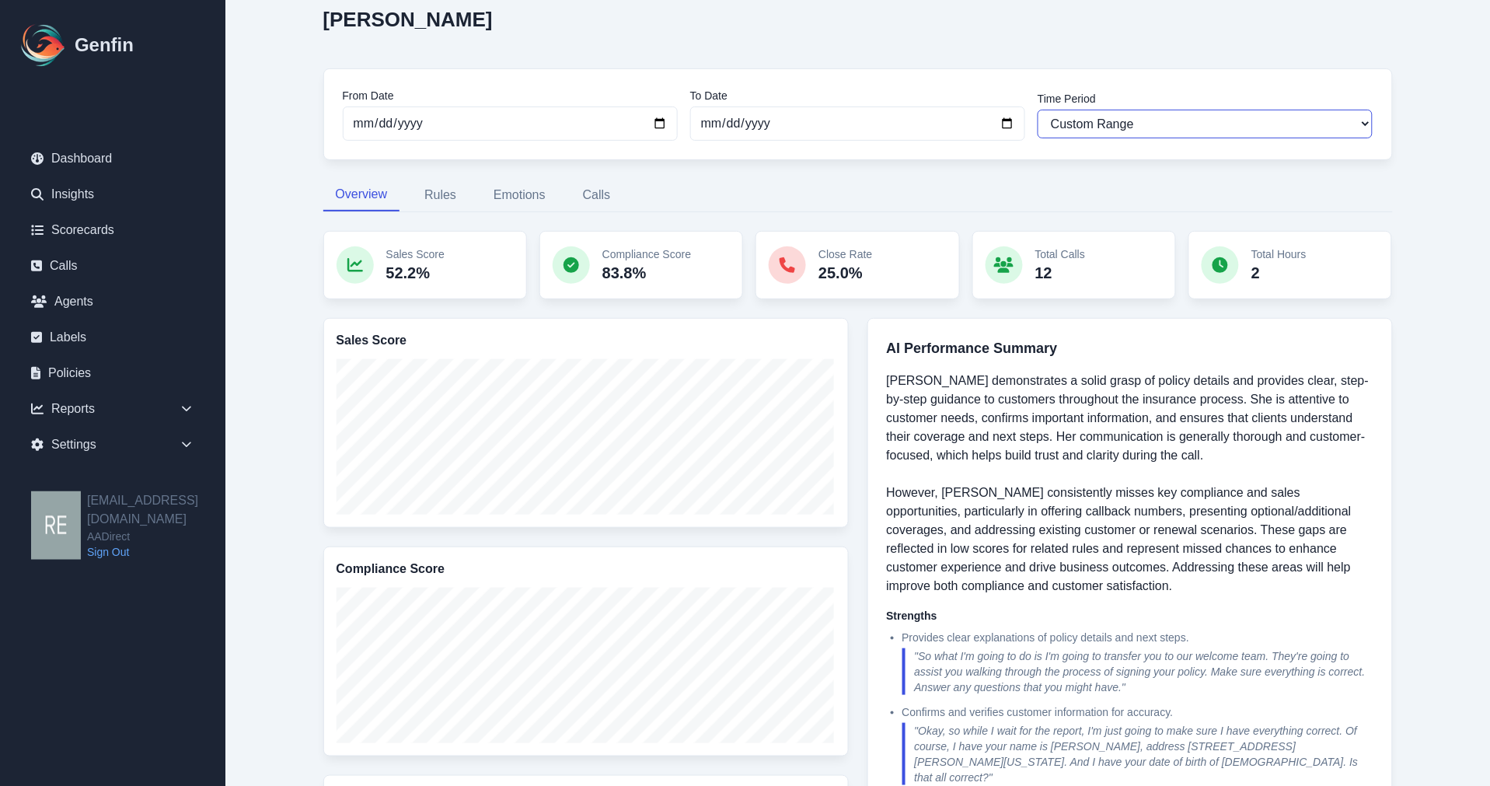
click at [1246, 115] on select "Last 7 days Last 14 days Last 30 days Last 90 days Last 180 days Last 365 days …" at bounding box center [1204, 124] width 335 height 29
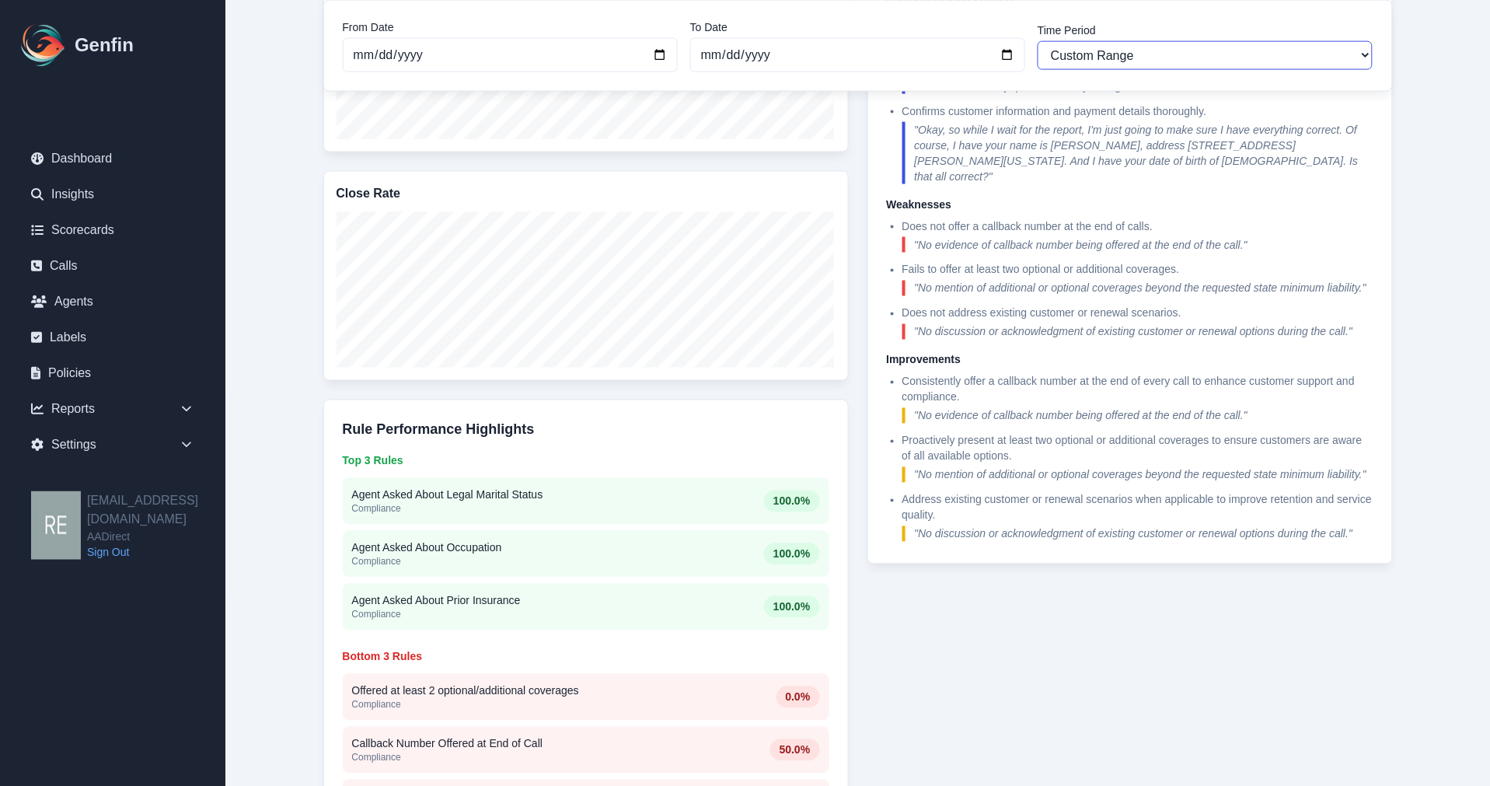
scroll to position [812, 0]
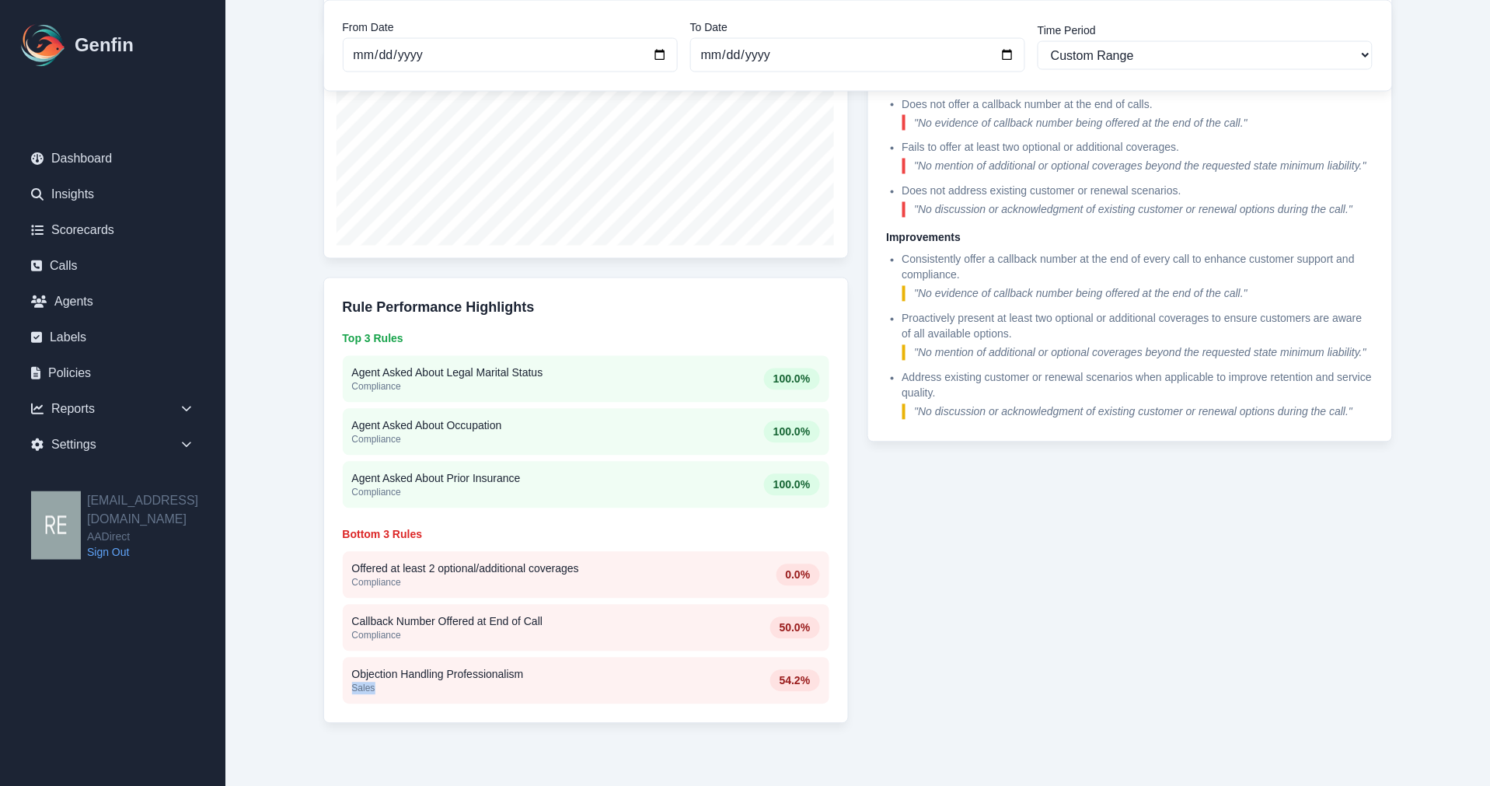
drag, startPoint x: 386, startPoint y: 689, endPoint x: 351, endPoint y: 689, distance: 35.0
click at [352, 689] on p "Sales" at bounding box center [558, 688] width 412 height 12
click at [389, 689] on p "Sales" at bounding box center [558, 688] width 412 height 12
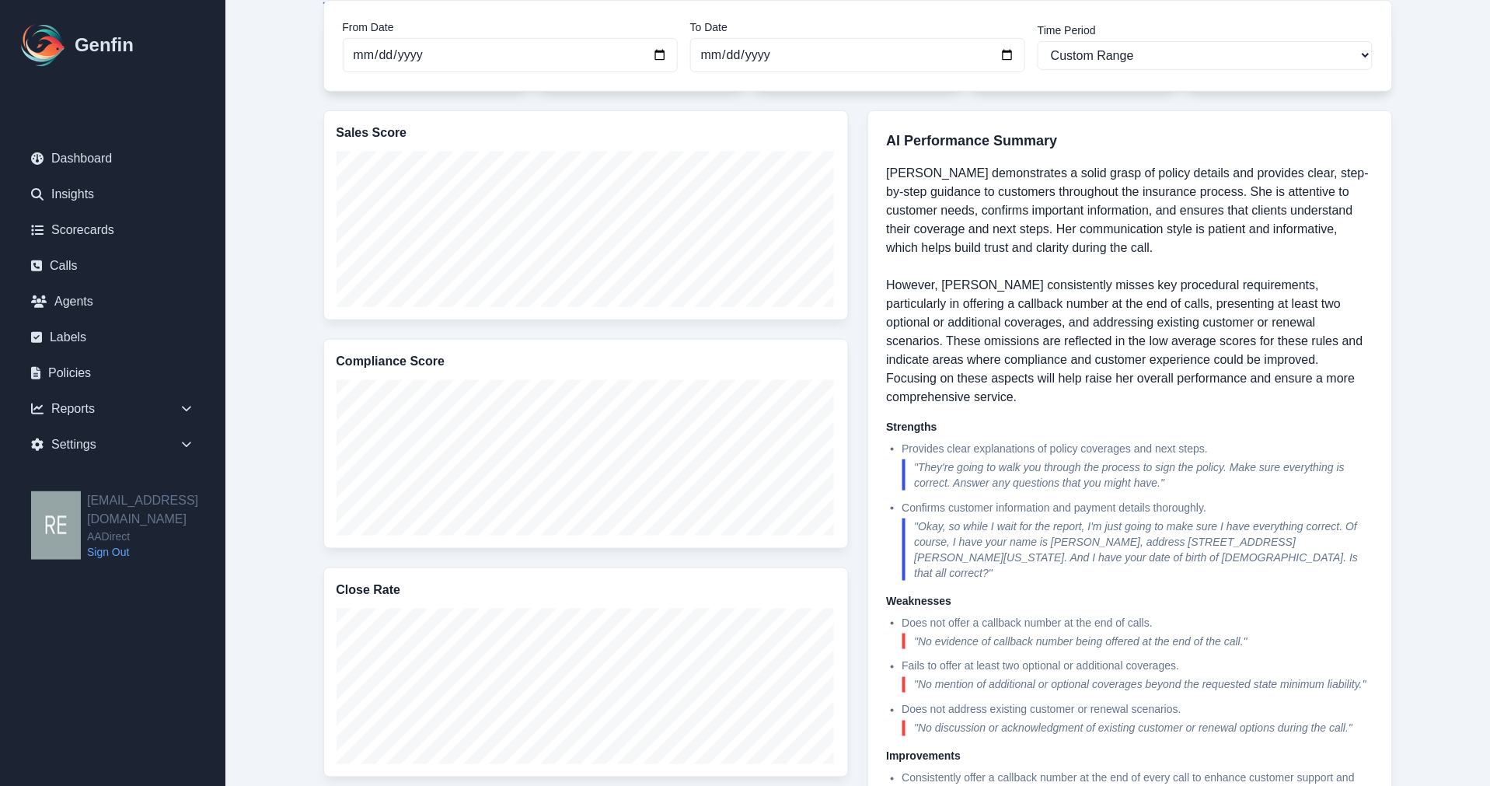
scroll to position [207, 0]
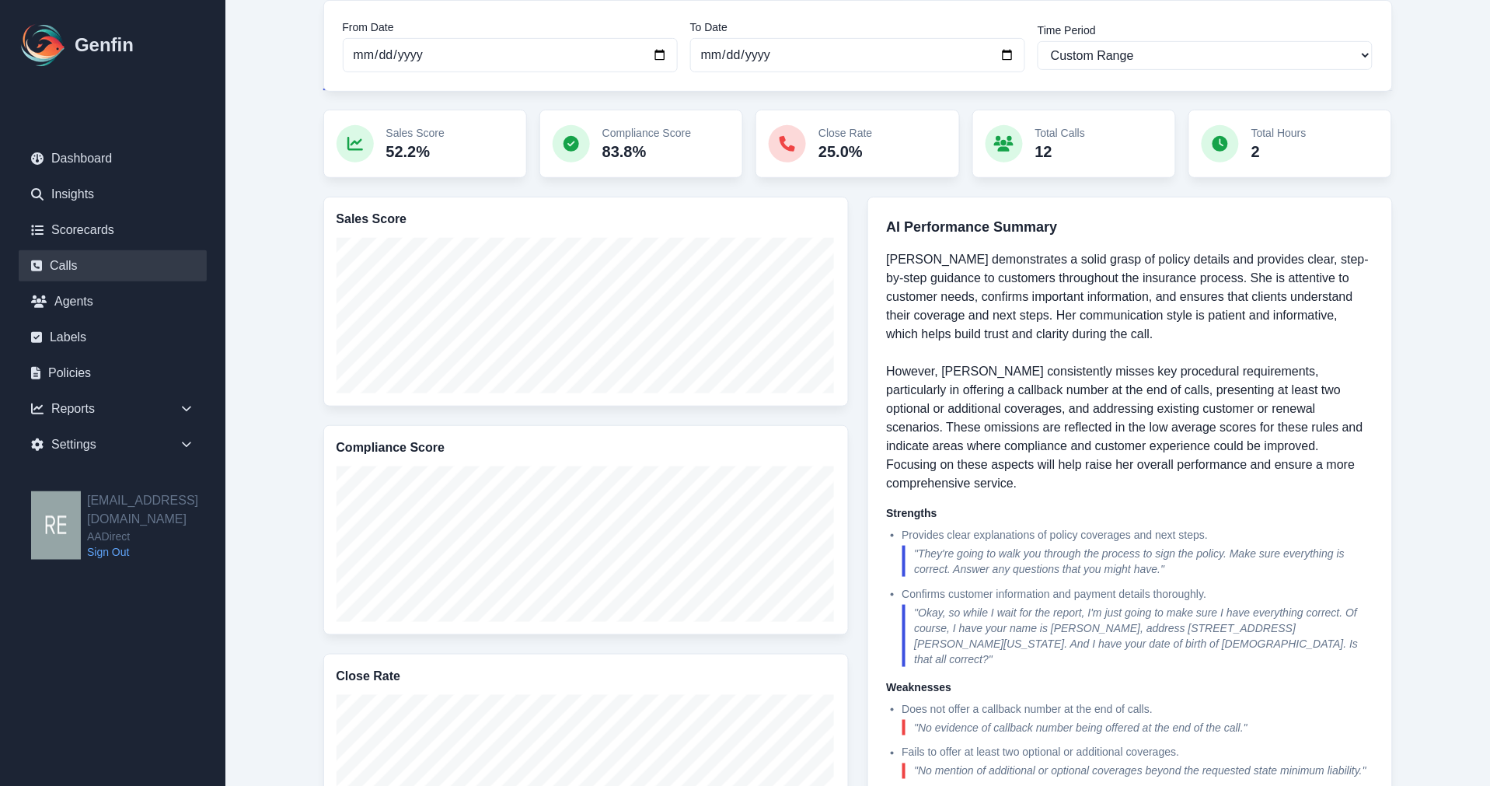
click at [75, 267] on link "Calls" at bounding box center [113, 265] width 188 height 31
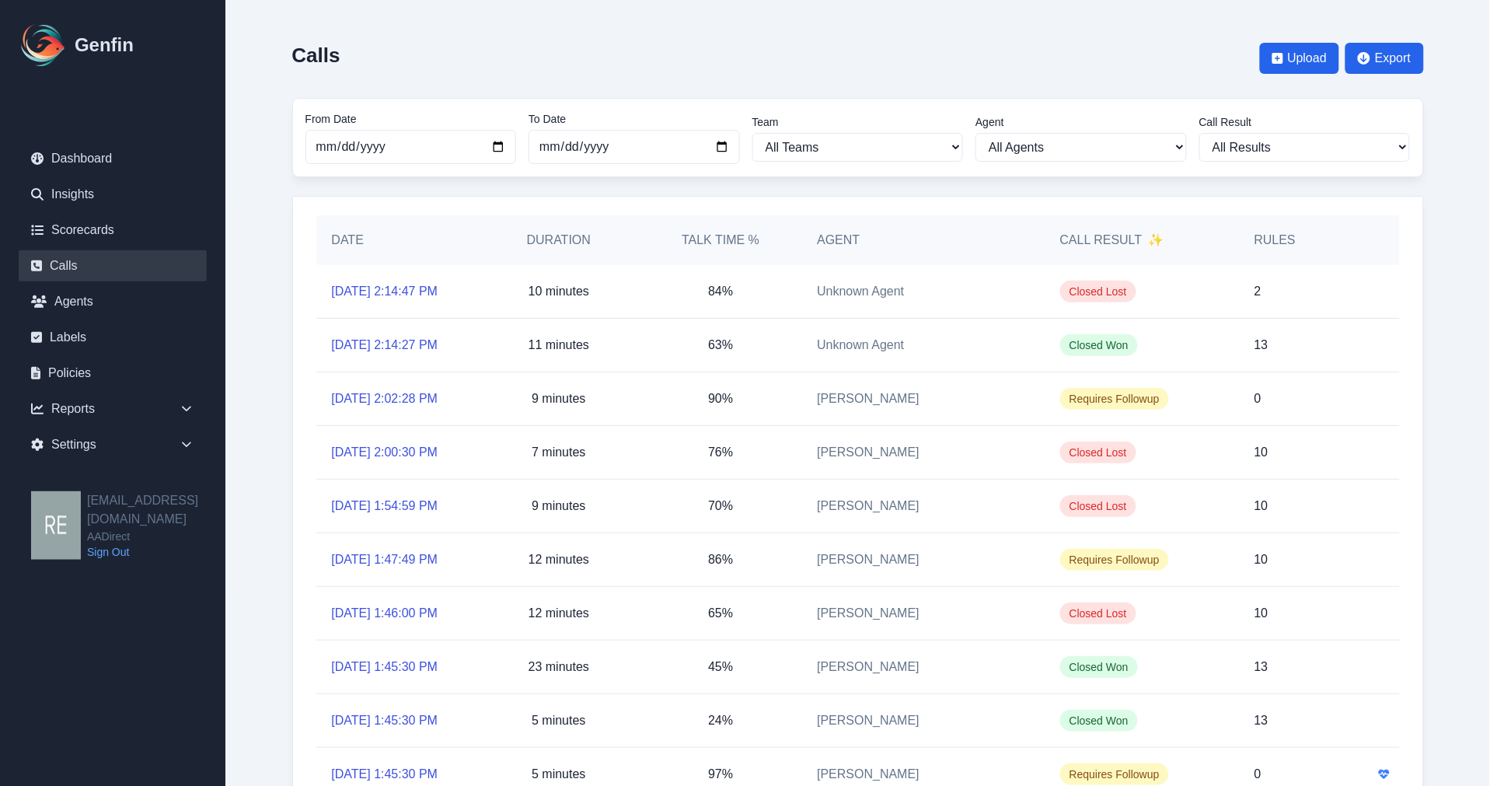
scroll to position [86, 0]
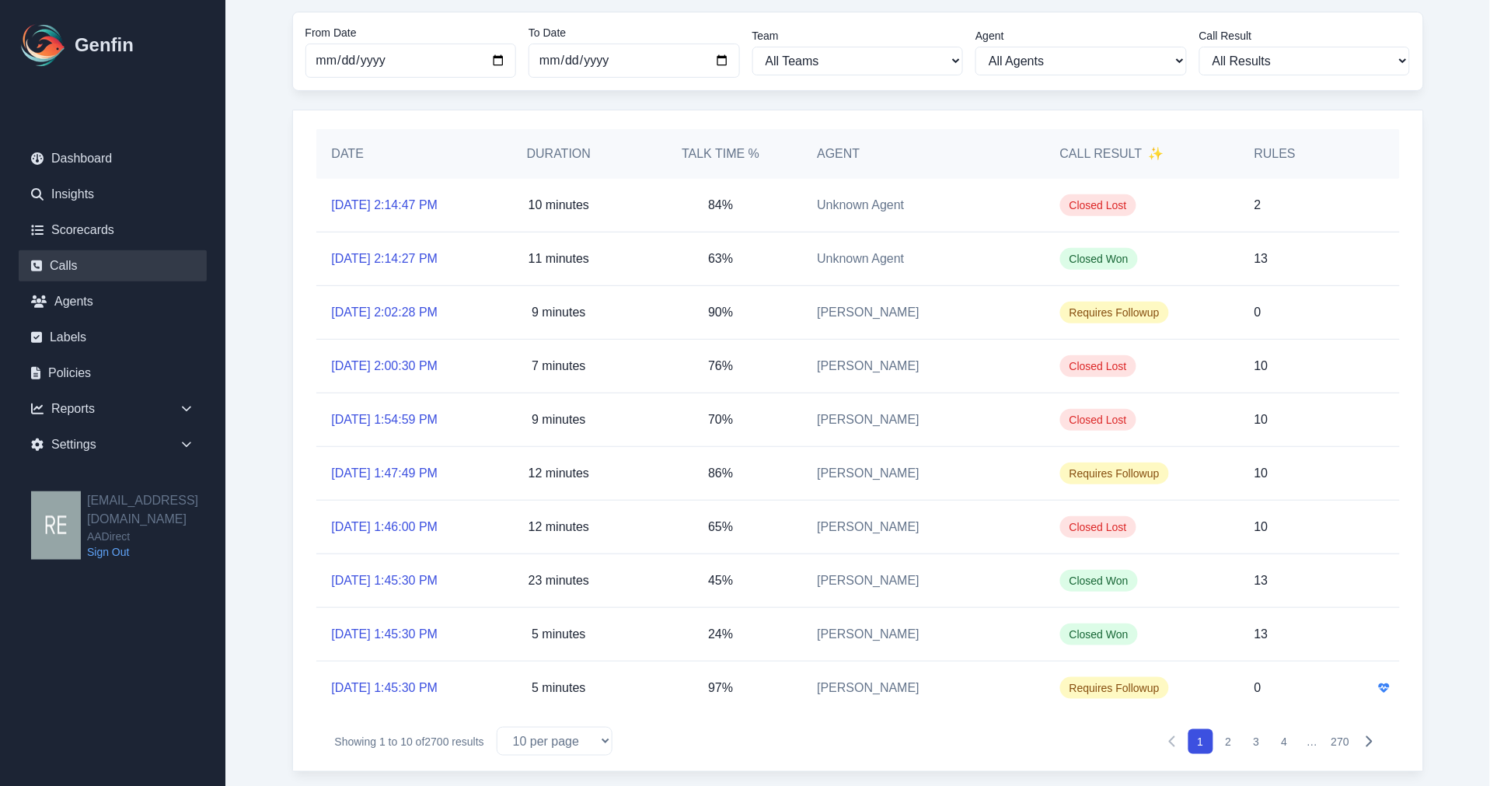
click at [1230, 741] on button "2" at bounding box center [1228, 741] width 25 height 25
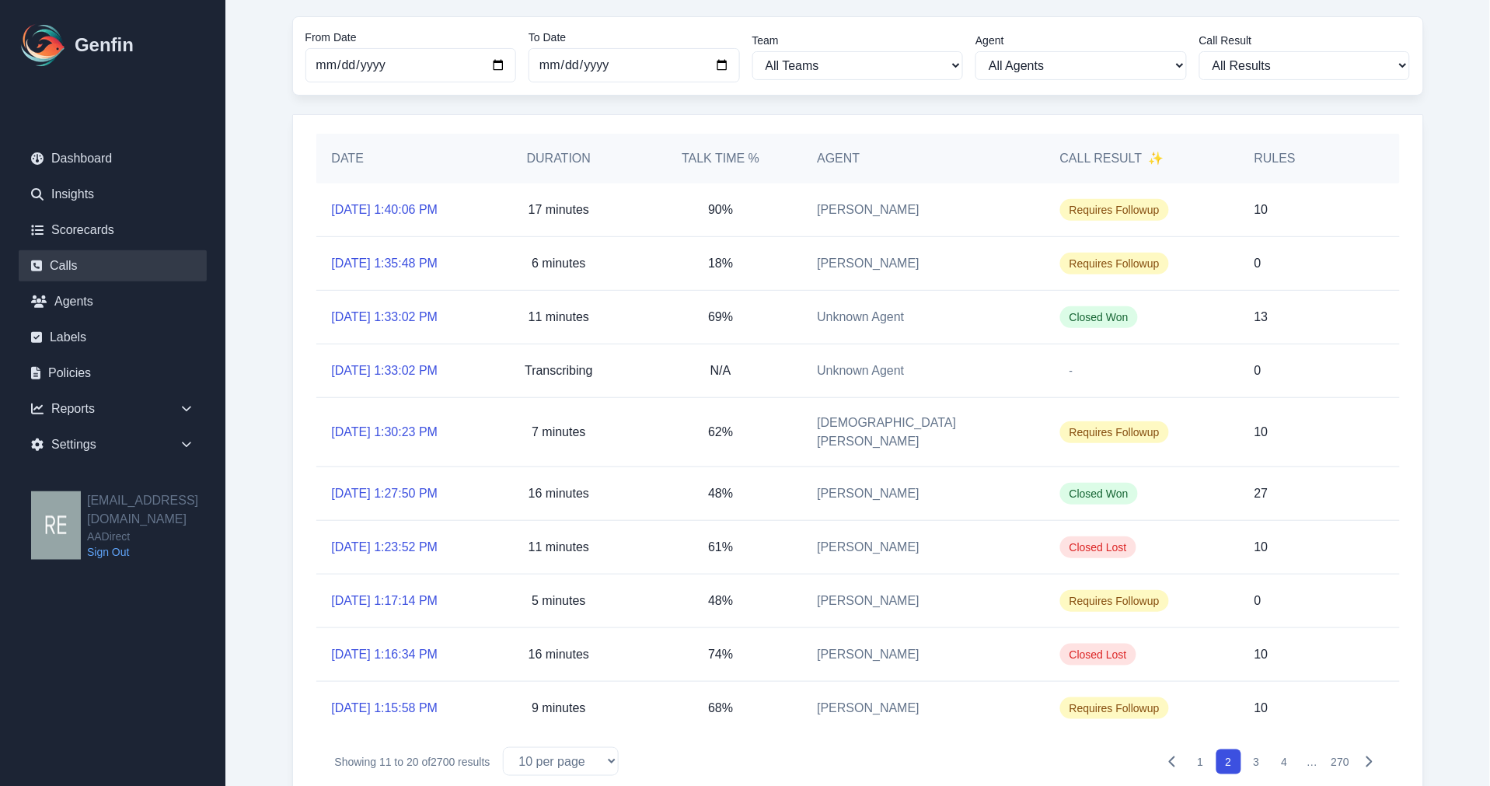
scroll to position [86, 0]
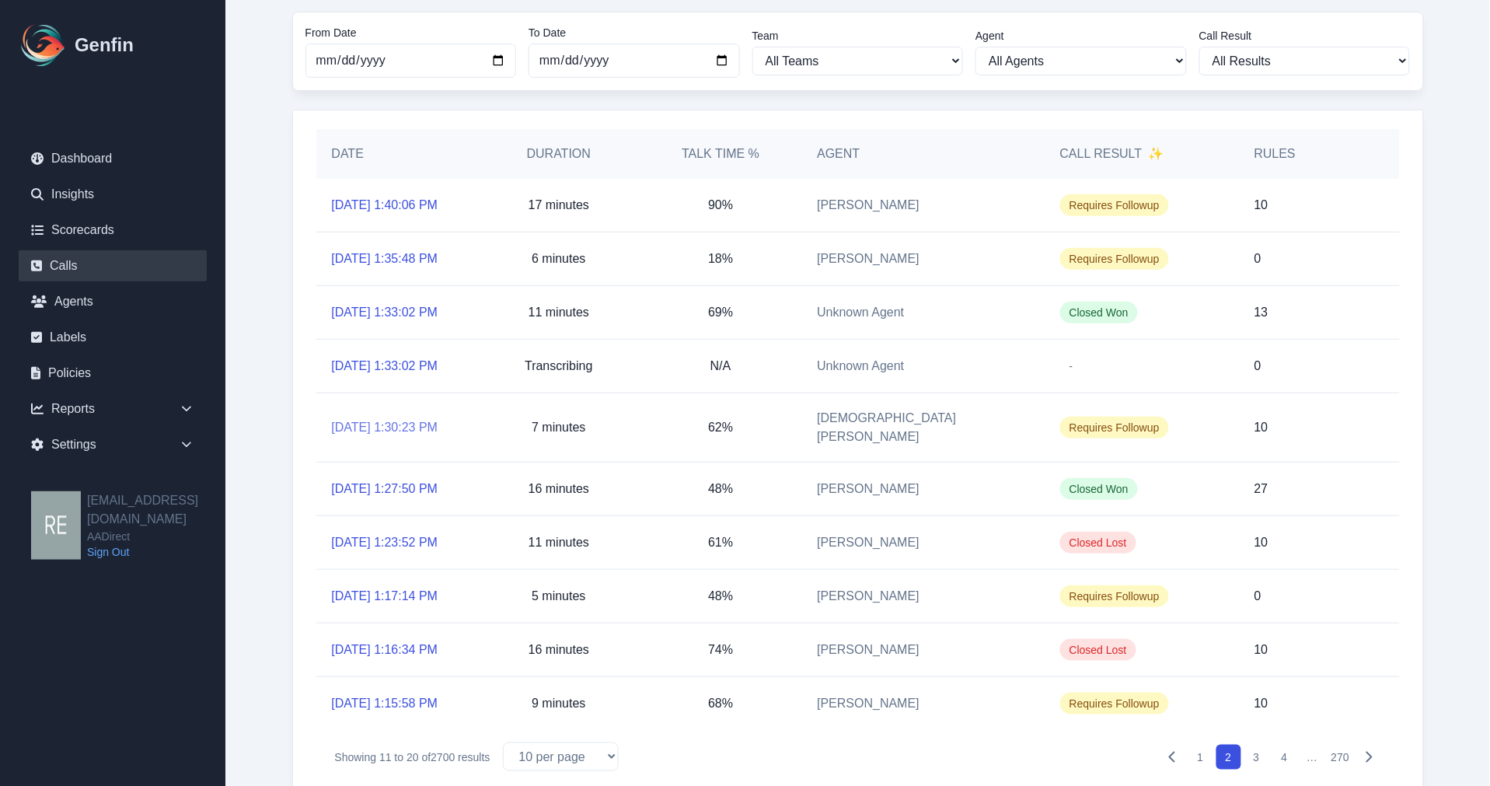
click at [409, 418] on link "10/2/2025, 1:30:23 PM" at bounding box center [385, 427] width 106 height 19
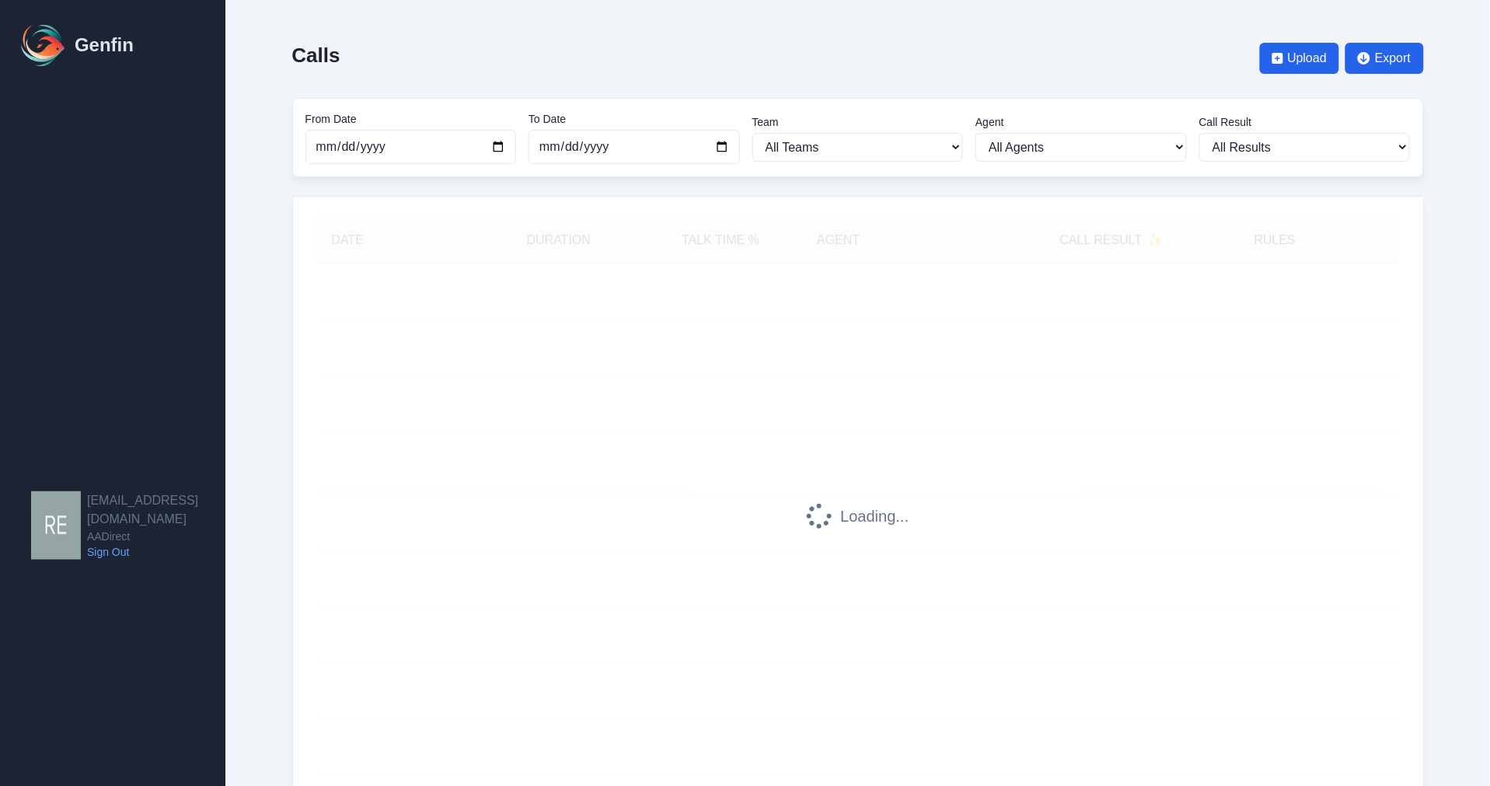
scroll to position [82, 0]
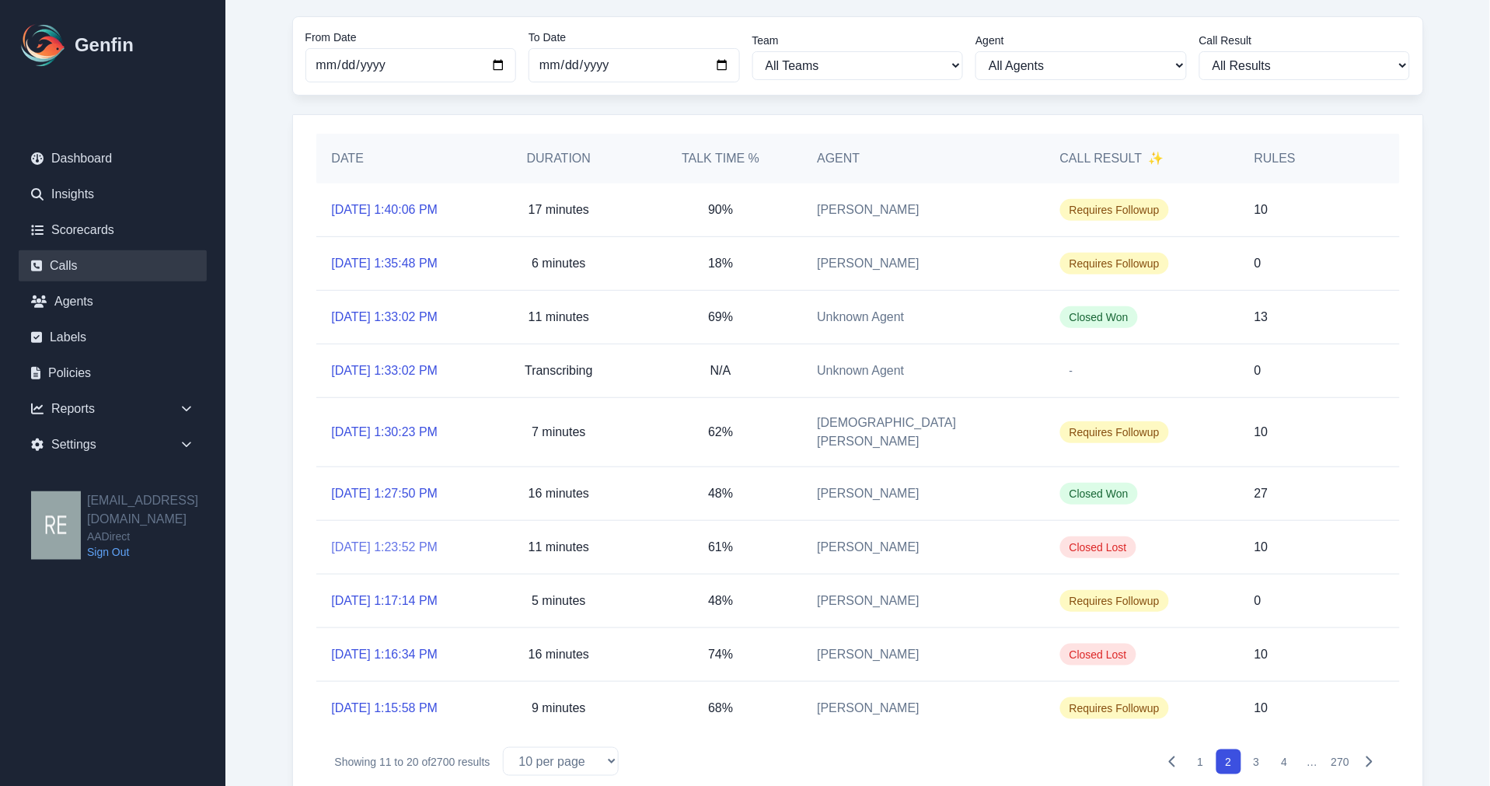
click at [378, 538] on link "10/2/2025, 1:23:52 PM" at bounding box center [385, 547] width 106 height 19
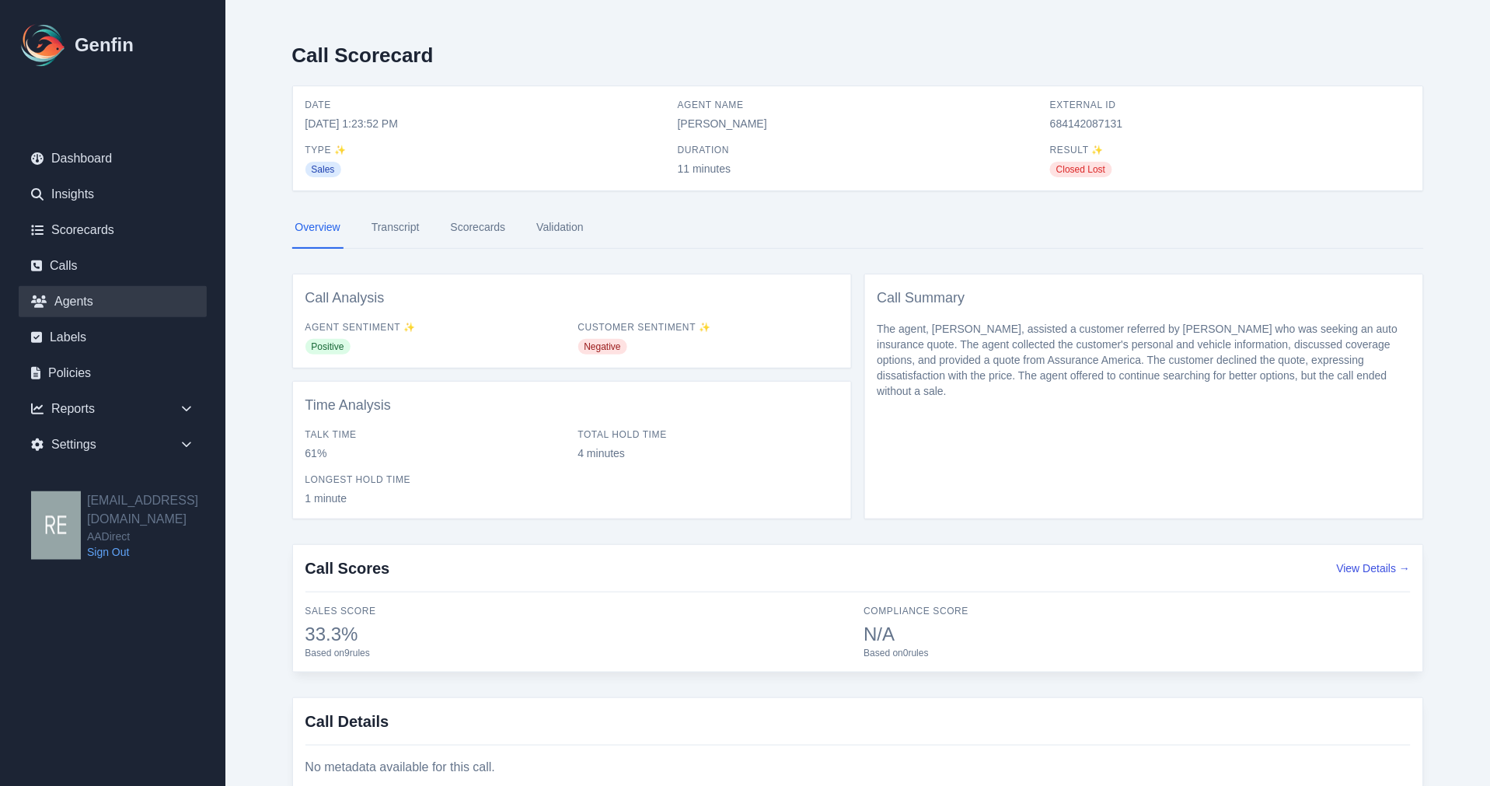
click at [95, 304] on link "Agents" at bounding box center [113, 301] width 188 height 31
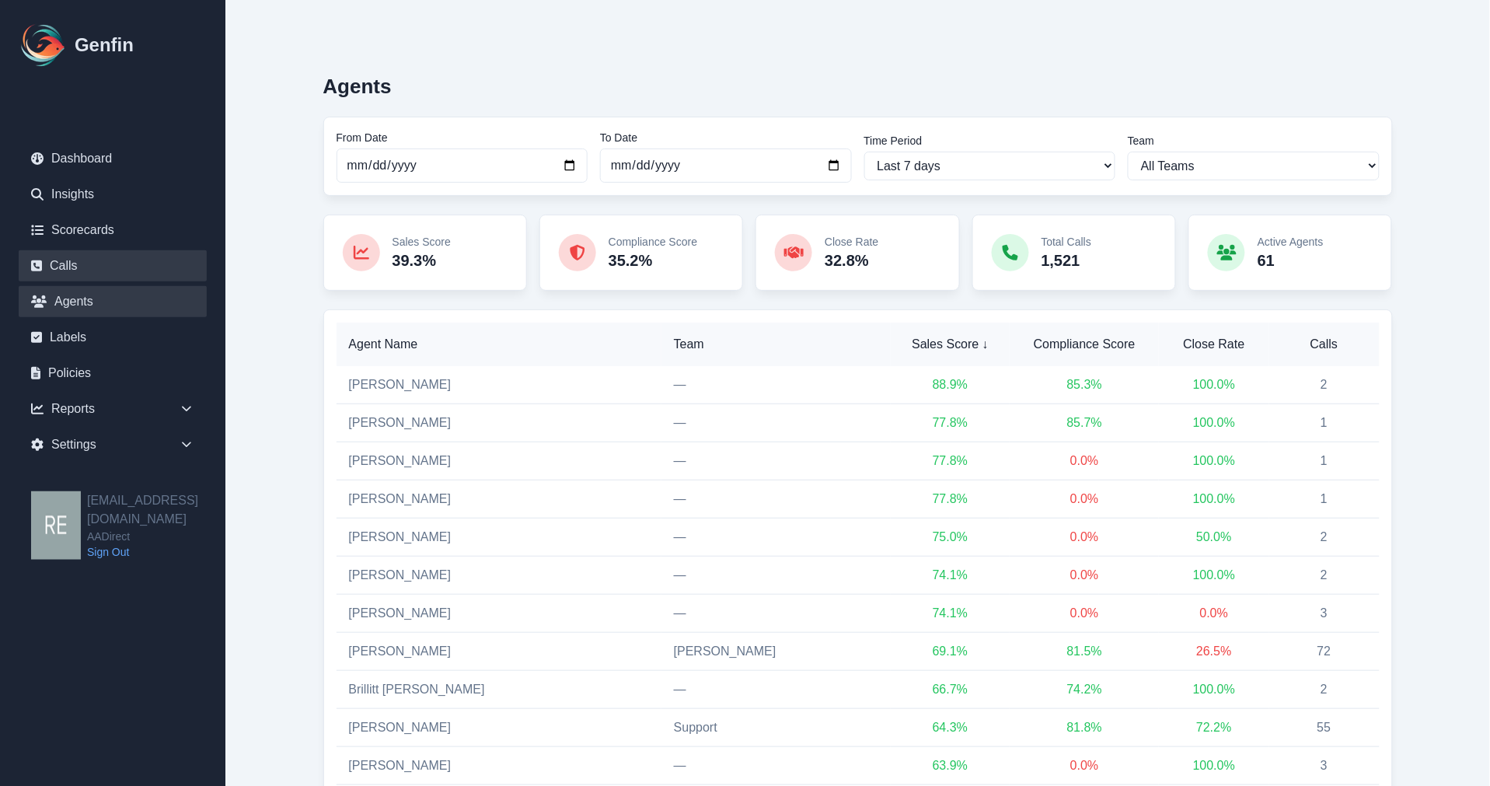
click at [64, 261] on link "Calls" at bounding box center [113, 265] width 188 height 31
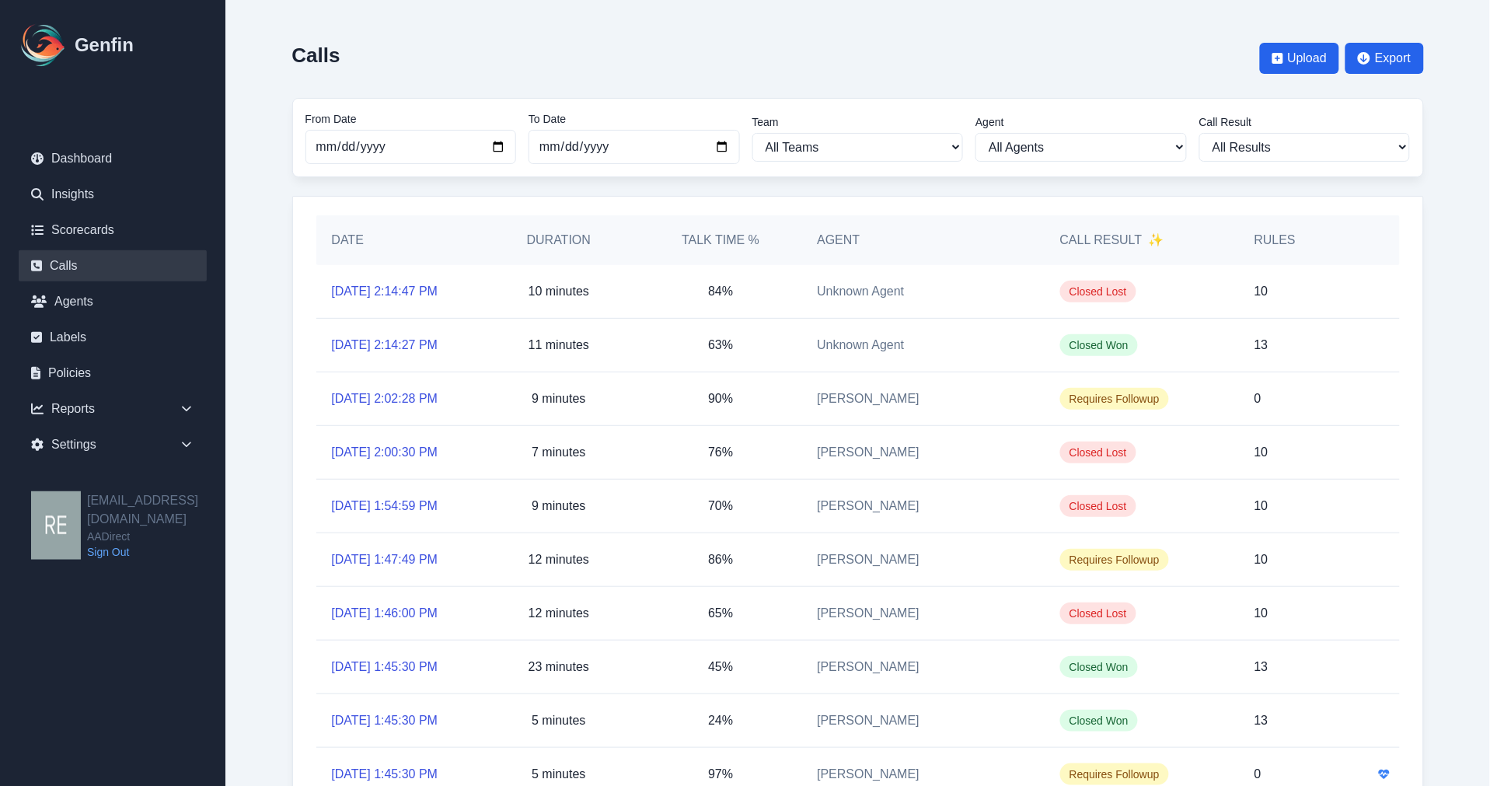
scroll to position [86, 0]
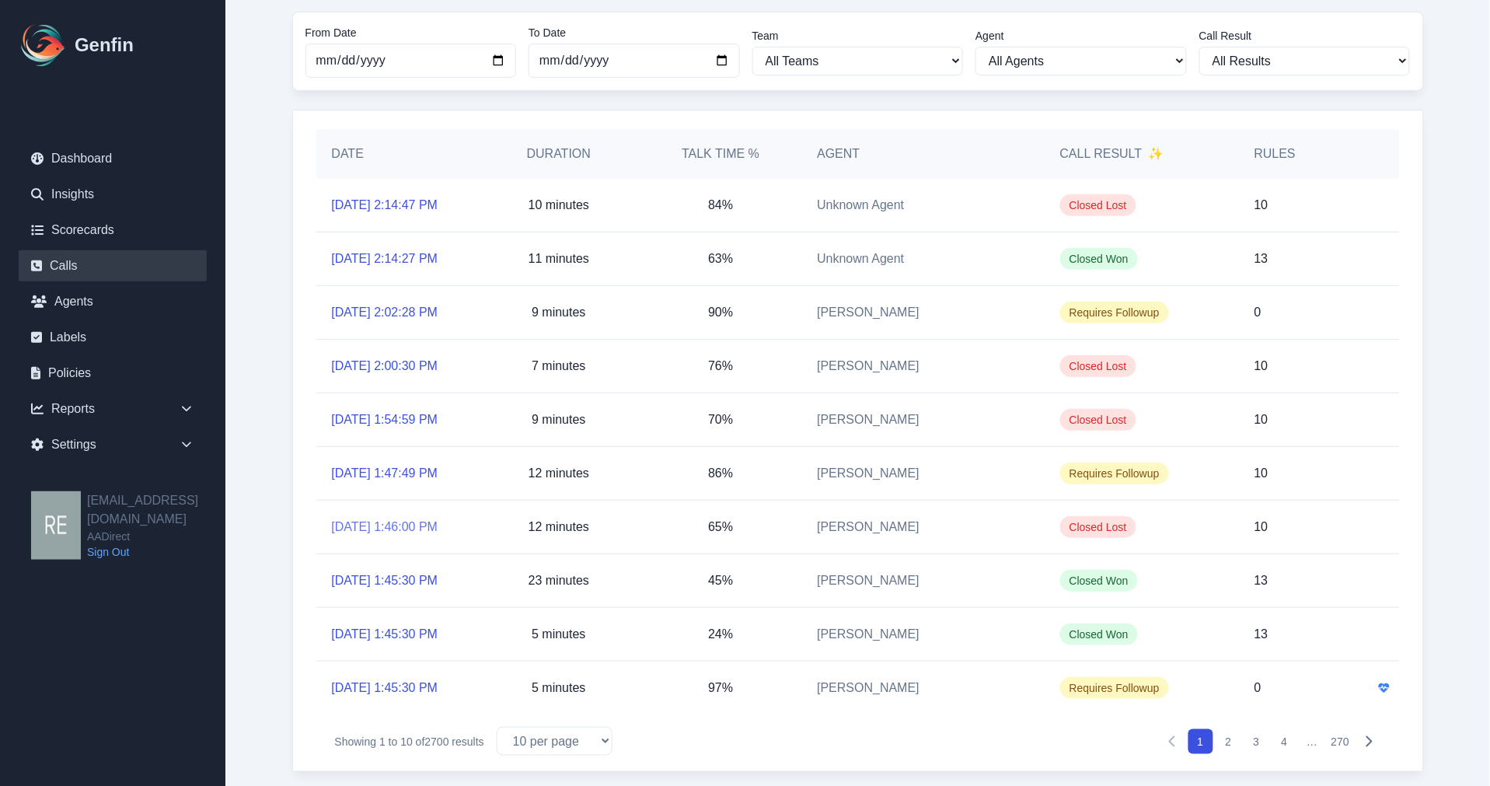
click at [438, 527] on link "10/2/2025, 1:46:00 PM" at bounding box center [385, 527] width 106 height 19
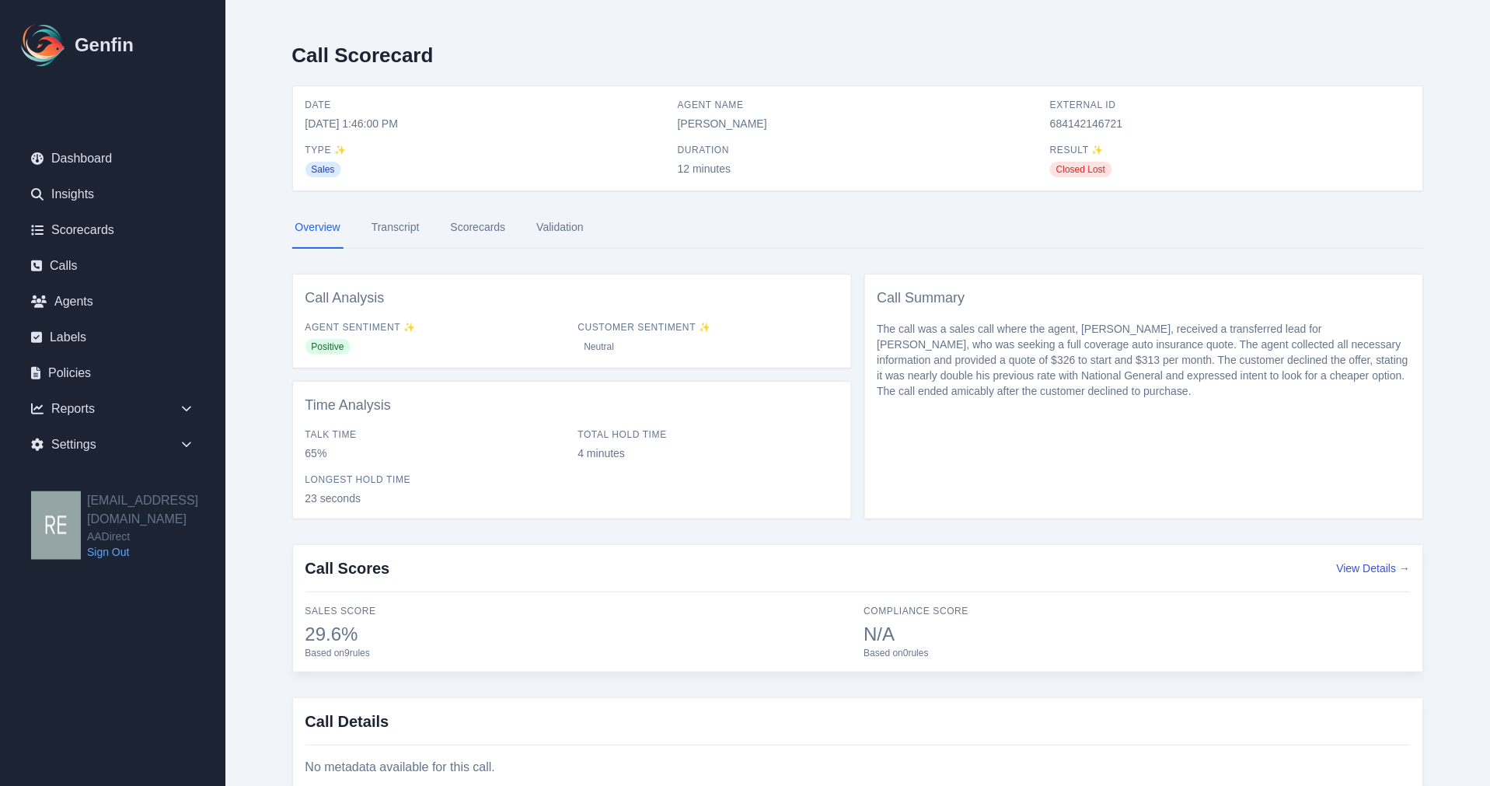
scroll to position [59, 0]
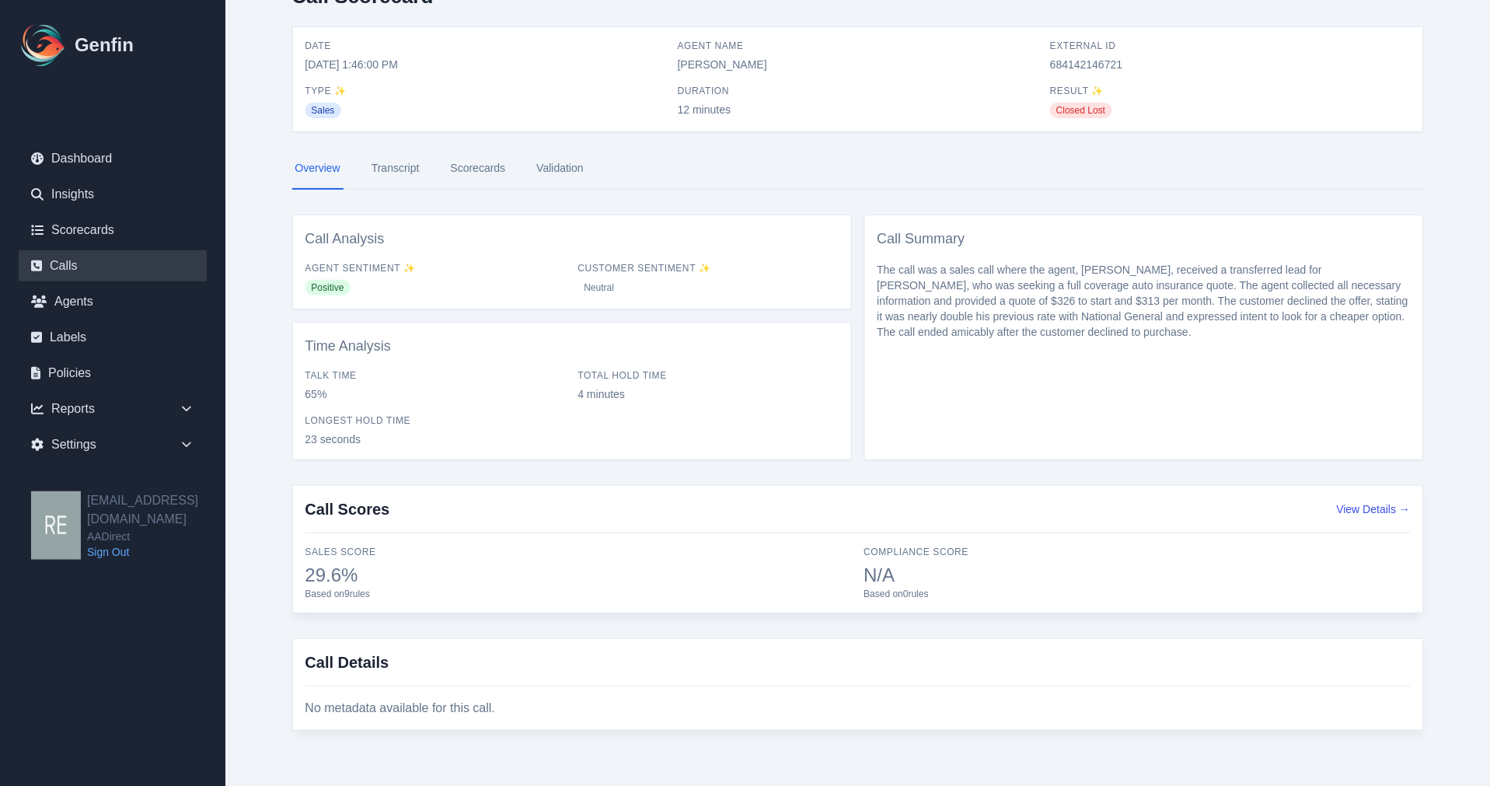
click at [68, 260] on link "Calls" at bounding box center [113, 265] width 188 height 31
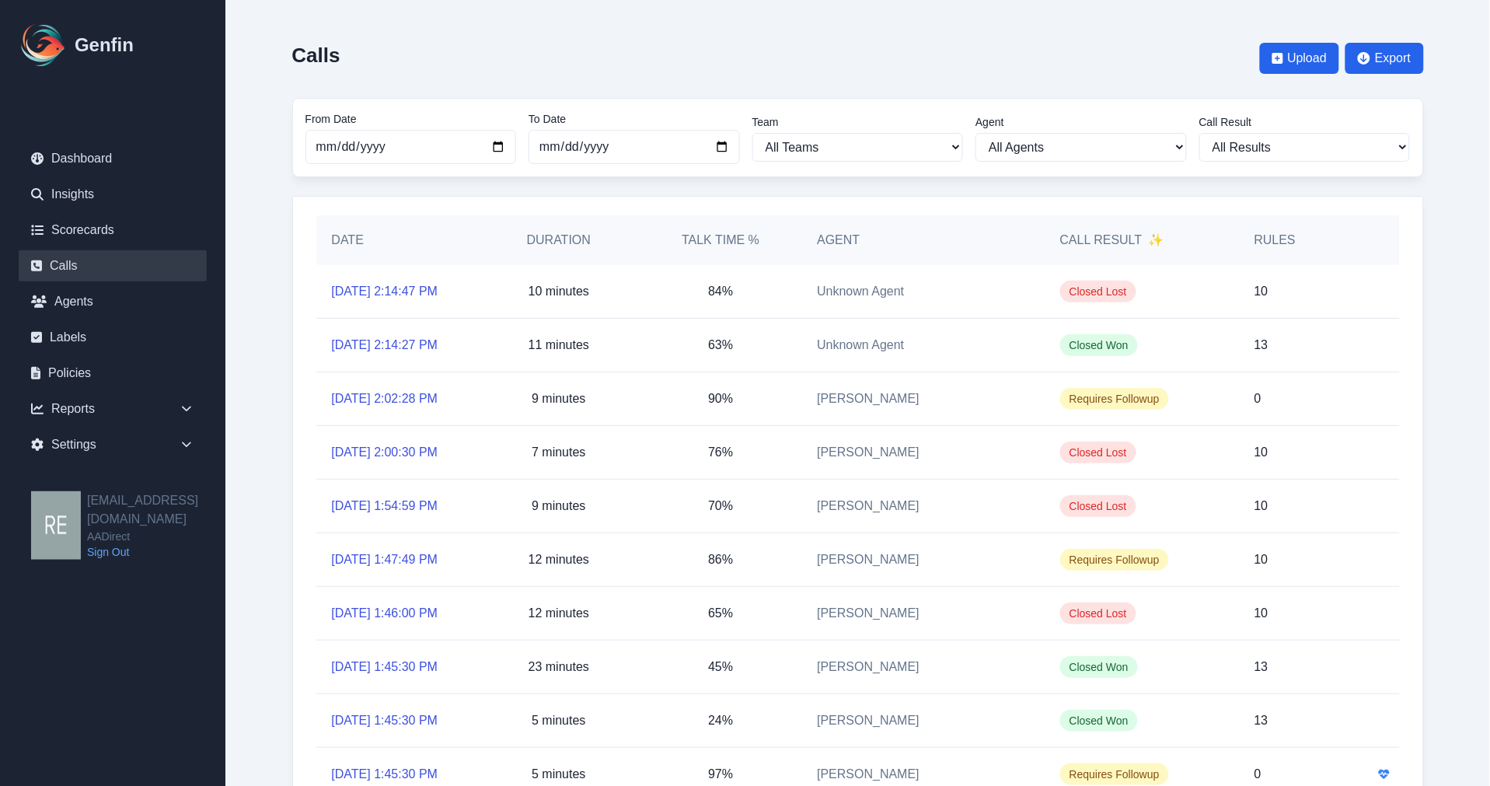
scroll to position [86, 0]
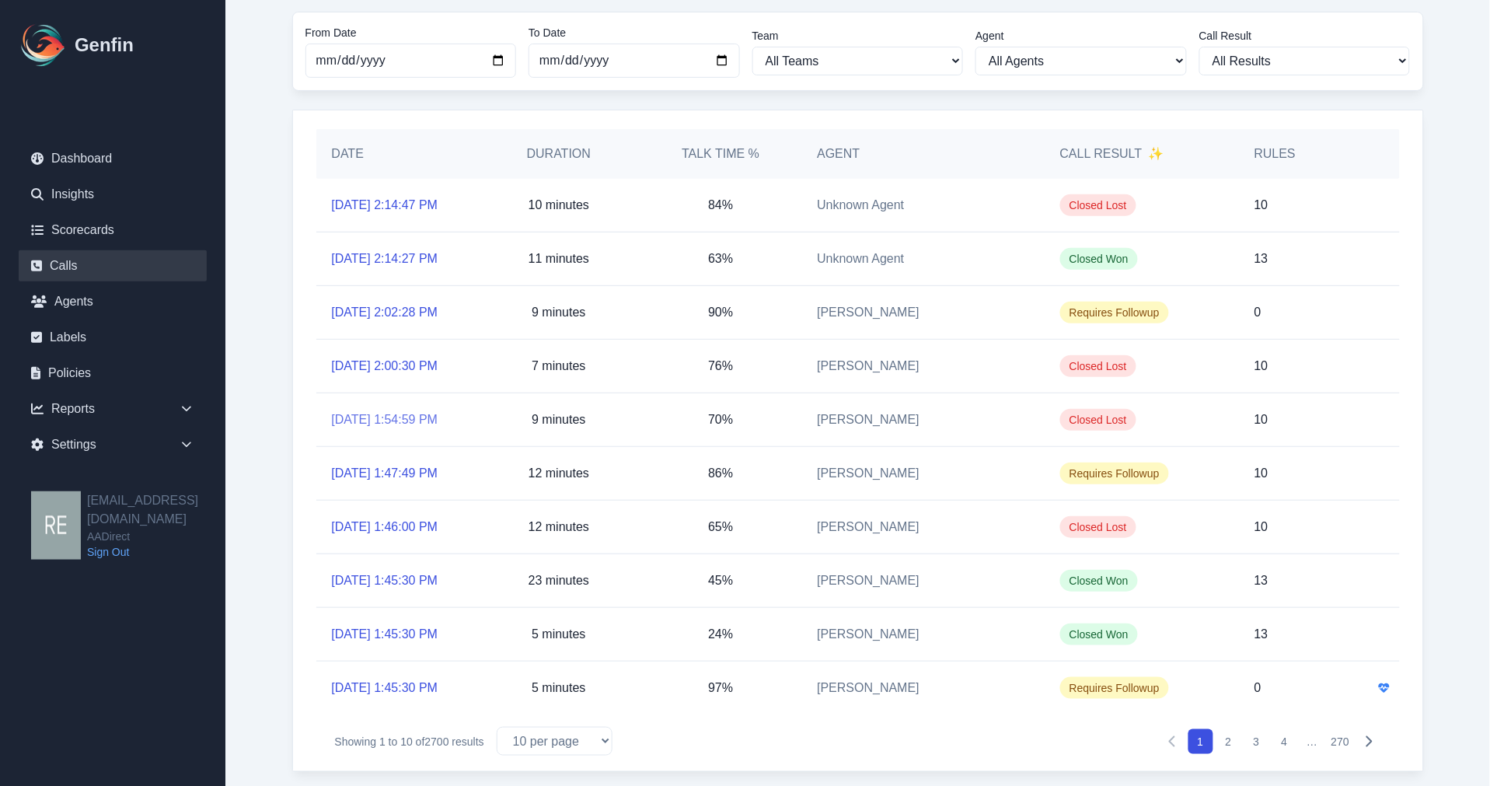
click at [407, 415] on link "[DATE] 1:54:59 PM" at bounding box center [385, 419] width 106 height 19
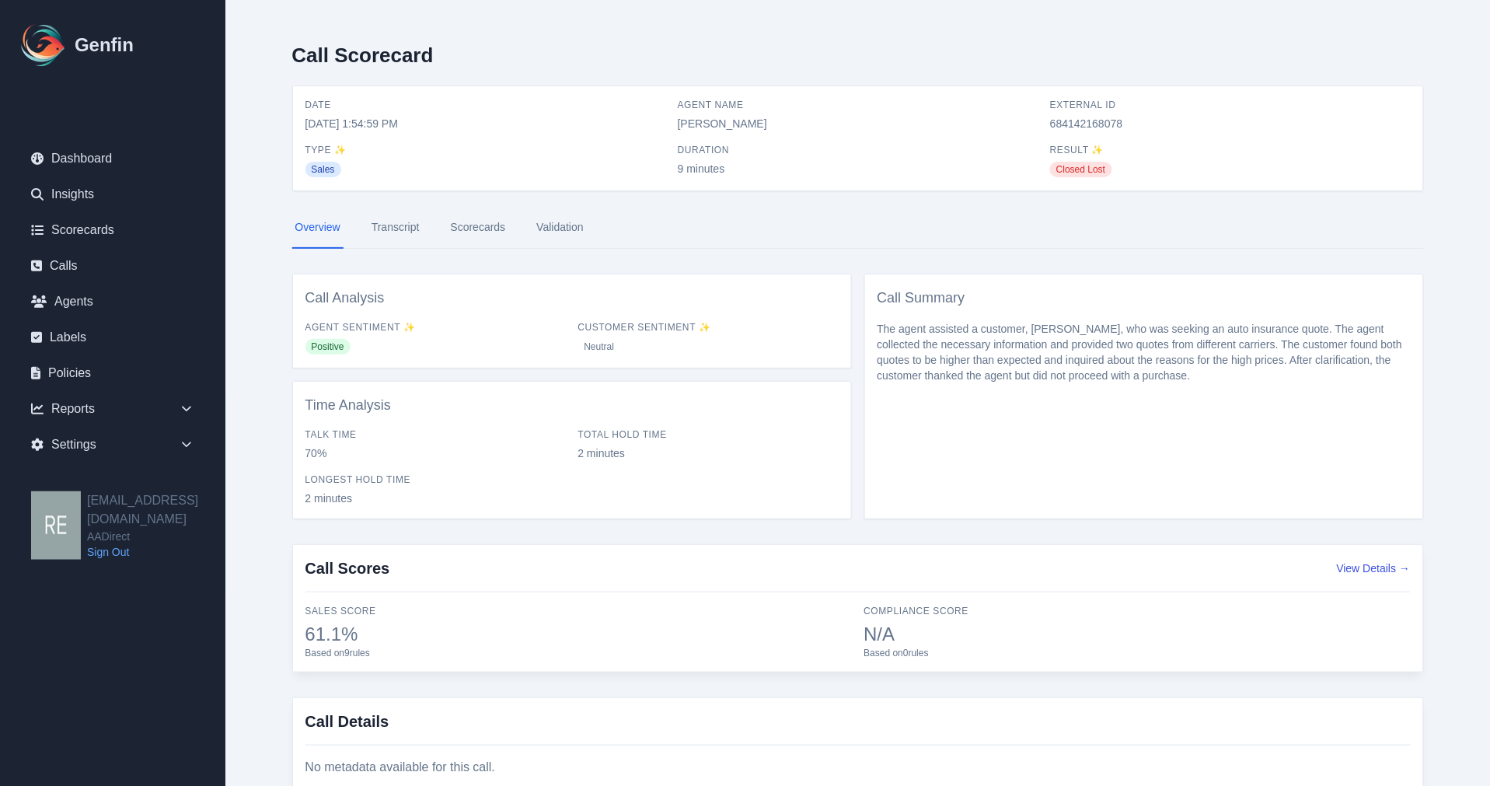
click at [398, 221] on link "Transcript" at bounding box center [395, 228] width 54 height 42
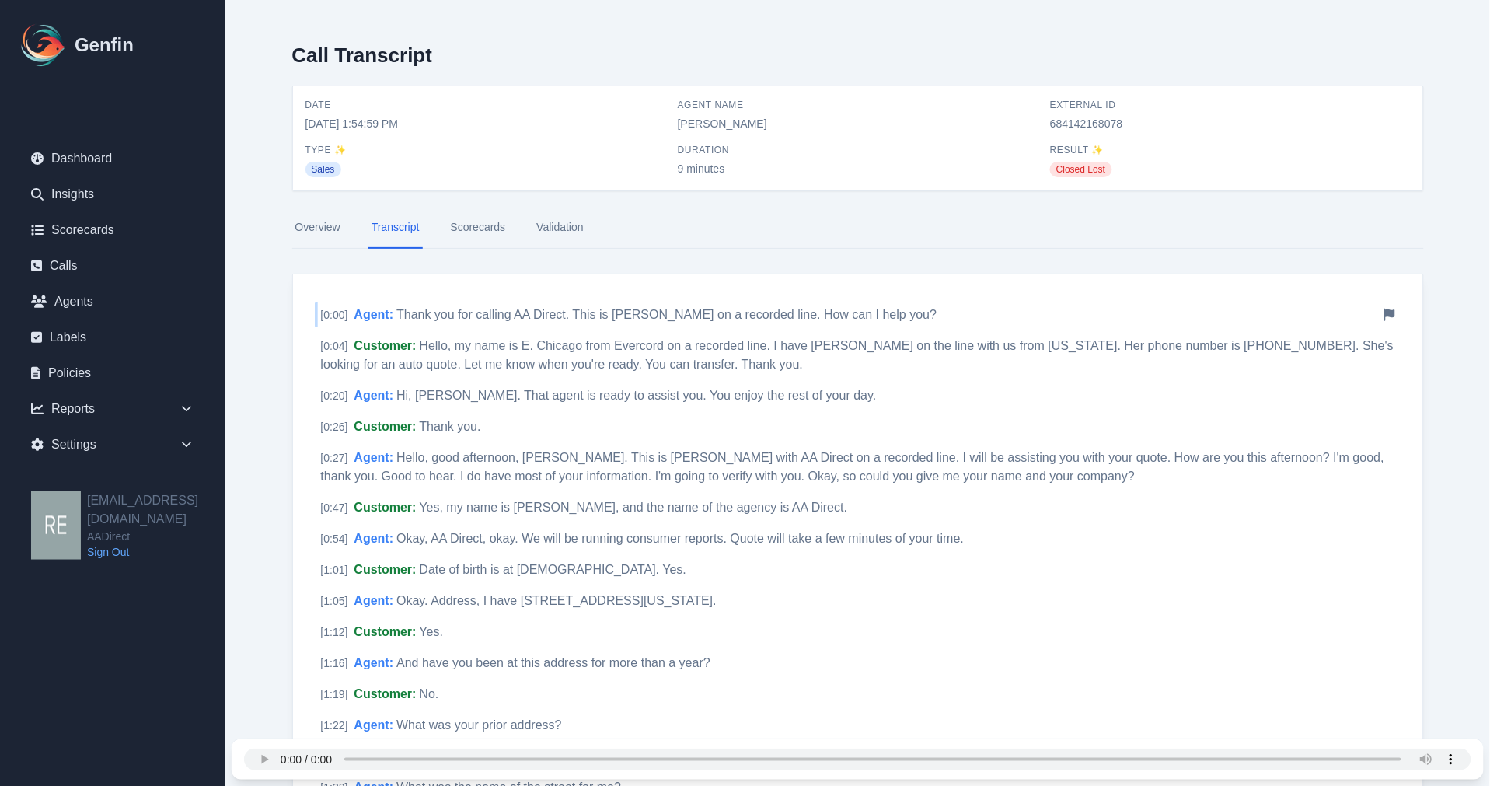
click at [591, 313] on span "Thank you for calling AA Direct. This is [PERSON_NAME] on a recorded line. How …" at bounding box center [666, 314] width 540 height 13
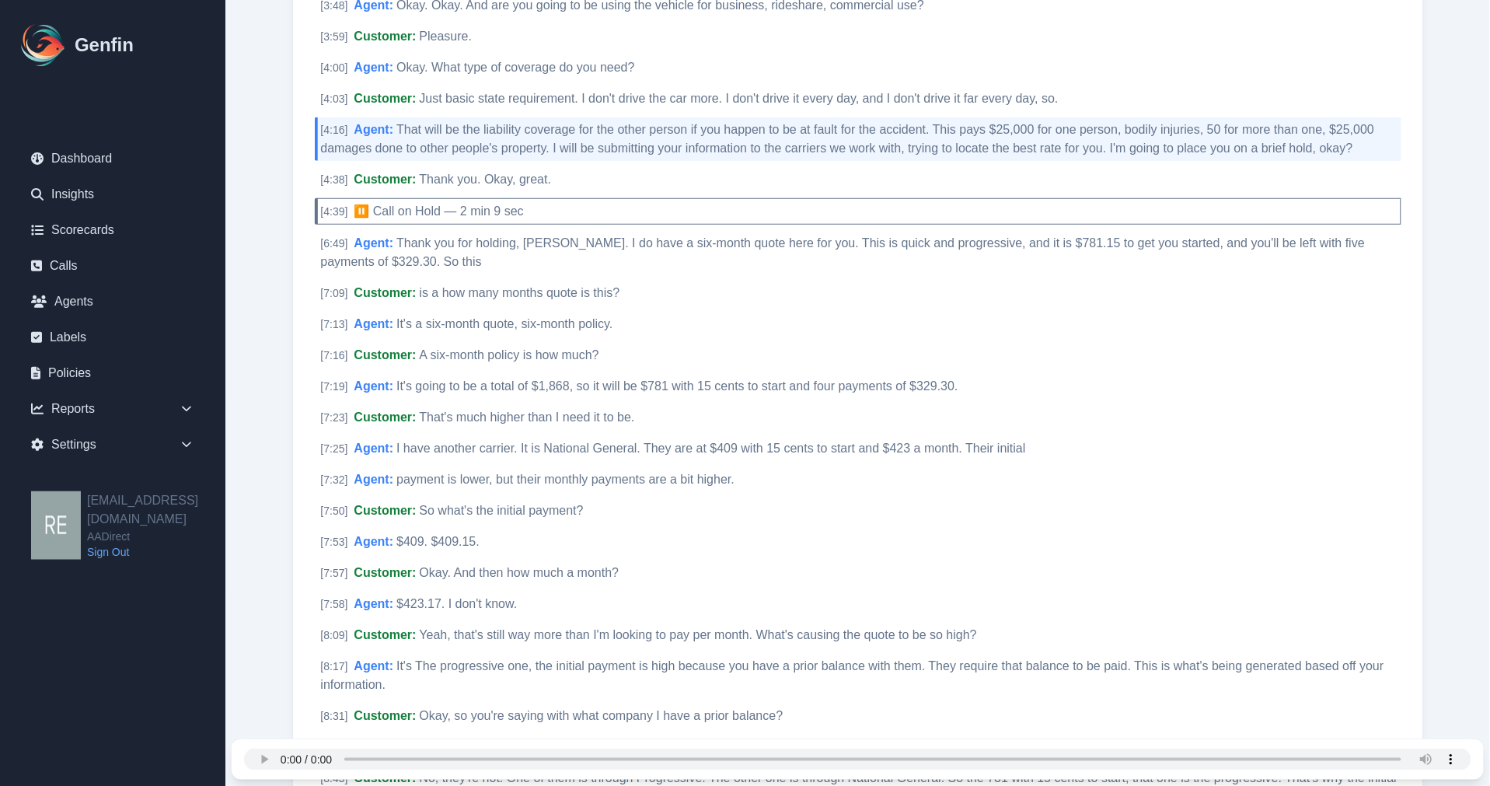
scroll to position [2174, 0]
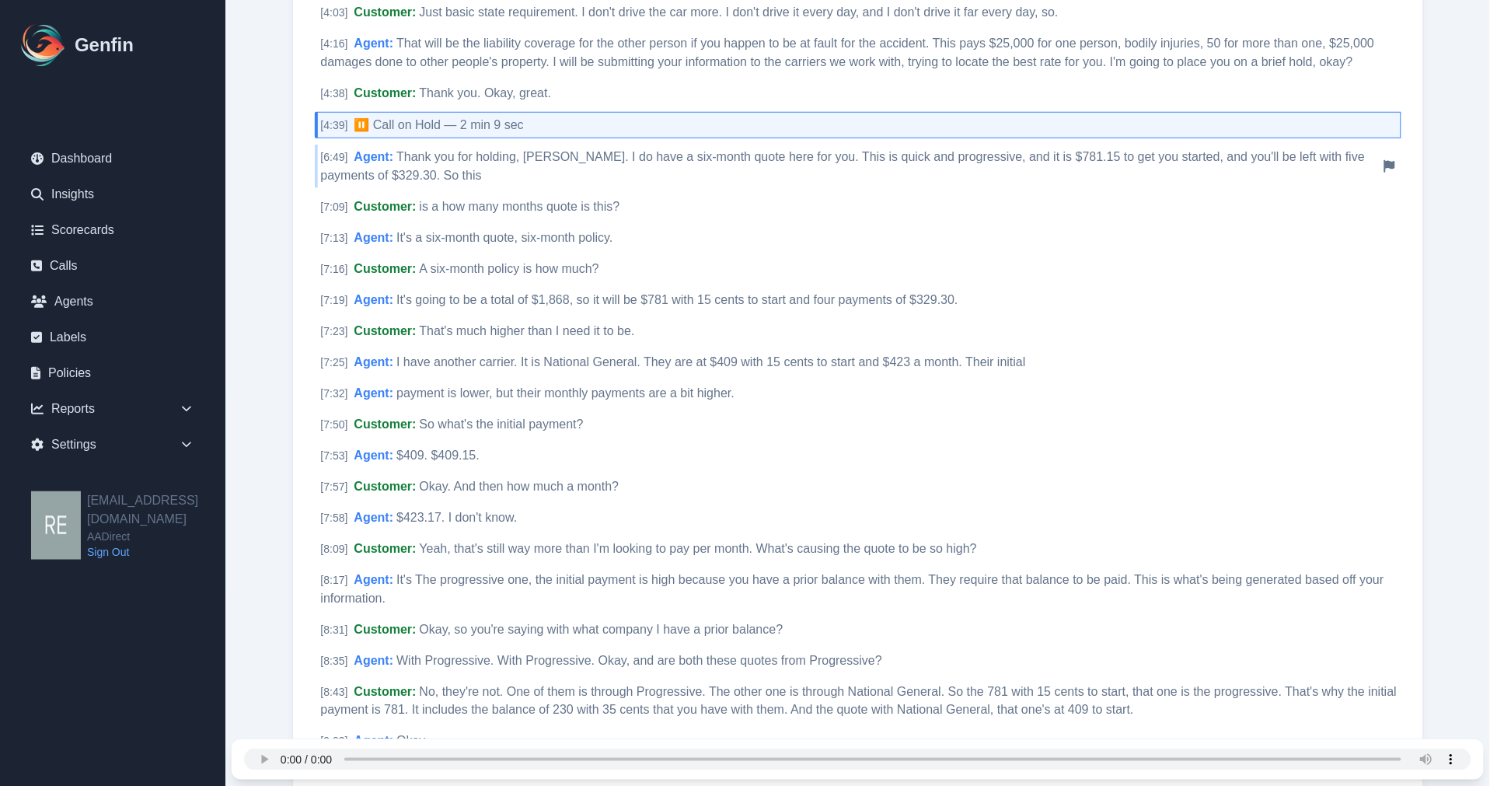
click at [389, 164] on div "[ 6:49 ] Agent : Thank you for holding, Ms. Cappy. I do have a six-month quote …" at bounding box center [858, 167] width 1086 height 44
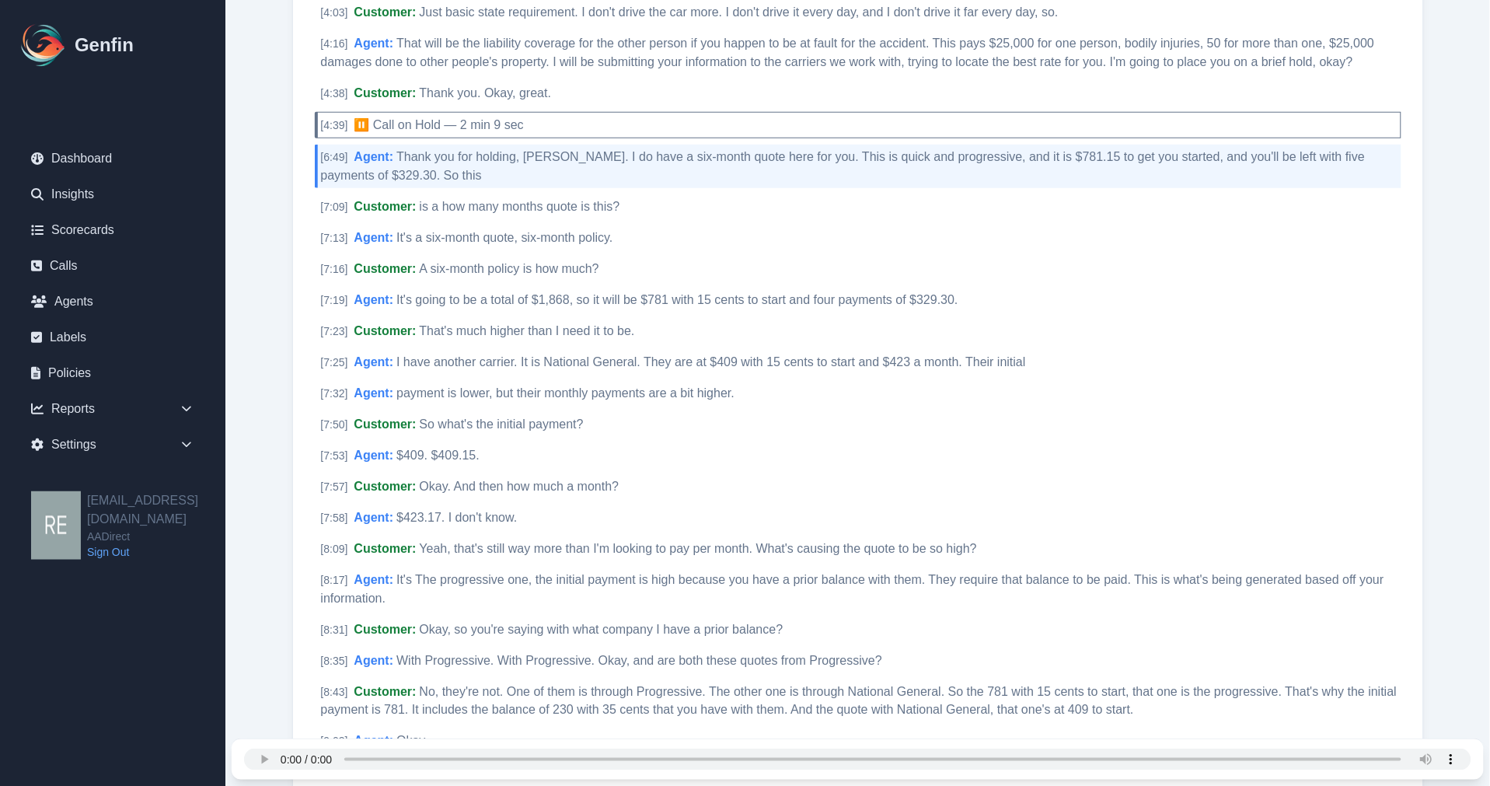
scroll to position [2260, 0]
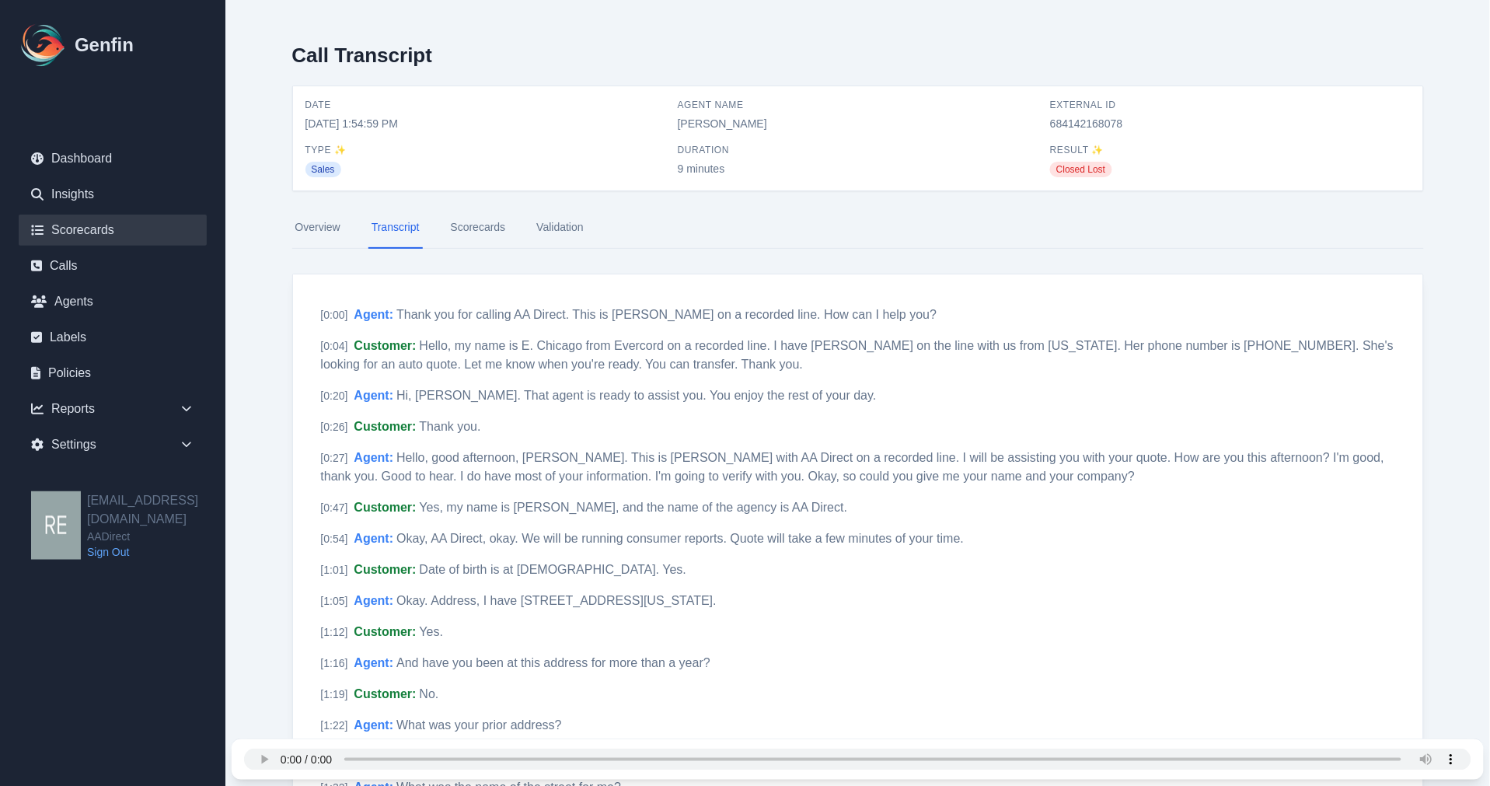
click at [78, 228] on link "Scorecards" at bounding box center [113, 229] width 188 height 31
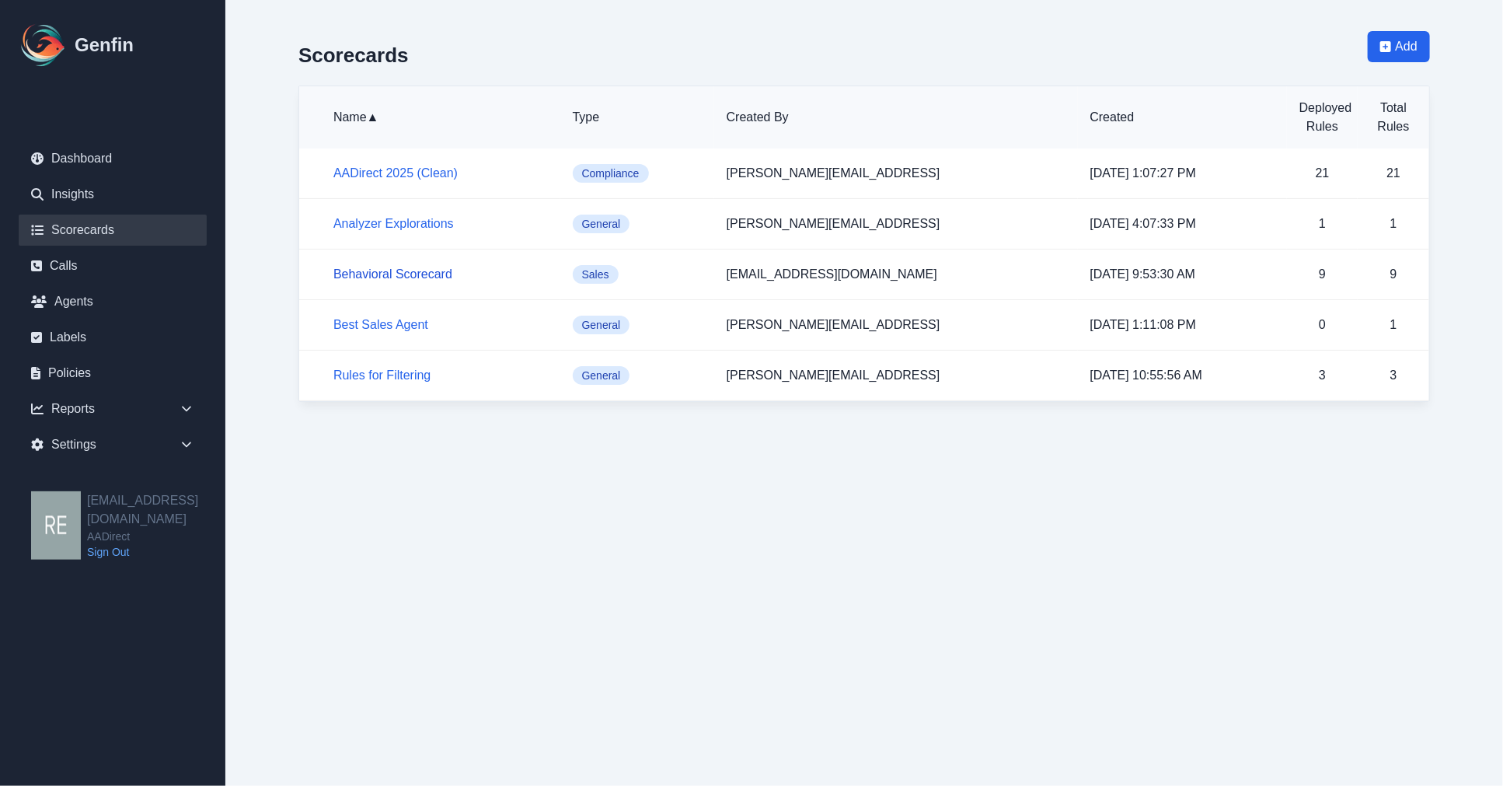
click at [413, 274] on link "Behavioral Scorecard" at bounding box center [392, 273] width 119 height 13
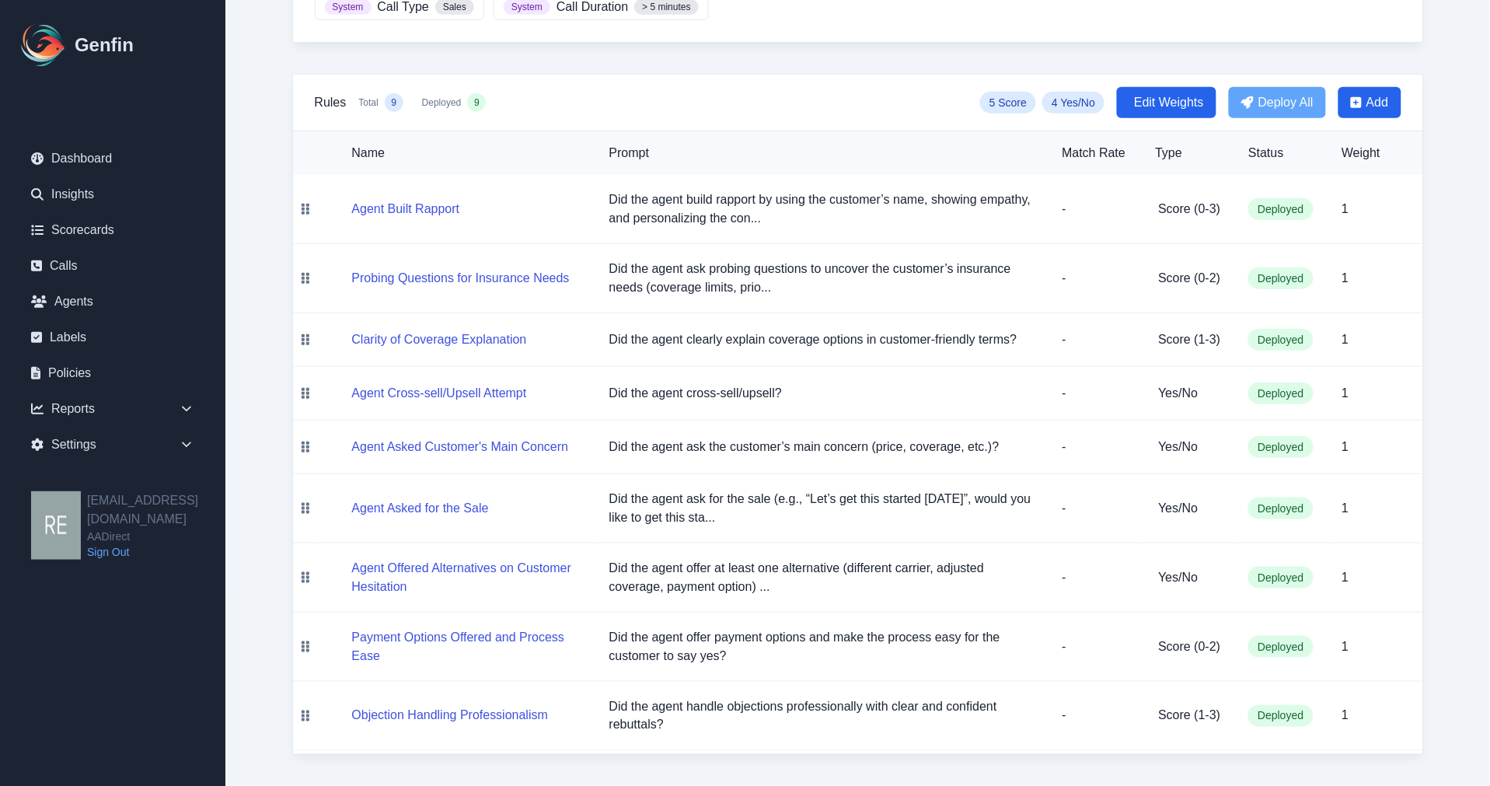
scroll to position [260, 0]
click at [531, 269] on button "Probing Questions for Insurance Needs" at bounding box center [461, 278] width 218 height 19
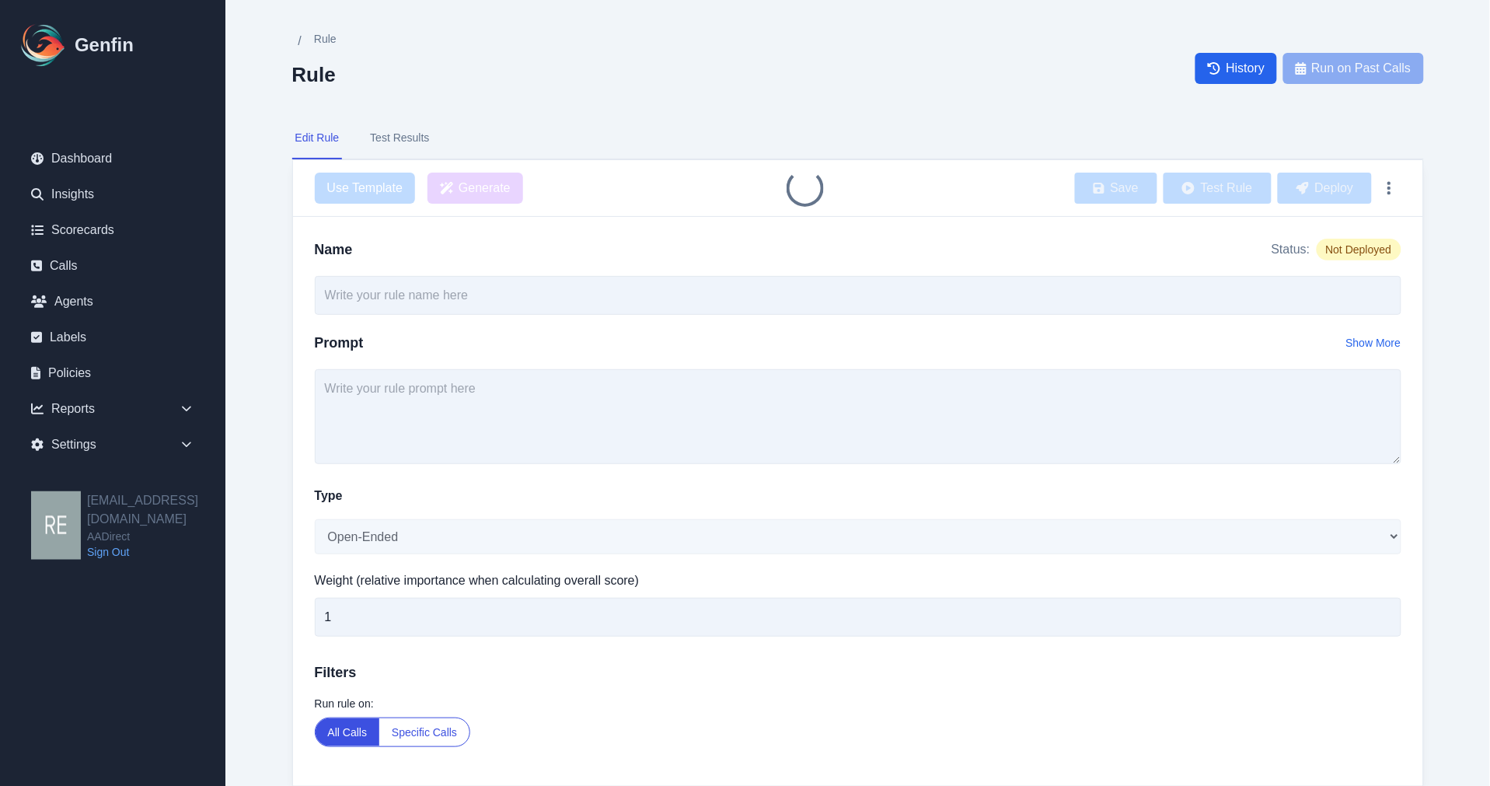
type input "Probing Questions for Insurance Needs"
type textarea "Did the agent ask probing questions to uncover the customer’s insurance needs (…"
select select "Score"
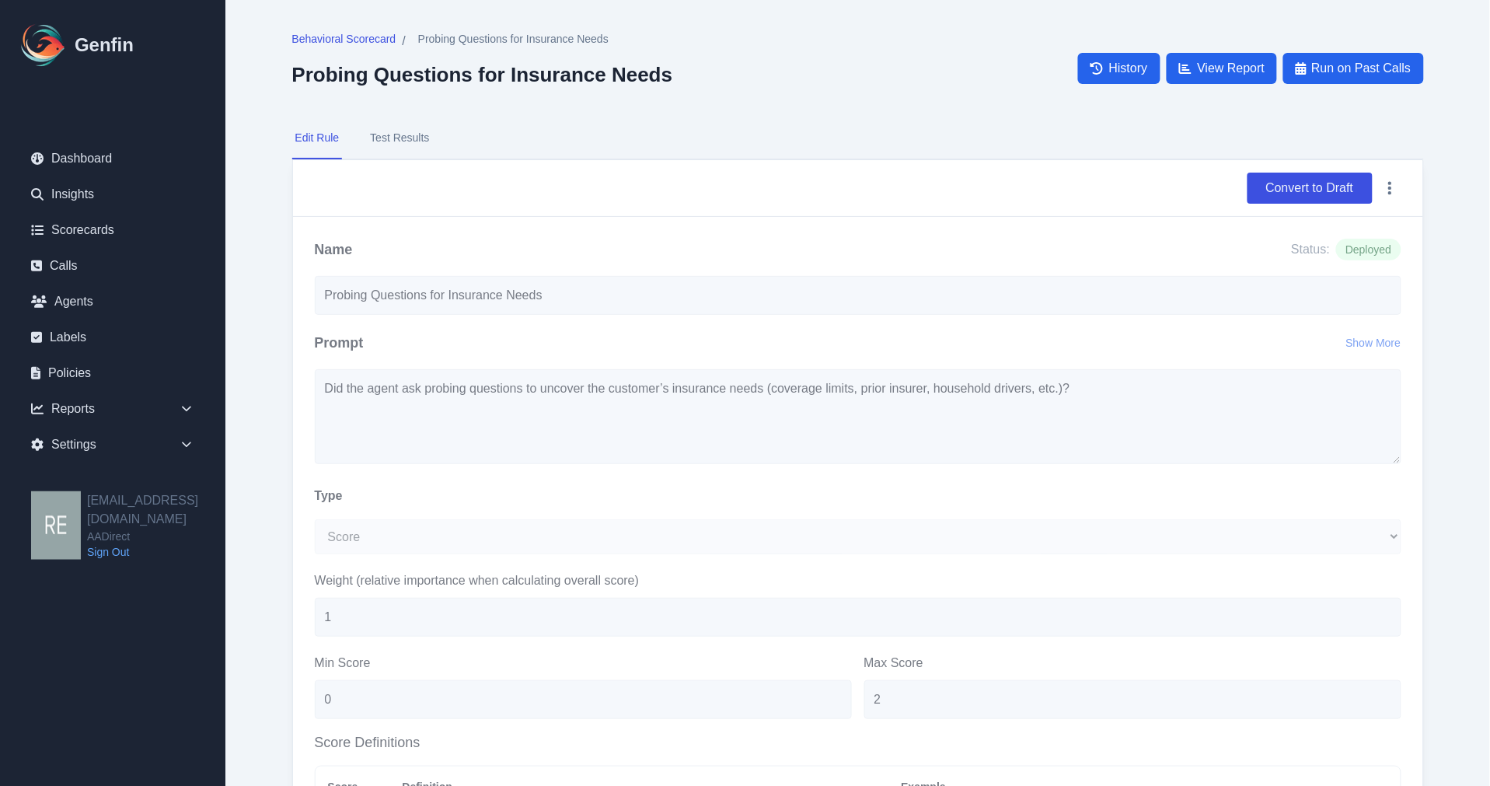
scroll to position [62, 0]
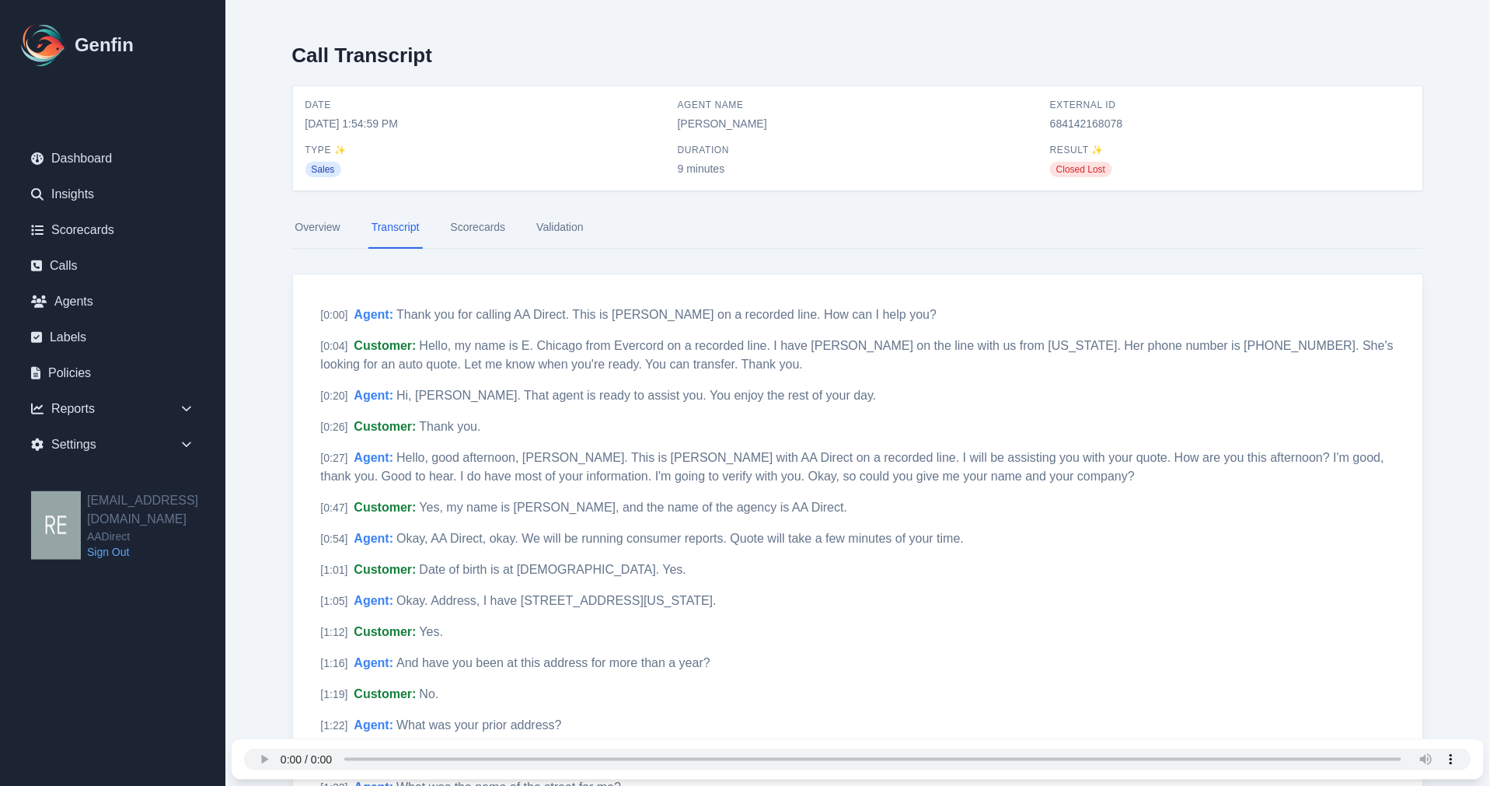
click at [500, 227] on link "Scorecards" at bounding box center [478, 228] width 61 height 42
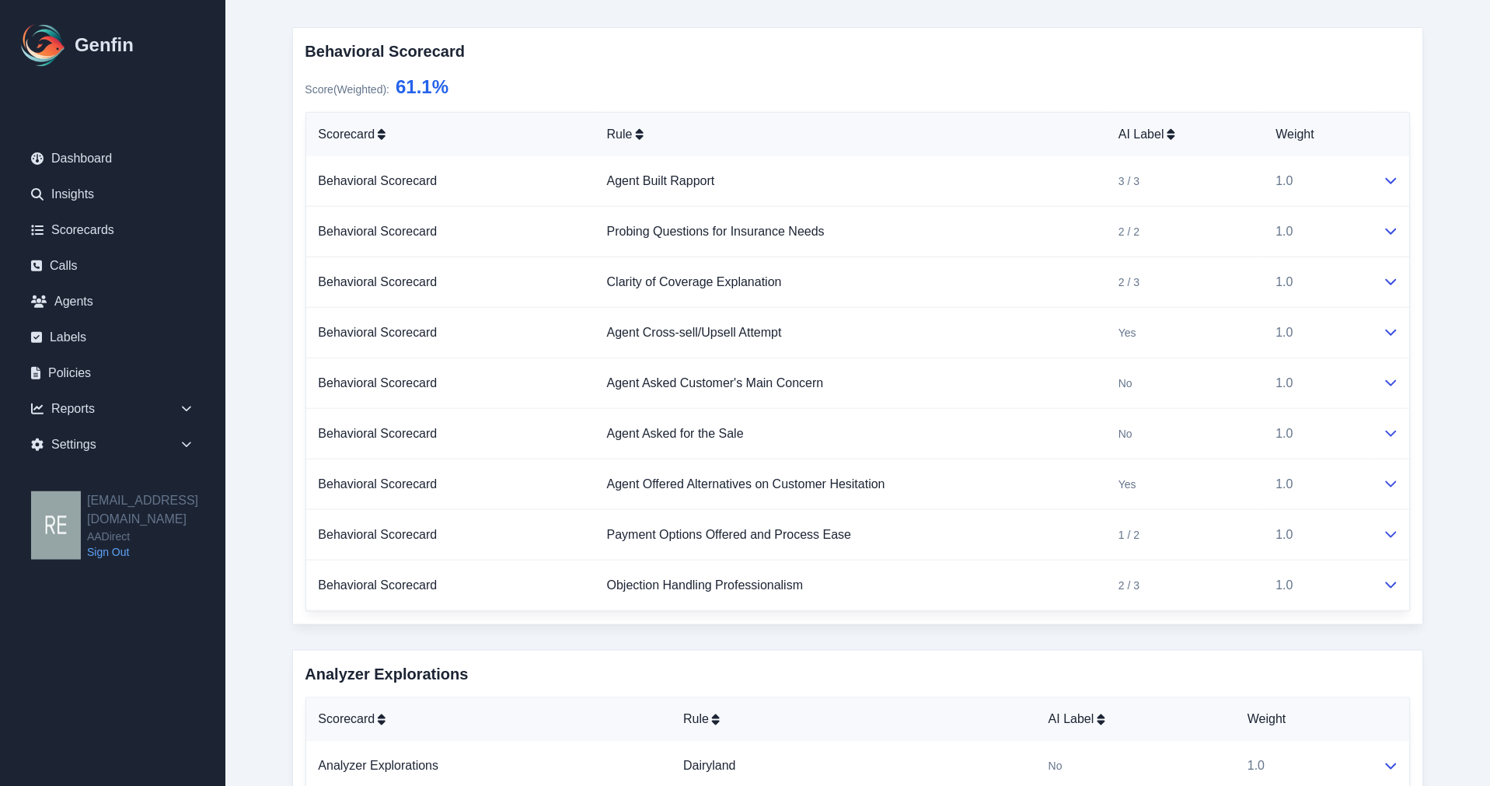
scroll to position [173, 0]
